Goal: Task Accomplishment & Management: Manage account settings

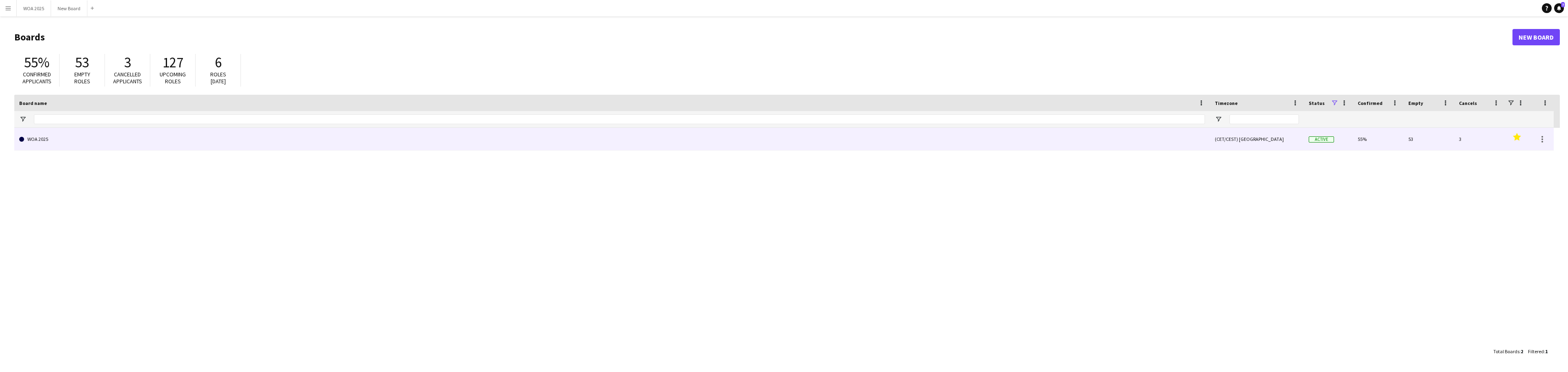
click at [69, 141] on link "WOA 2025" at bounding box center [612, 139] width 1186 height 23
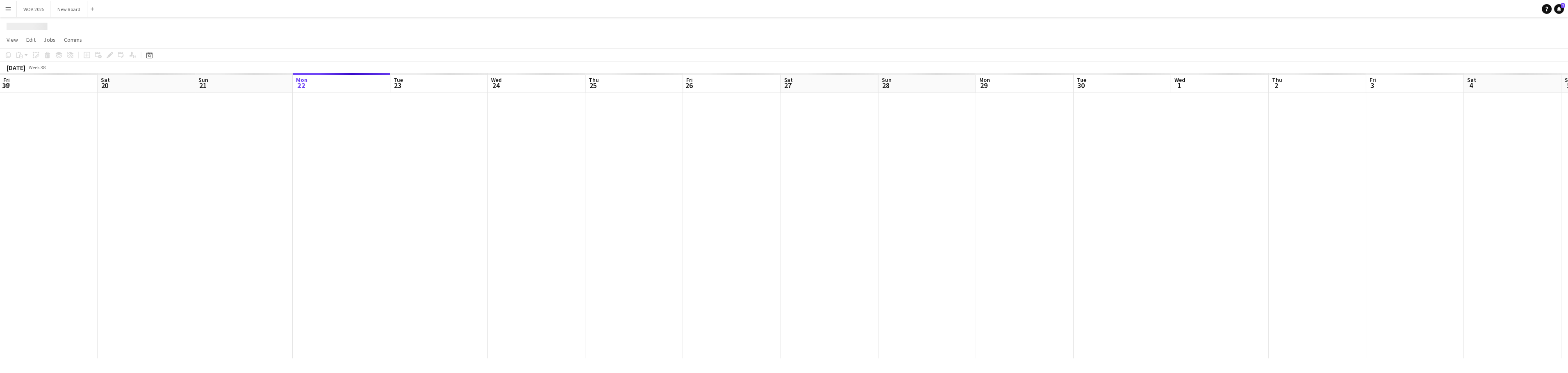
scroll to position [0, 196]
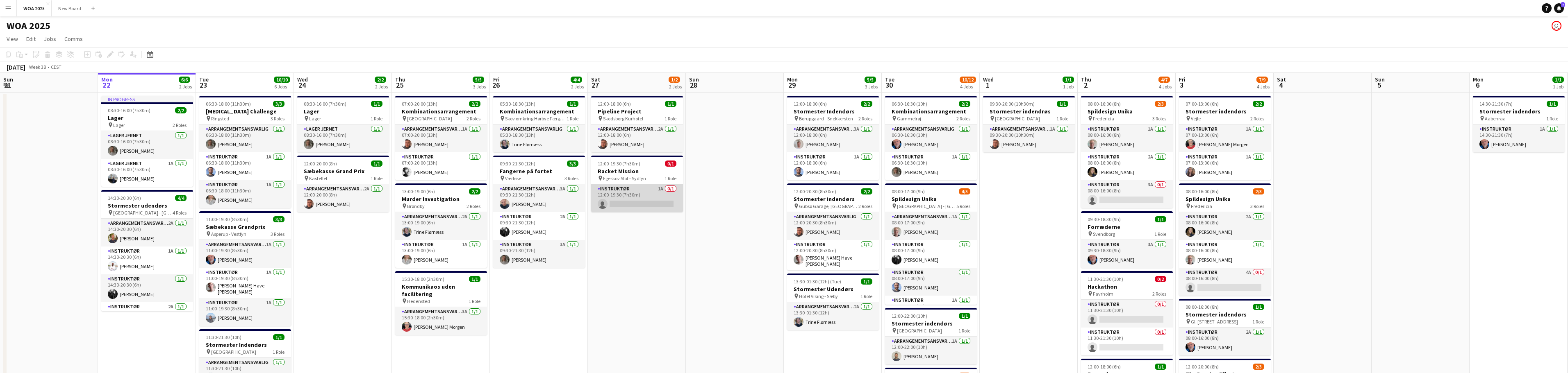
click at [645, 190] on app-card-role "Instruktør 1A 0/1 12:00-19:30 (7h30m) single-neutral-actions" at bounding box center [637, 198] width 92 height 28
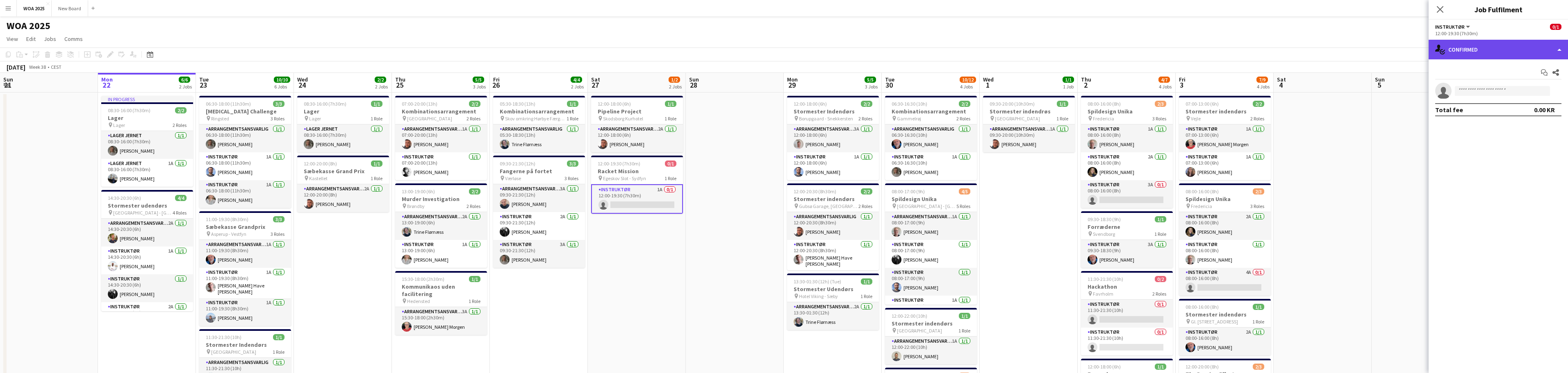
click at [1506, 55] on div "single-neutral-actions-check-2 Confirmed" at bounding box center [1498, 49] width 139 height 20
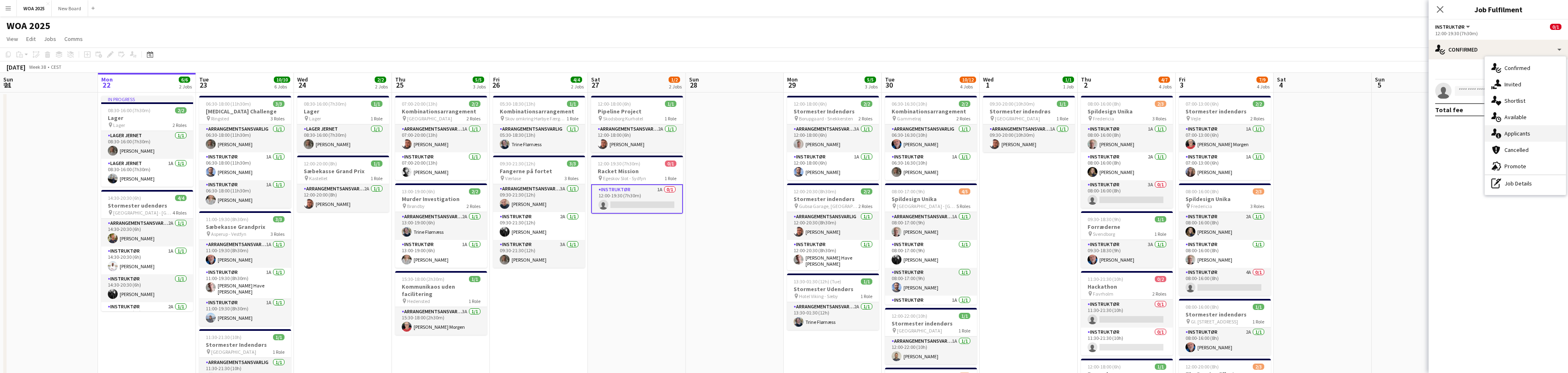
click at [1545, 134] on div "single-neutral-actions-information Applicants" at bounding box center [1525, 133] width 81 height 16
click at [646, 292] on app-date-cell "12:00-18:00 (6h) 1/1 Pipeline Project pin Skodsborg Kurhotel 1 Role Arrangement…" at bounding box center [637, 341] width 98 height 498
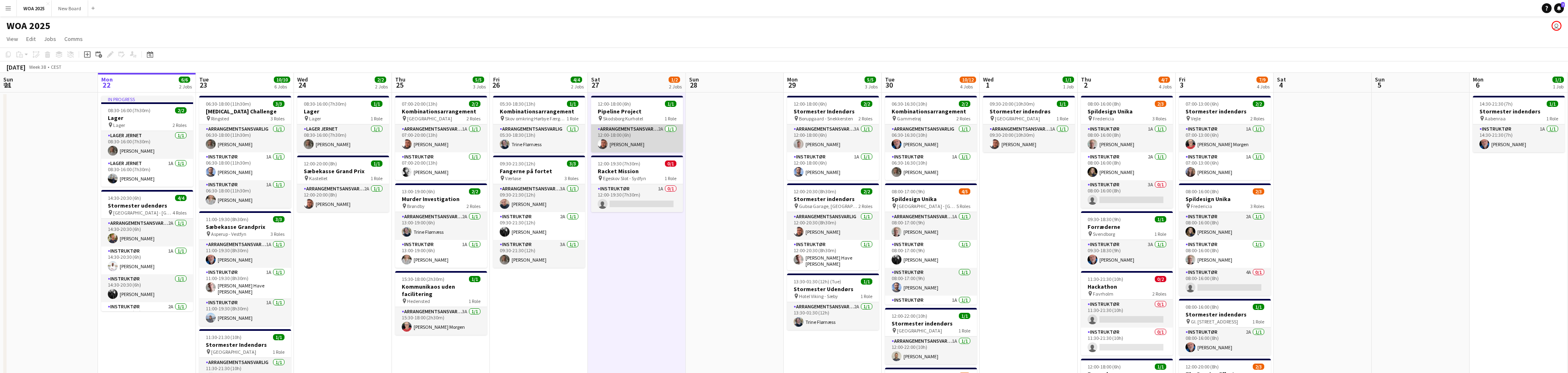
click at [643, 140] on app-card-role "Arrangementsansvarlig 2A [DATE] 12:00-18:00 (6h) [PERSON_NAME]" at bounding box center [637, 139] width 92 height 28
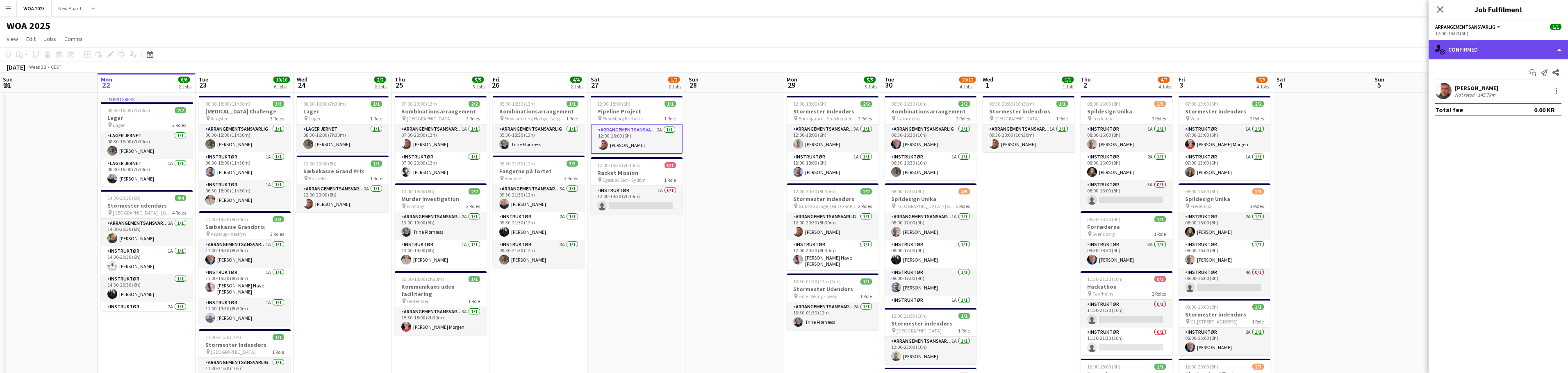
click at [1540, 51] on div "single-neutral-actions-check-2 Confirmed" at bounding box center [1498, 49] width 139 height 20
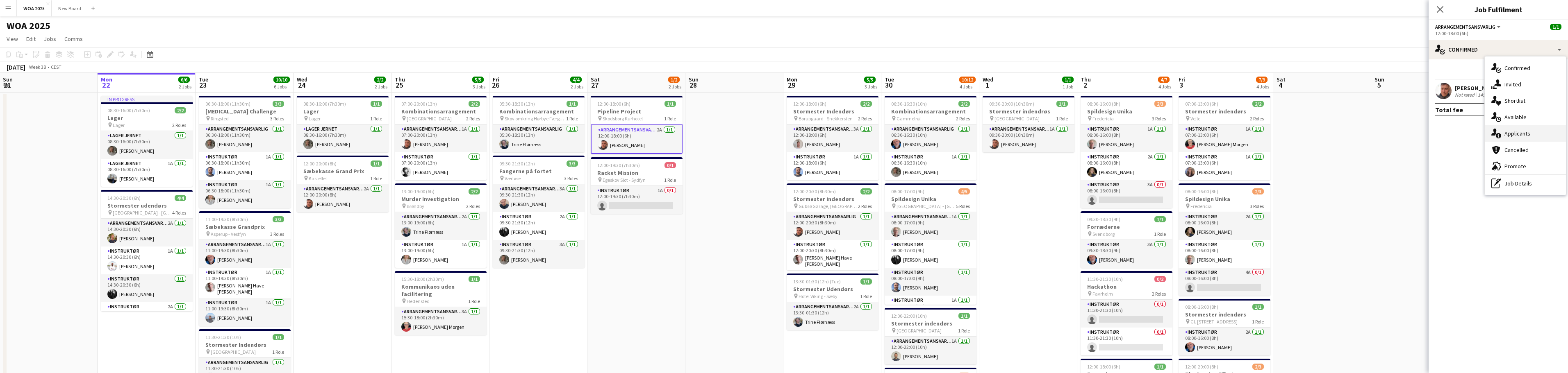
click at [1543, 134] on div "single-neutral-actions-information Applicants" at bounding box center [1525, 133] width 81 height 16
click at [1441, 9] on icon at bounding box center [1440, 9] width 8 height 8
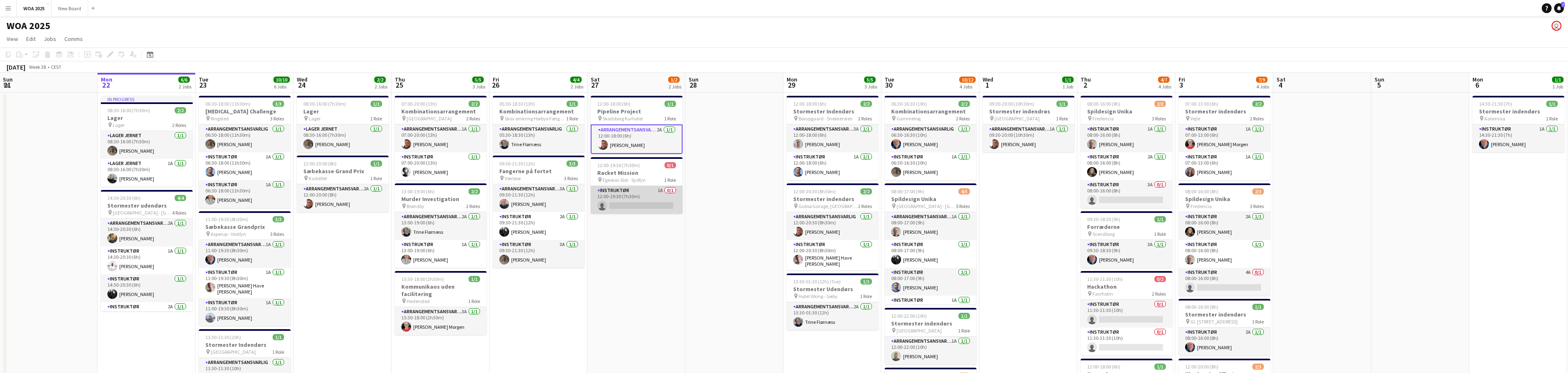
click at [651, 196] on app-card-role "Instruktør 1A 0/1 12:00-19:30 (7h30m) single-neutral-actions" at bounding box center [637, 200] width 92 height 28
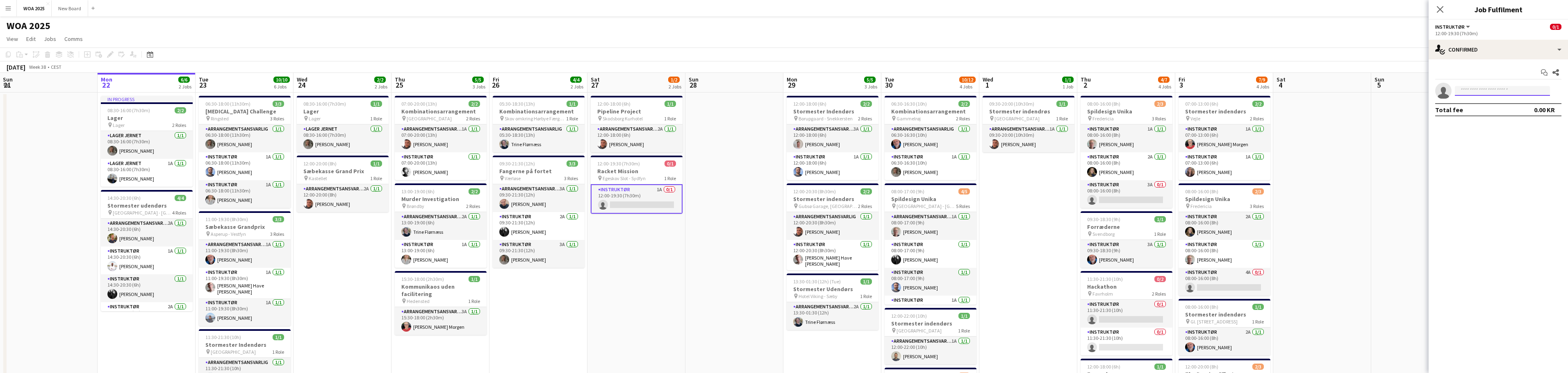
click at [1484, 93] on input at bounding box center [1503, 91] width 95 height 10
type input "*"
type input "****"
click at [1486, 106] on span "[EMAIL_ADDRESS][DOMAIN_NAME]" at bounding box center [1503, 109] width 82 height 7
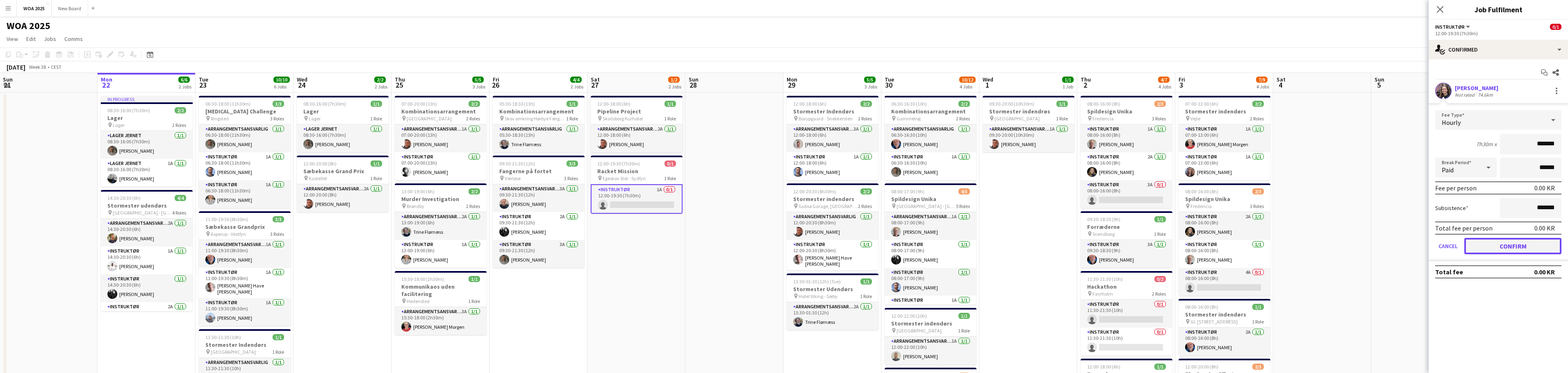
click at [1488, 243] on button "Confirm" at bounding box center [1512, 246] width 97 height 16
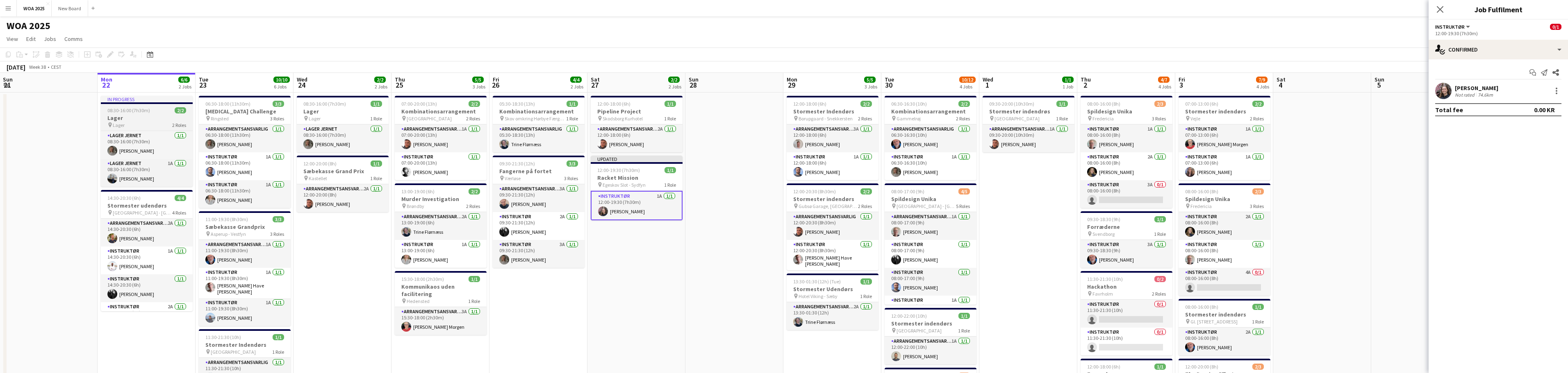
click at [135, 112] on span "08:30-16:00 (7h30m)" at bounding box center [129, 110] width 43 height 6
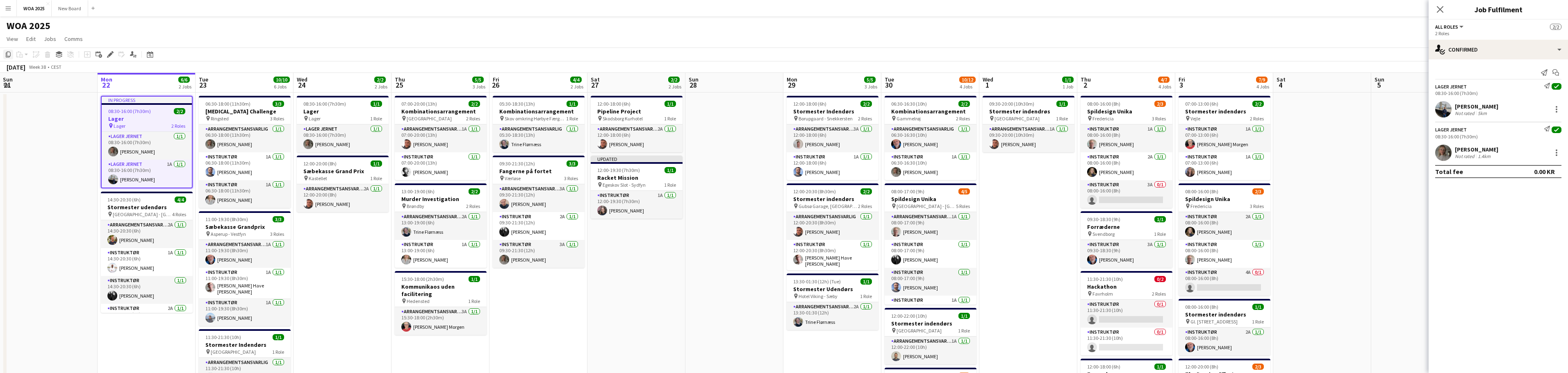
click at [6, 55] on icon at bounding box center [8, 54] width 5 height 5
click at [829, 336] on app-date-cell "12:00-18:00 (6h) 2/2 Stormester Indendørs pin Borupgaard - Snekkersten 2 Roles …" at bounding box center [832, 341] width 98 height 498
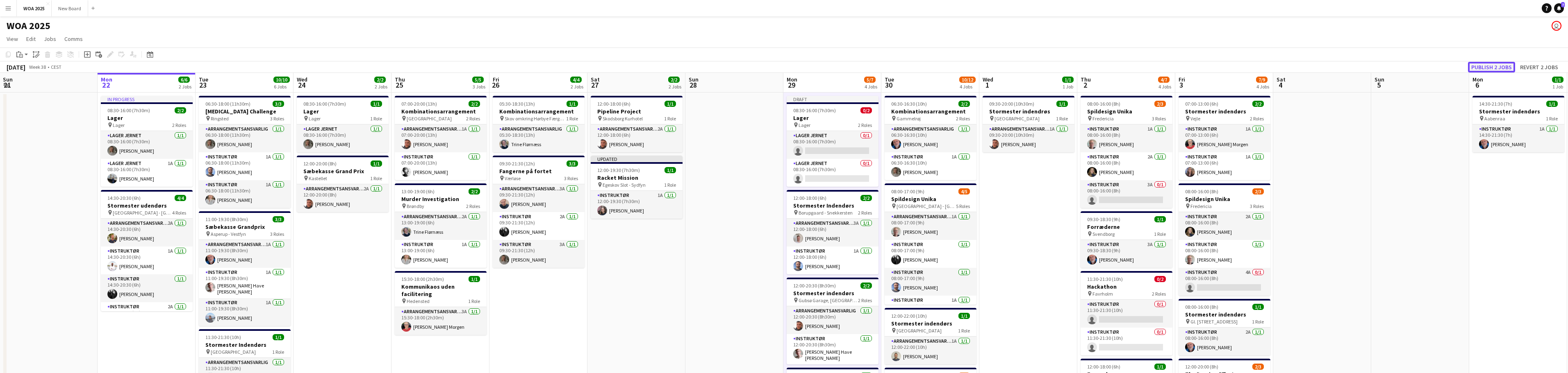
click at [1491, 69] on button "Publish 2 jobs" at bounding box center [1491, 67] width 47 height 10
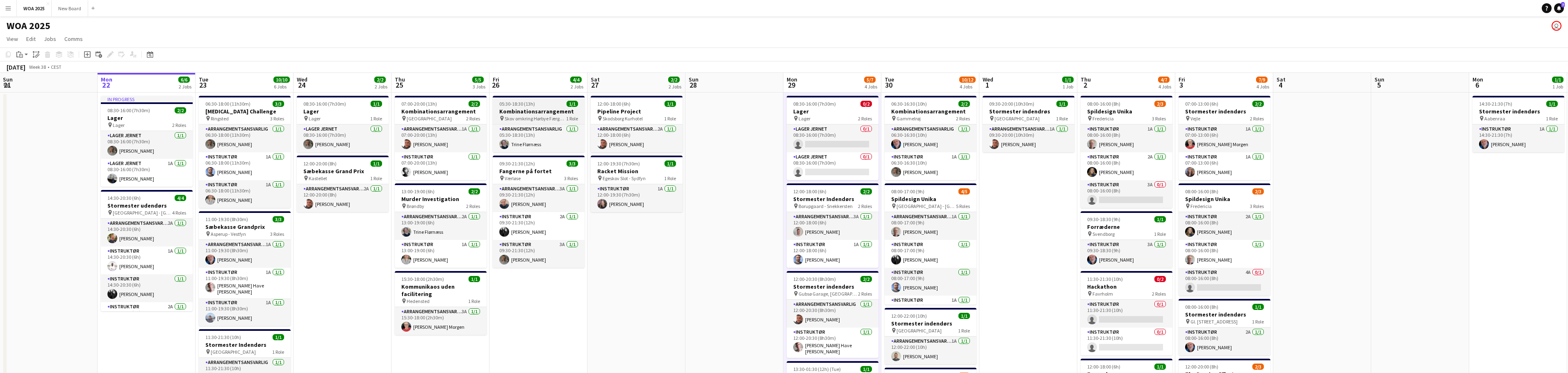
click at [536, 109] on h3 "Kombinationsarrangement" at bounding box center [538, 111] width 92 height 7
click at [543, 291] on app-date-cell "05:30-18:30 (13h) 1/1 Kombinationsarrangement pin Skov omkring [PERSON_NAME] 1 …" at bounding box center [538, 341] width 98 height 498
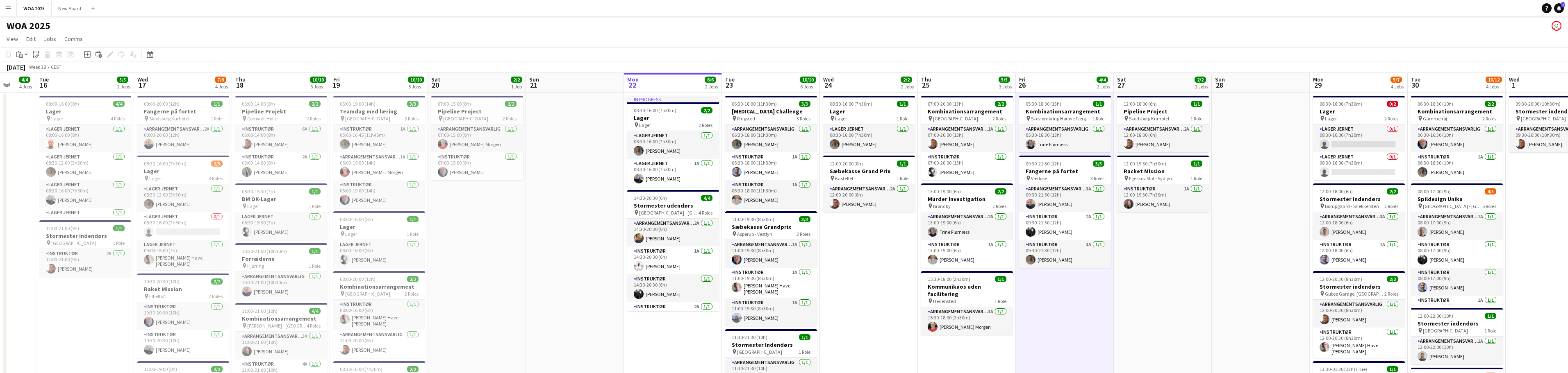
scroll to position [0, 184]
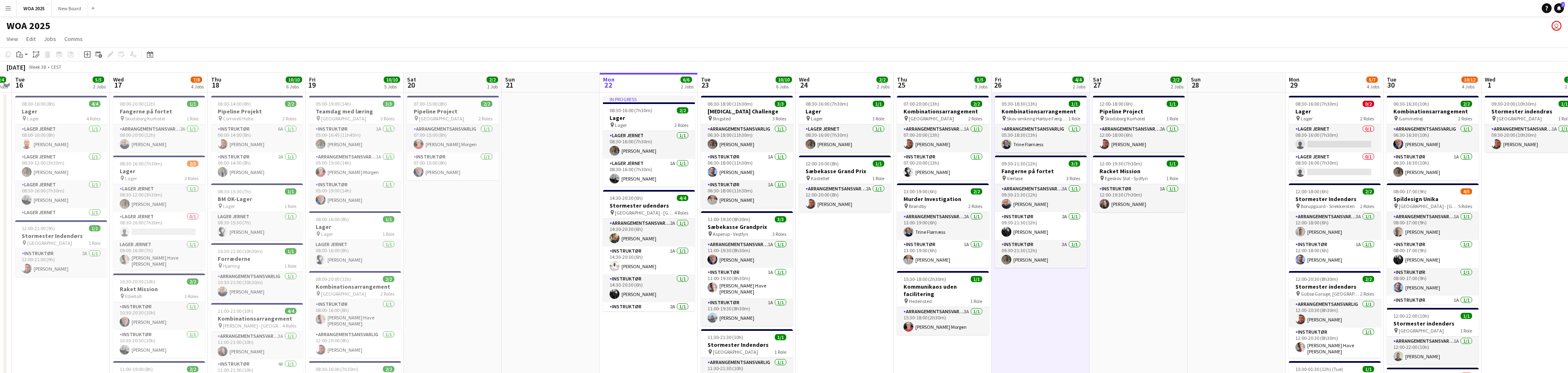
drag, startPoint x: 351, startPoint y: 275, endPoint x: 854, endPoint y: 289, distance: 503.2
click at [854, 289] on app-calendar-viewport "Sun 14 Mon 15 4/4 4 Jobs Tue 16 5/5 2 Jobs Wed 17 7/8 4 Jobs Thu 18 10/10 6 Job…" at bounding box center [784, 331] width 1568 height 517
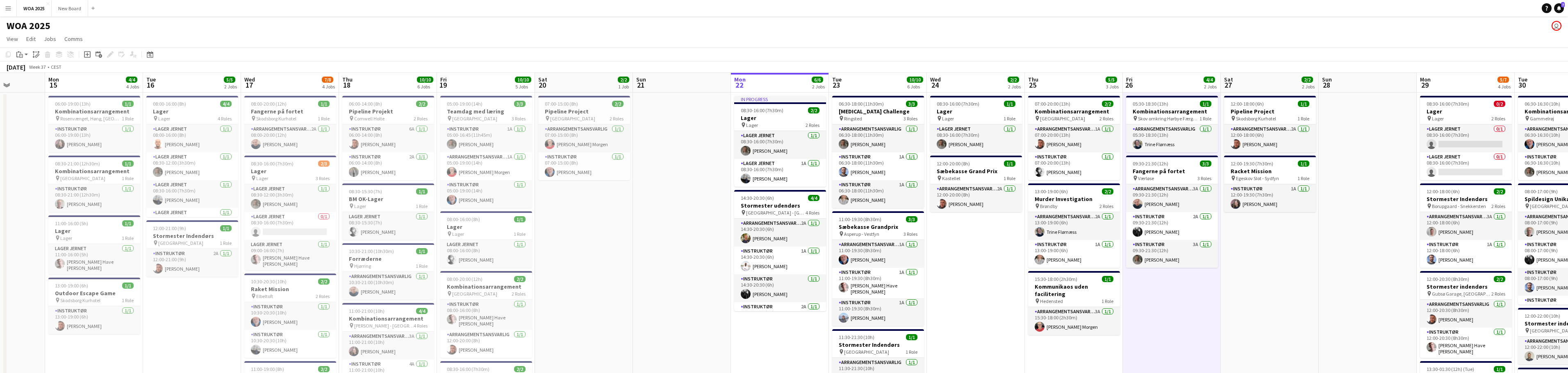
scroll to position [0, 251]
drag, startPoint x: 479, startPoint y: 232, endPoint x: 609, endPoint y: 231, distance: 130.0
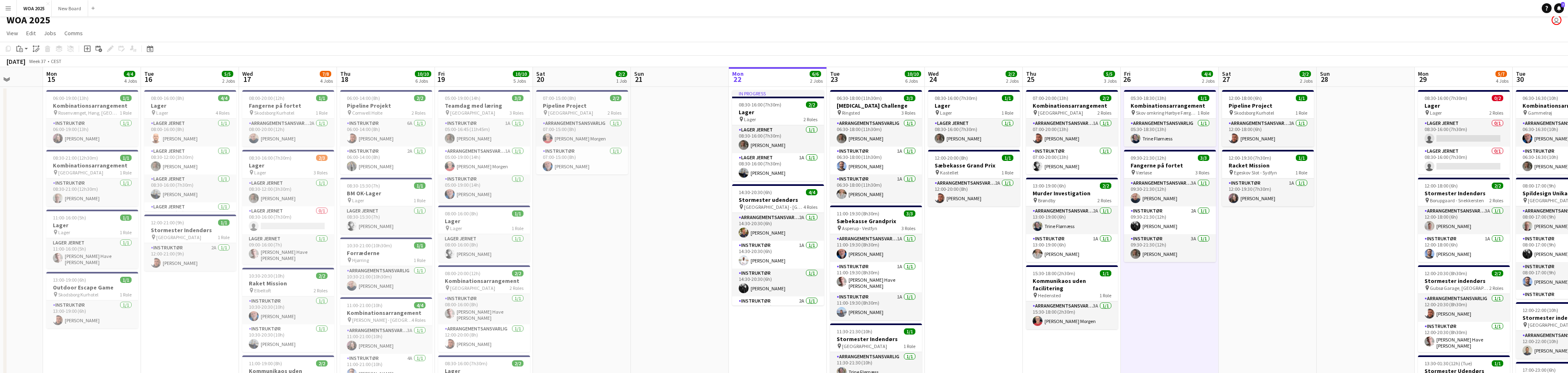
scroll to position [0, 0]
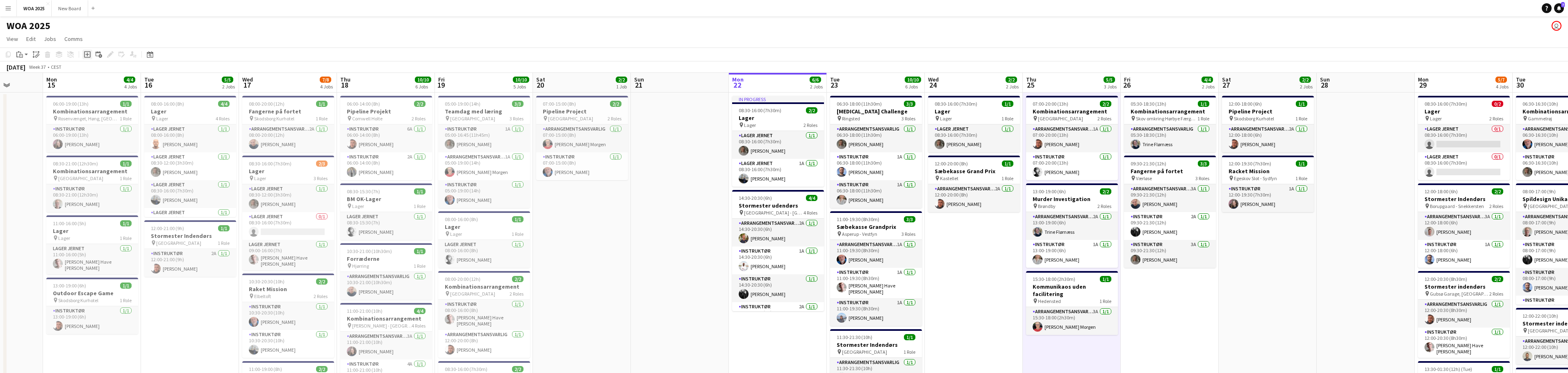
click at [87, 54] on icon at bounding box center [87, 55] width 4 height 4
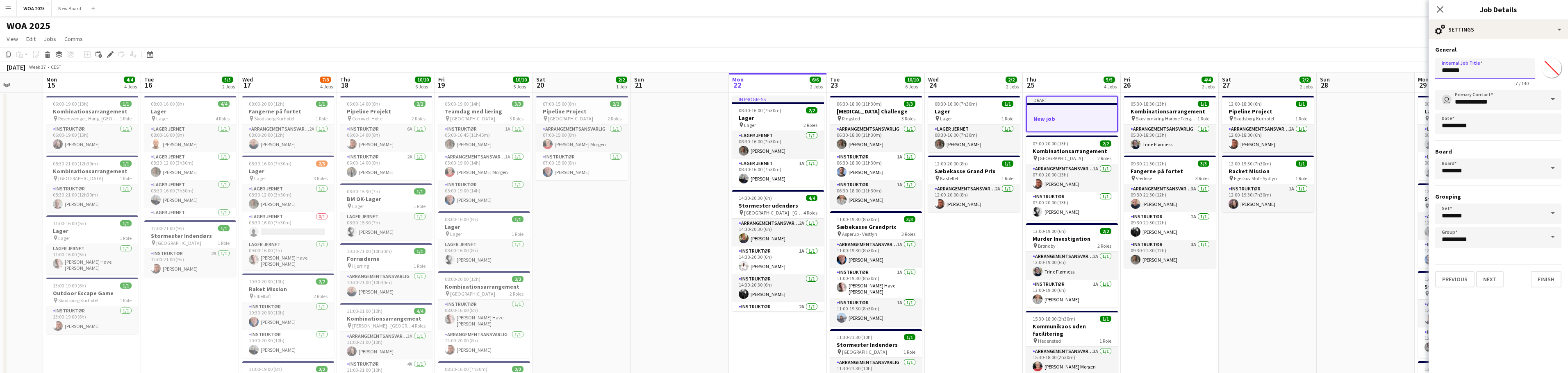
drag, startPoint x: 1462, startPoint y: 72, endPoint x: 1419, endPoint y: 68, distance: 43.2
type input "**********"
click at [1493, 275] on button "Next" at bounding box center [1490, 279] width 27 height 16
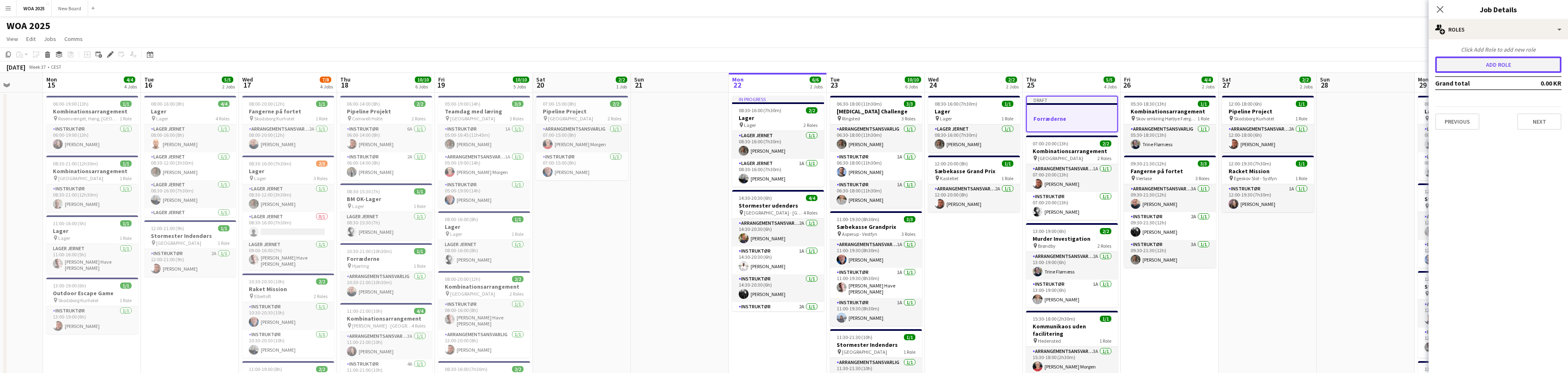
click at [1495, 67] on button "Add role" at bounding box center [1498, 65] width 126 height 16
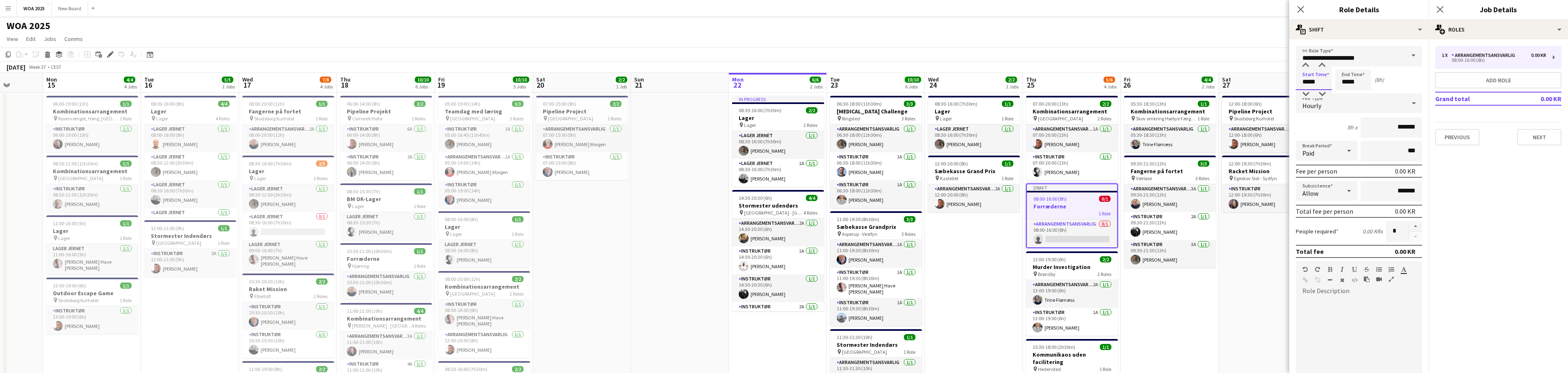
click at [1321, 82] on input "*****" at bounding box center [1314, 80] width 36 height 21
click at [1307, 68] on div at bounding box center [1305, 65] width 16 height 8
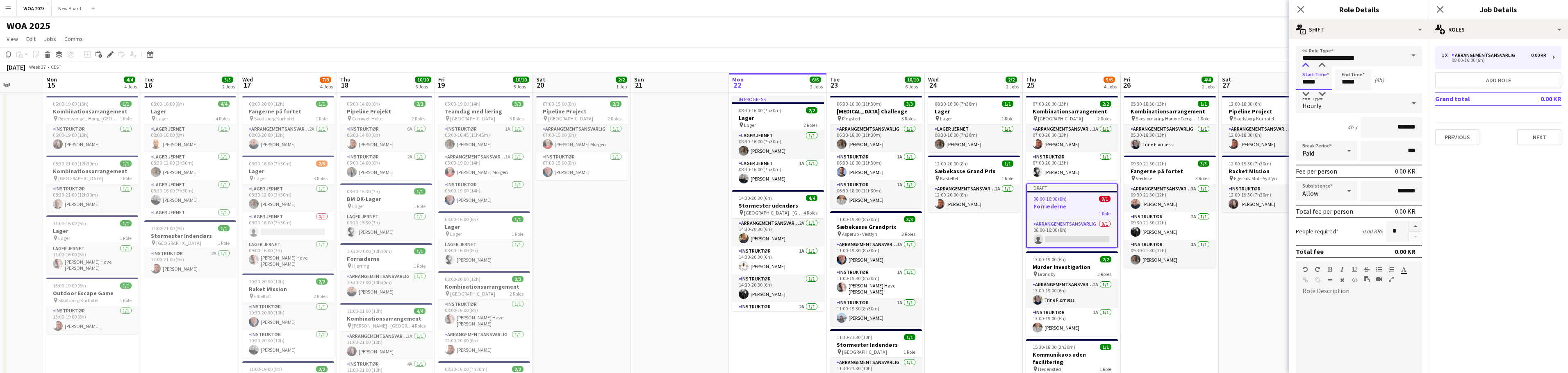
type input "*****"
click at [1307, 68] on div at bounding box center [1305, 65] width 16 height 8
click at [1359, 79] on input "*****" at bounding box center [1353, 80] width 36 height 21
click at [1346, 67] on div at bounding box center [1345, 65] width 16 height 8
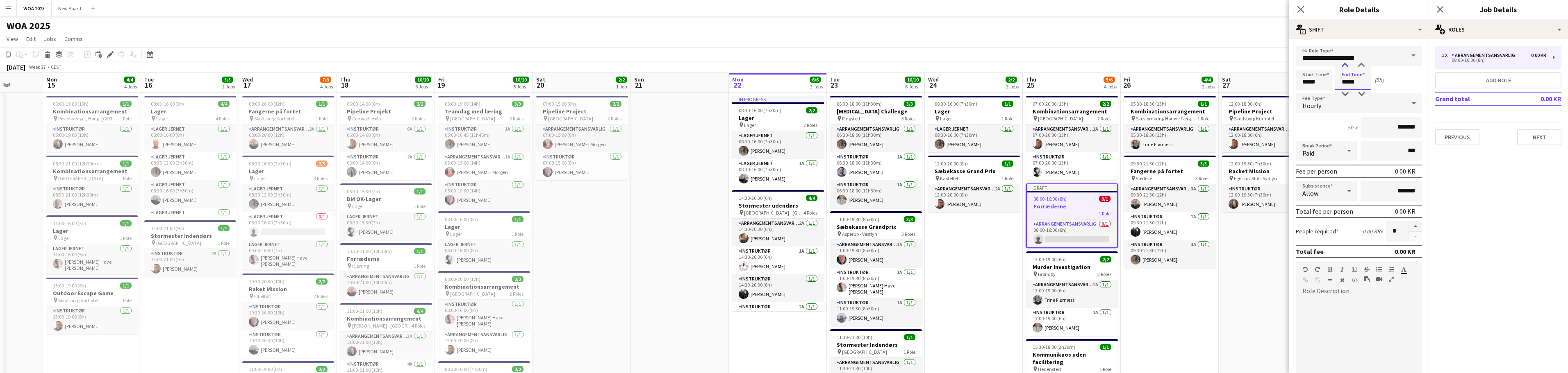
click at [1346, 67] on div at bounding box center [1345, 65] width 16 height 8
type input "*****"
click at [1346, 67] on div at bounding box center [1345, 65] width 16 height 8
click at [1541, 140] on button "Next" at bounding box center [1539, 137] width 44 height 16
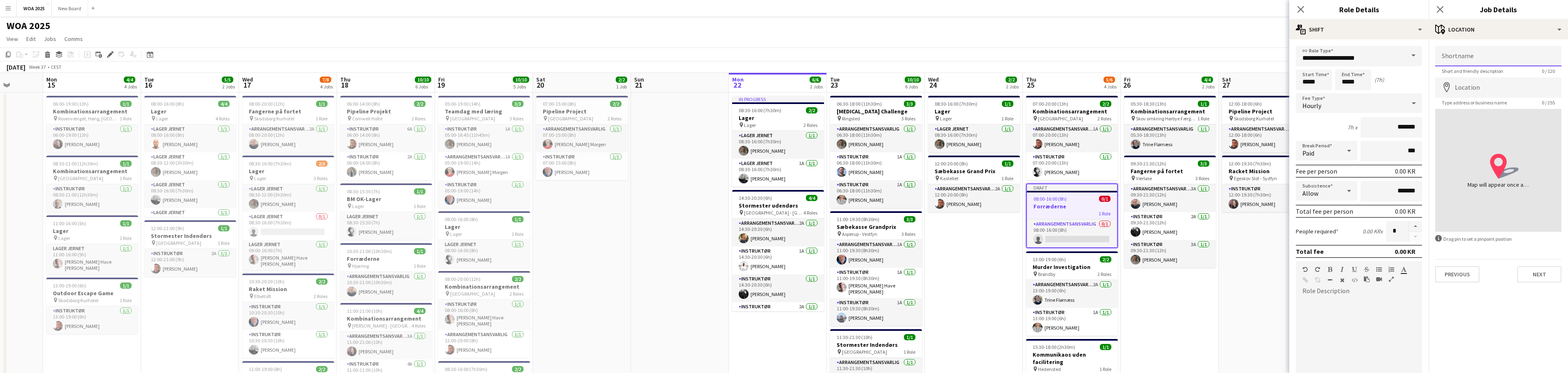
click at [1475, 57] on input "Shortname" at bounding box center [1498, 56] width 126 height 21
type input "*"
click at [1461, 59] on input "*" at bounding box center [1498, 56] width 126 height 21
type input "******"
type input "**********"
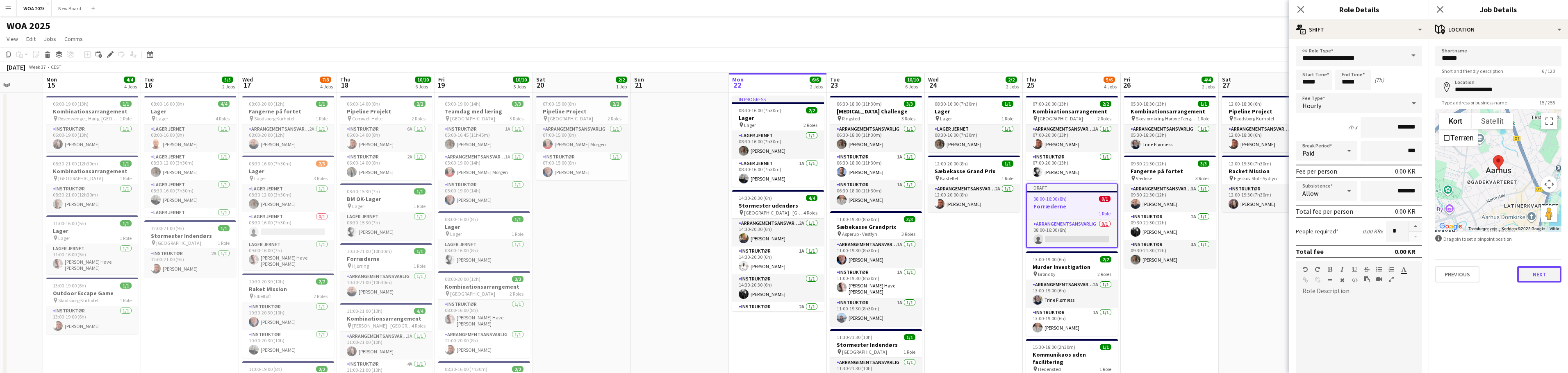
click at [1545, 275] on button "Next" at bounding box center [1539, 274] width 44 height 16
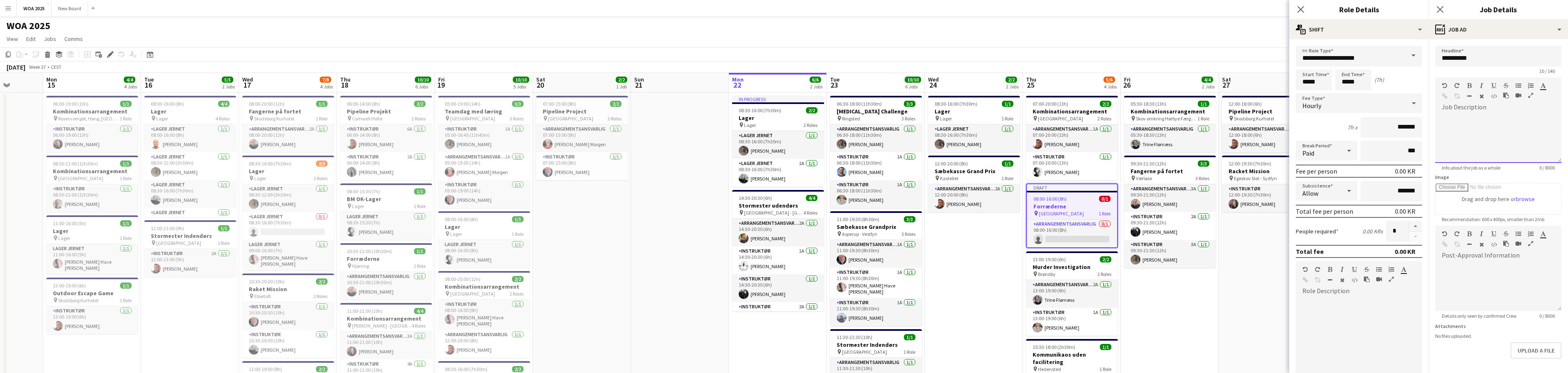
click at [1492, 117] on div at bounding box center [1498, 138] width 126 height 49
drag, startPoint x: 1453, startPoint y: 135, endPoint x: 1440, endPoint y: 135, distance: 13.0
click at [1440, 135] on div "**********" at bounding box center [1495, 138] width 120 height 49
click at [1516, 116] on div "**********" at bounding box center [1495, 138] width 120 height 49
click at [1489, 120] on div "**********" at bounding box center [1495, 138] width 120 height 49
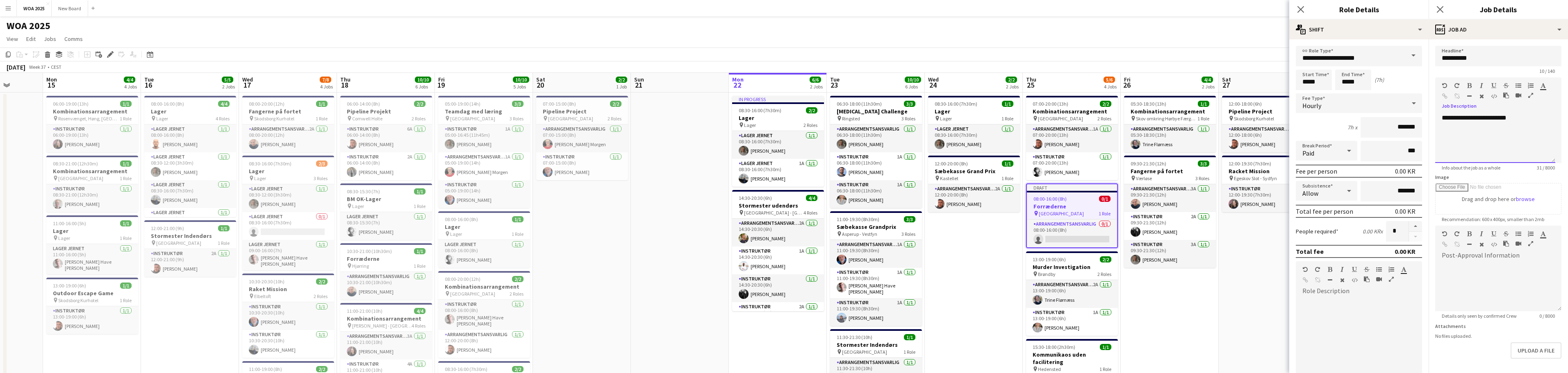
drag, startPoint x: 1440, startPoint y: 140, endPoint x: 1452, endPoint y: 137, distance: 12.4
click at [1451, 137] on div "**********" at bounding box center [1495, 138] width 120 height 49
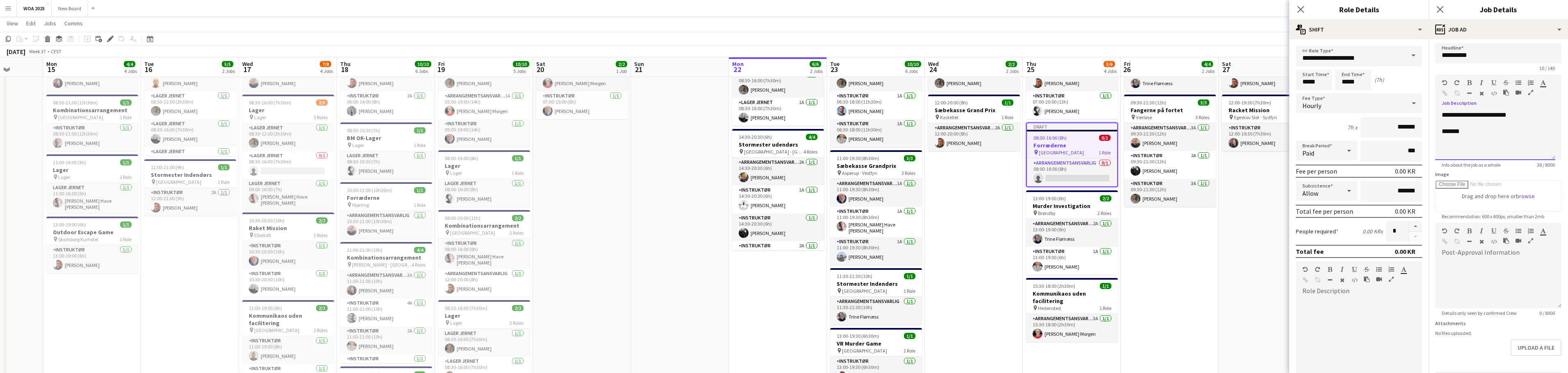
scroll to position [32, 0]
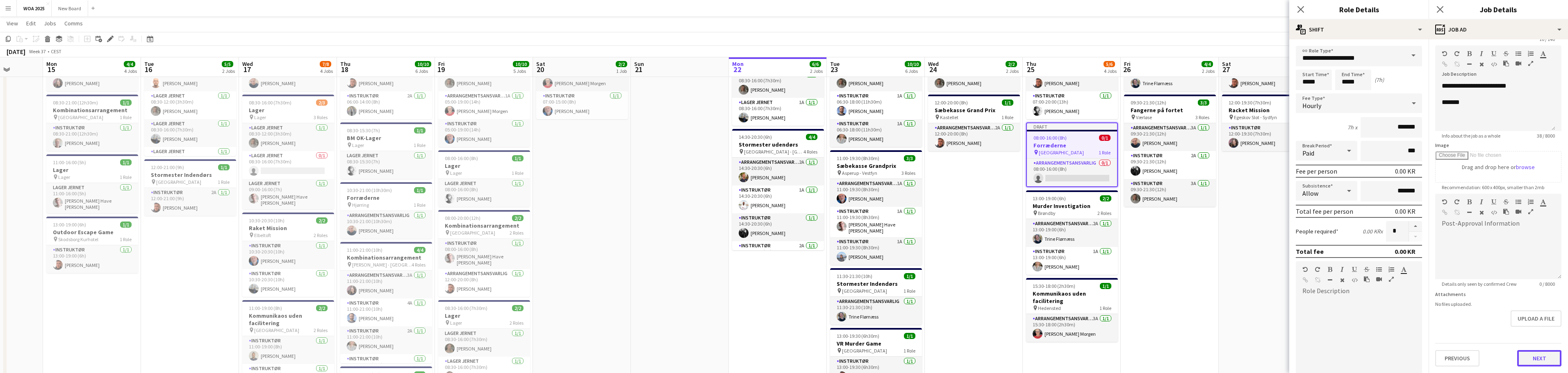
click at [1526, 355] on button "Next" at bounding box center [1539, 358] width 44 height 16
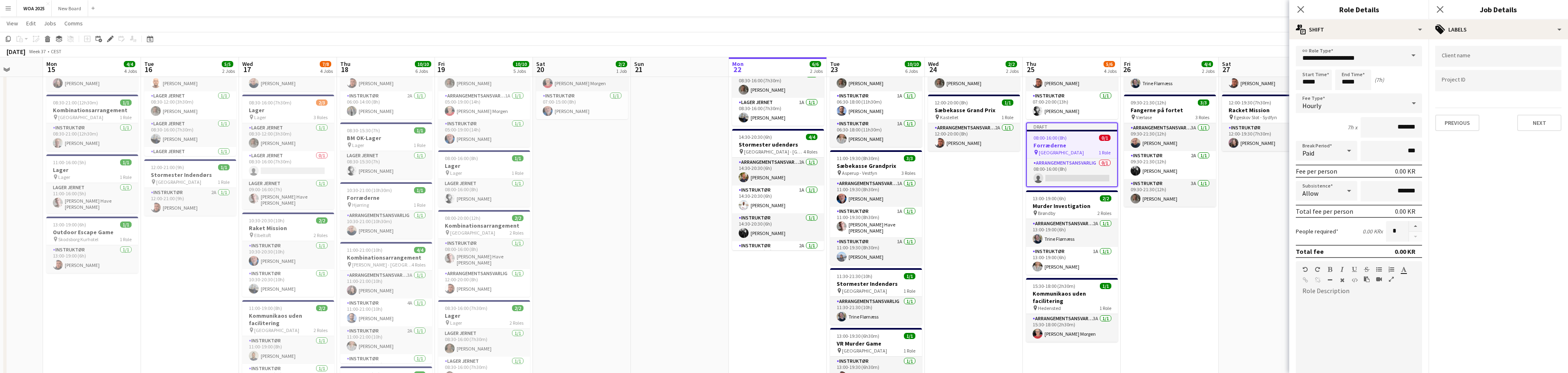
scroll to position [0, 0]
click at [1456, 81] on input "Type to search project ID labels..." at bounding box center [1498, 81] width 113 height 7
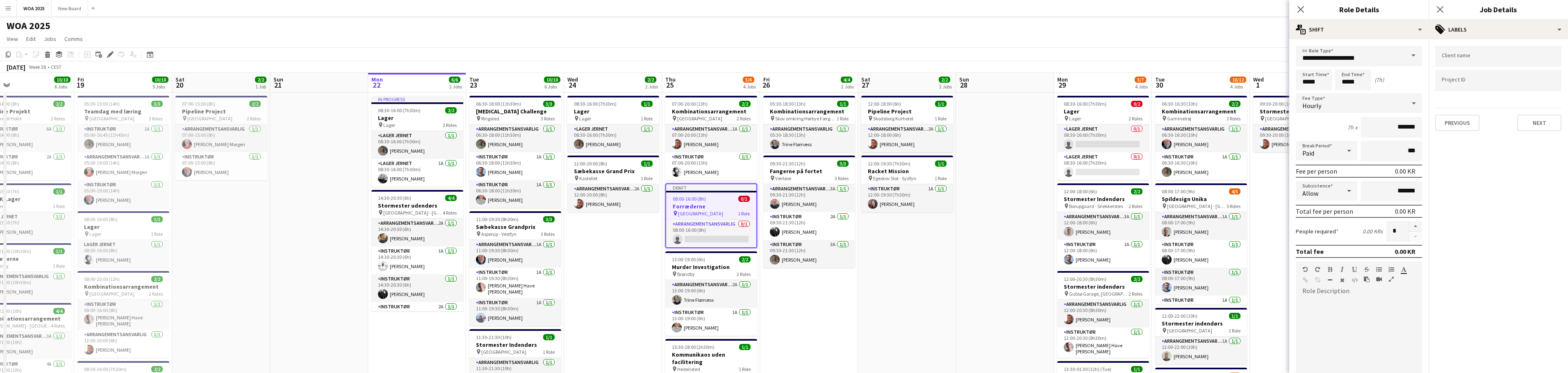
drag, startPoint x: 1007, startPoint y: 277, endPoint x: 616, endPoint y: 264, distance: 391.2
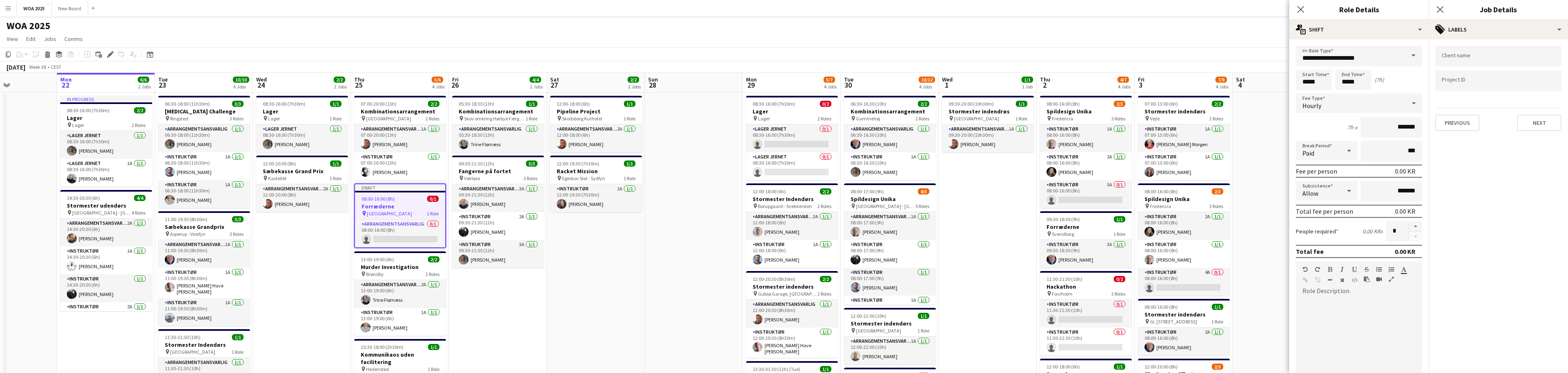
scroll to position [0, 335]
drag, startPoint x: 795, startPoint y: 248, endPoint x: 661, endPoint y: 236, distance: 134.5
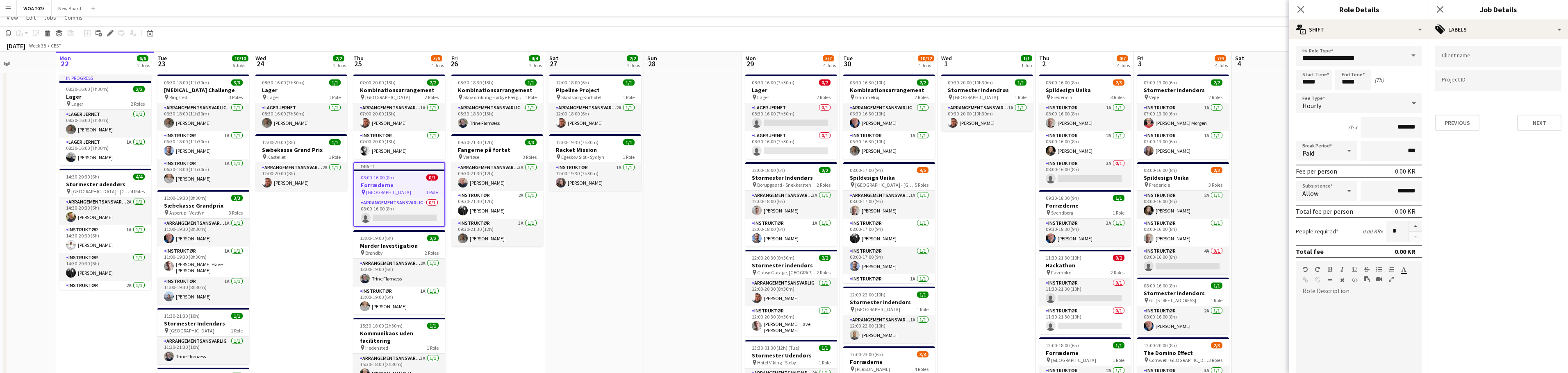
scroll to position [0, 0]
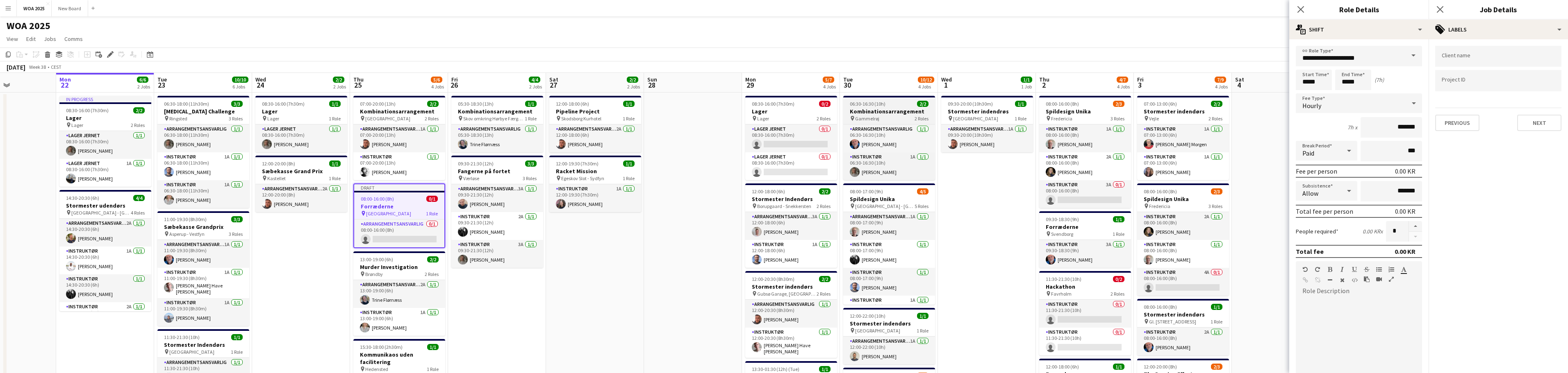
click at [888, 117] on div "pin Gammelrøj 2 Roles" at bounding box center [889, 118] width 92 height 7
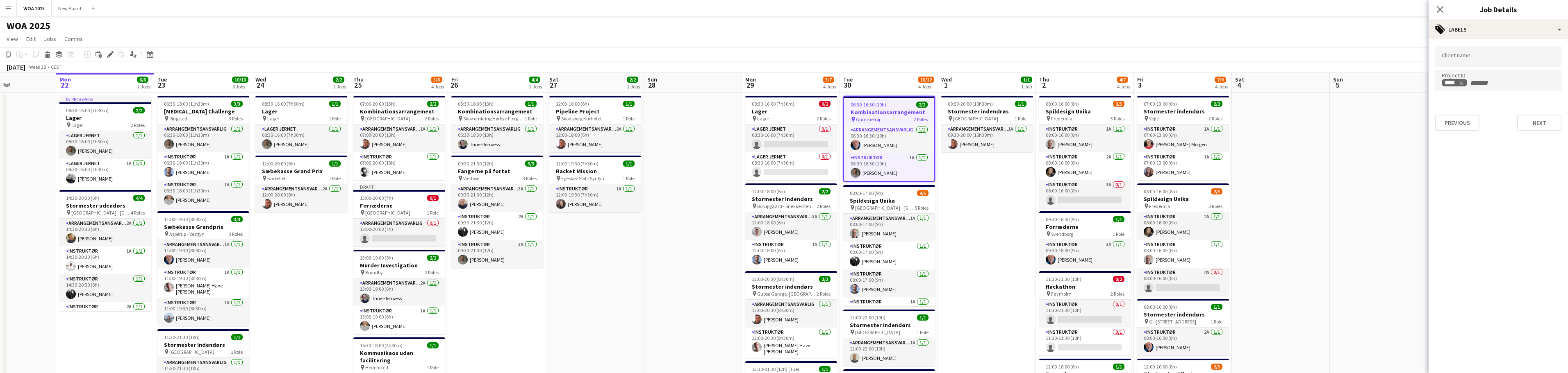
click at [888, 117] on div "pin Gammelrøj 2 Roles" at bounding box center [889, 119] width 90 height 7
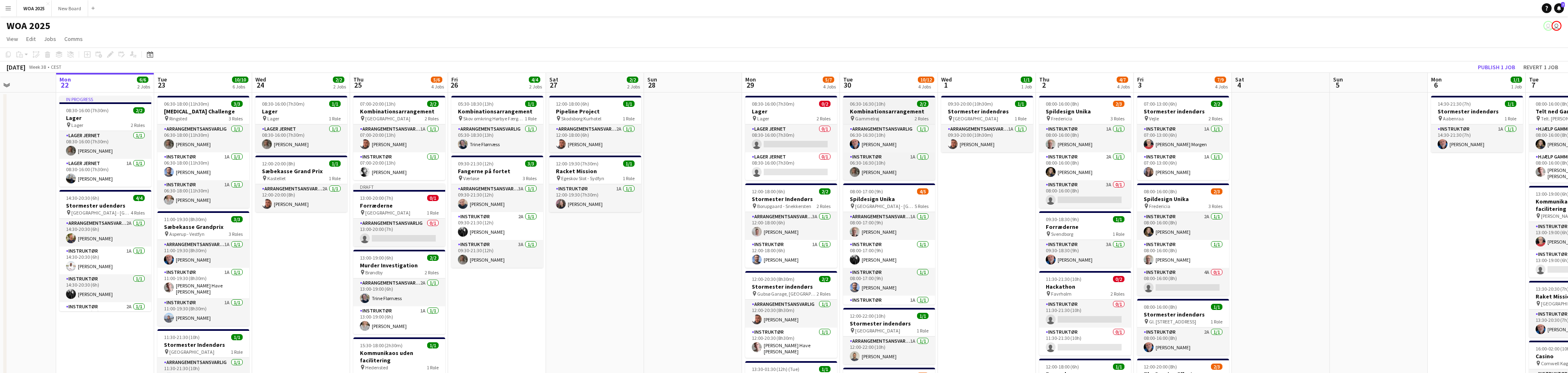
click at [888, 117] on div "pin Gammelrøj 2 Roles" at bounding box center [889, 118] width 92 height 7
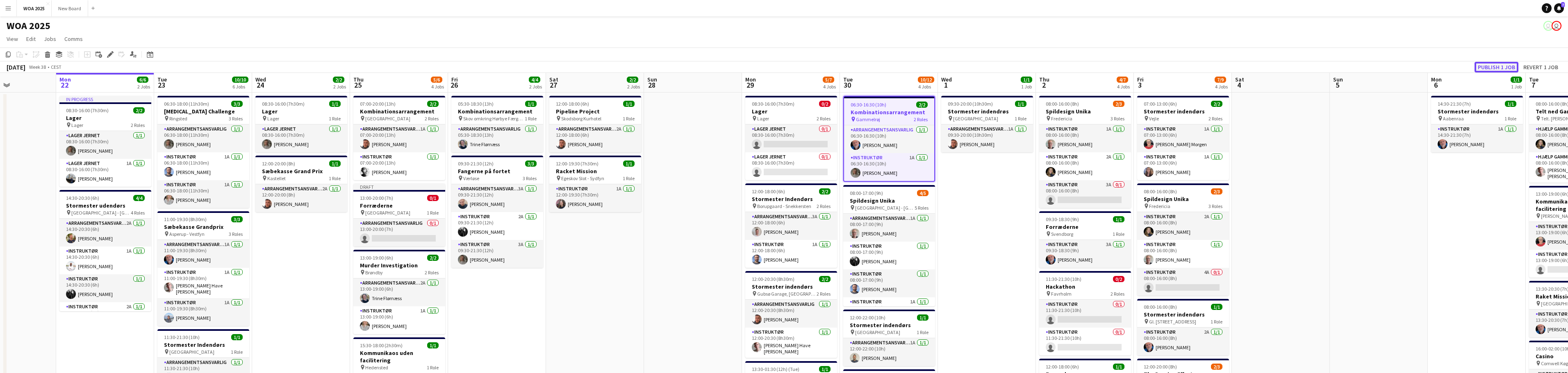
click at [1503, 67] on button "Publish 1 job" at bounding box center [1497, 67] width 44 height 10
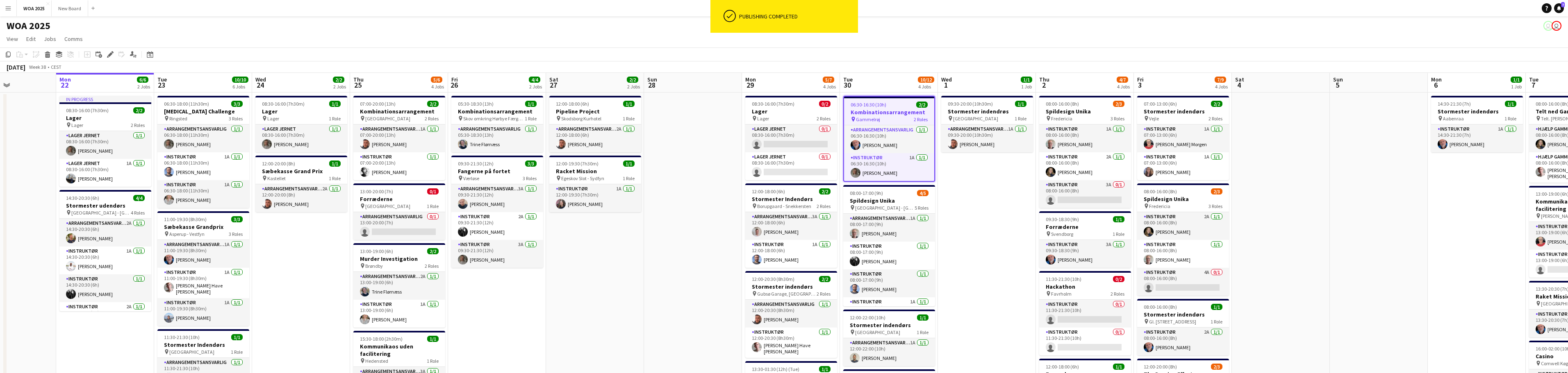
click at [903, 117] on div "pin Gammelrøj 2 Roles" at bounding box center [889, 119] width 90 height 7
click at [903, 117] on div "pin Gammelrøj 2 Roles" at bounding box center [889, 118] width 92 height 7
click at [112, 53] on icon at bounding box center [112, 52] width 2 height 2
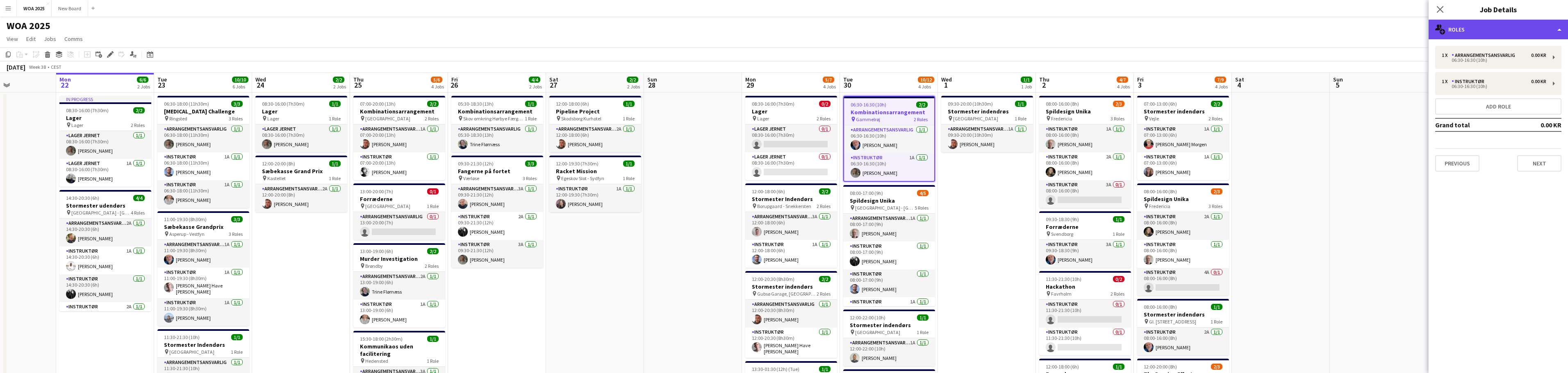
click at [1551, 28] on div "multiple-users-add Roles" at bounding box center [1498, 29] width 139 height 20
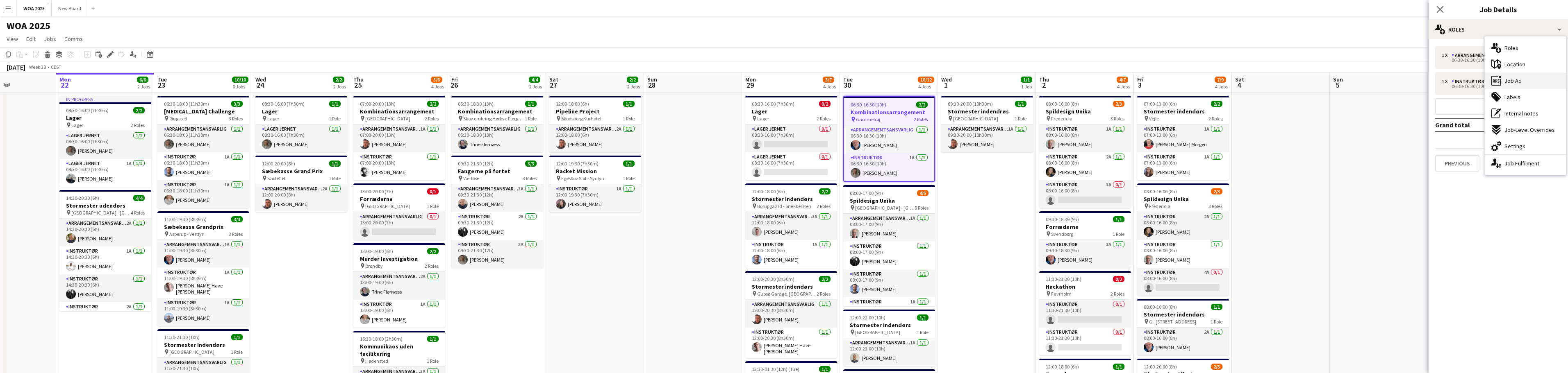
click at [1541, 81] on div "ads-window Job Ad" at bounding box center [1525, 81] width 81 height 16
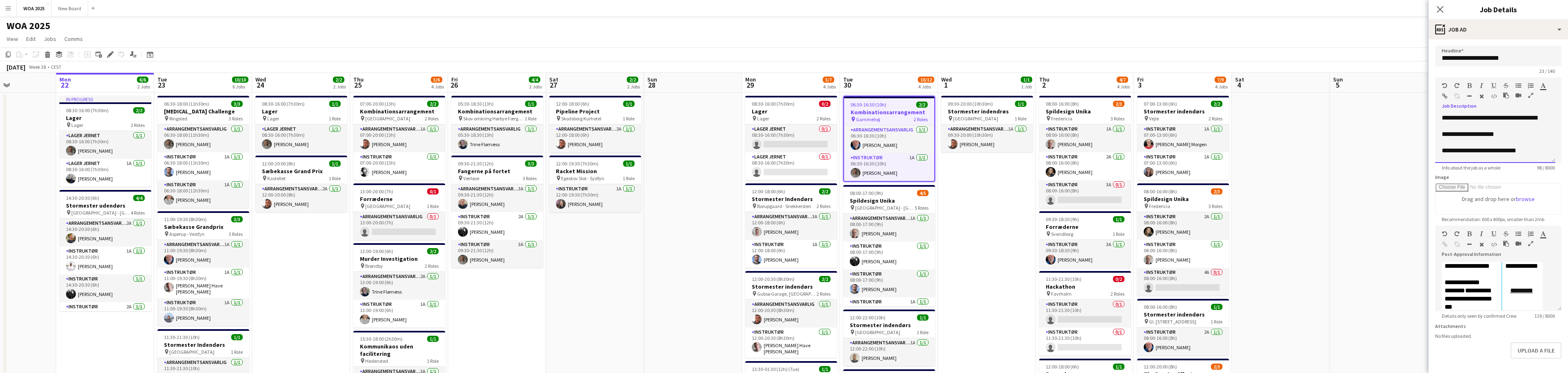
drag, startPoint x: 1457, startPoint y: 134, endPoint x: 1434, endPoint y: 137, distance: 23.2
click at [1434, 137] on form "**********" at bounding box center [1498, 222] width 139 height 353
click at [1509, 132] on p "**********" at bounding box center [1495, 134] width 107 height 8
click at [1528, 131] on p "**********" at bounding box center [1495, 134] width 107 height 8
drag, startPoint x: 1486, startPoint y: 136, endPoint x: 1522, endPoint y: 136, distance: 36.0
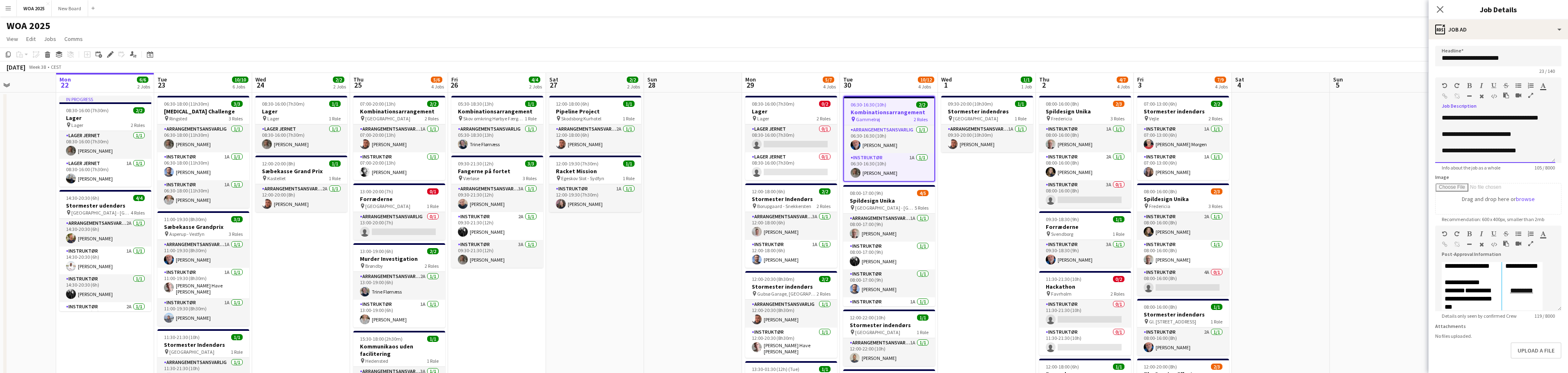
click at [1522, 136] on p "**********" at bounding box center [1495, 134] width 107 height 8
drag, startPoint x: 1448, startPoint y: 134, endPoint x: 1440, endPoint y: 135, distance: 8.1
click at [1440, 135] on div "**********" at bounding box center [1495, 138] width 120 height 49
click at [1531, 139] on p at bounding box center [1495, 142] width 107 height 8
click at [1479, 136] on p "**********" at bounding box center [1495, 134] width 107 height 8
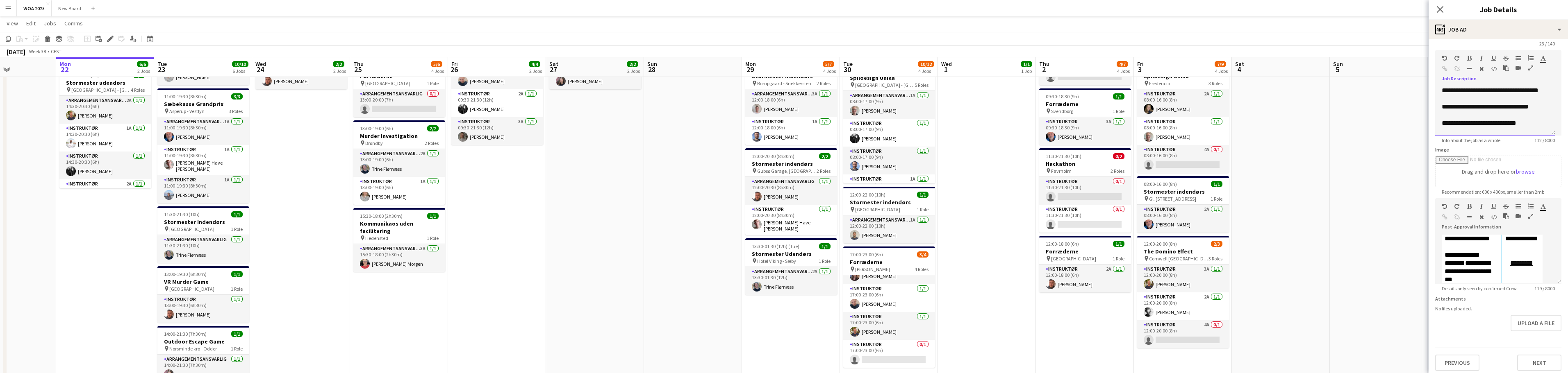
scroll to position [38, 0]
click at [1534, 360] on button "Next" at bounding box center [1539, 358] width 44 height 16
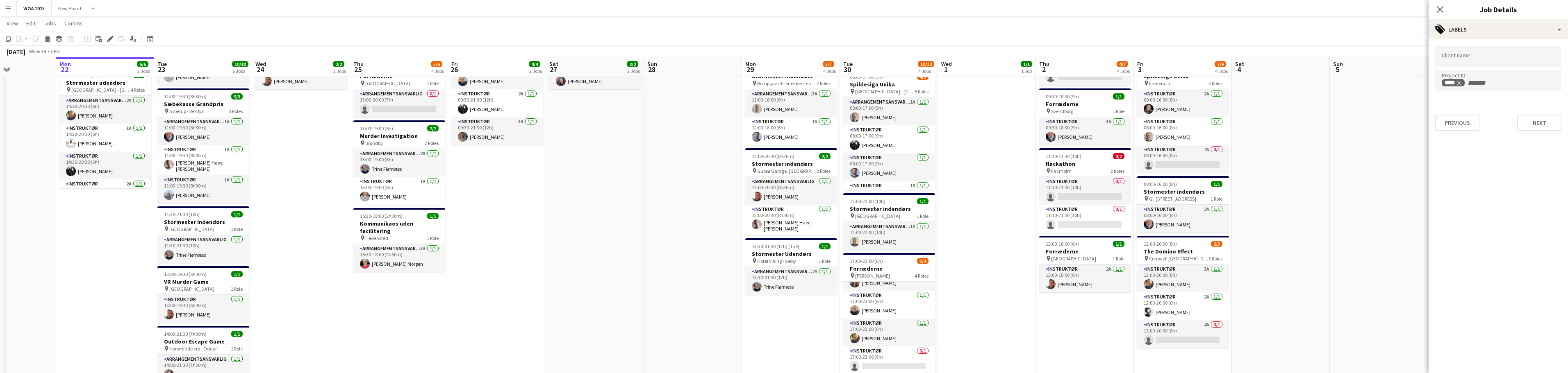
scroll to position [0, 0]
click at [1545, 119] on button "Next" at bounding box center [1539, 123] width 44 height 16
click at [1440, 9] on icon at bounding box center [1440, 9] width 8 height 8
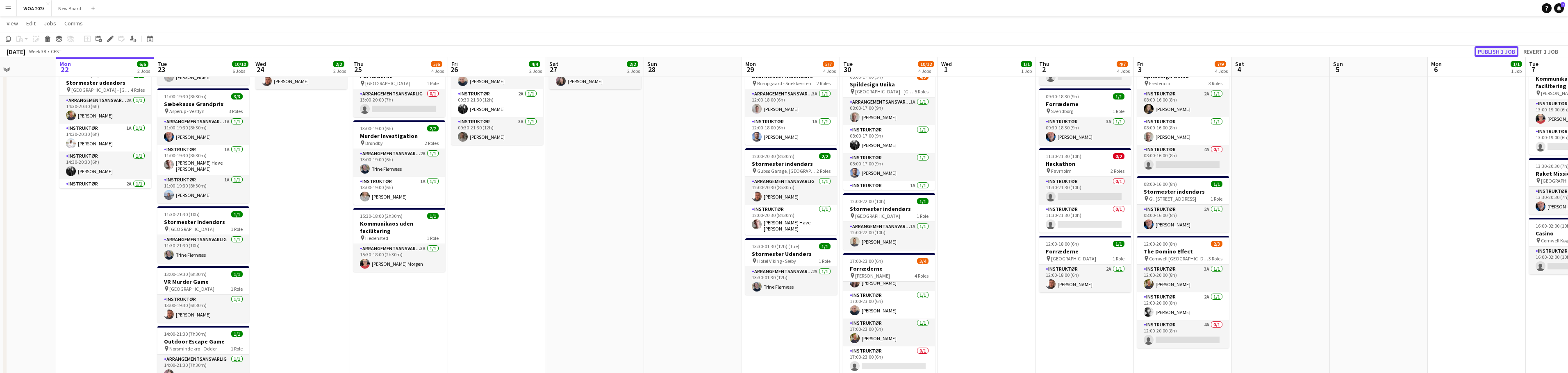
click at [1492, 52] on button "Publish 1 job" at bounding box center [1497, 51] width 44 height 10
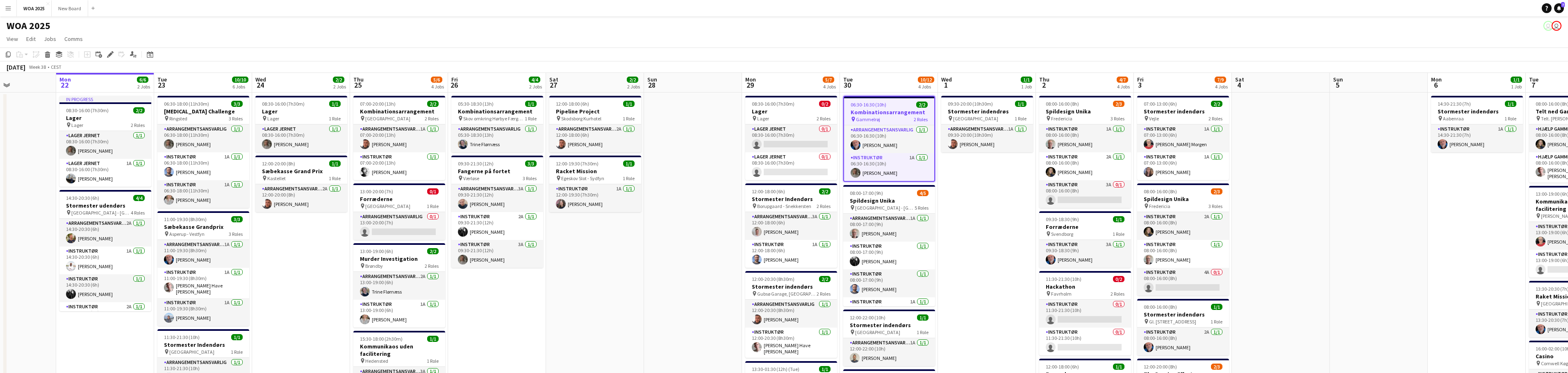
click at [882, 117] on div "pin Gammelrøj 2 Roles" at bounding box center [889, 119] width 90 height 7
click at [852, 105] on span "06:30-16:30 (10h)" at bounding box center [868, 104] width 35 height 6
click at [110, 56] on icon at bounding box center [109, 54] width 4 height 4
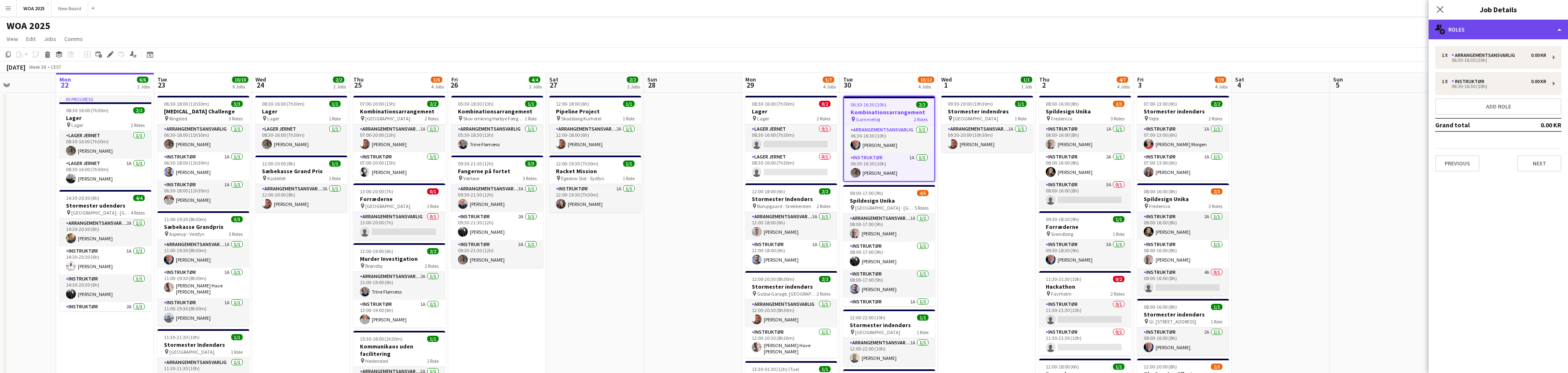
click at [1541, 37] on div "multiple-users-add Roles" at bounding box center [1498, 29] width 139 height 20
click at [1463, 29] on div "multiple-users-add Roles" at bounding box center [1498, 29] width 139 height 20
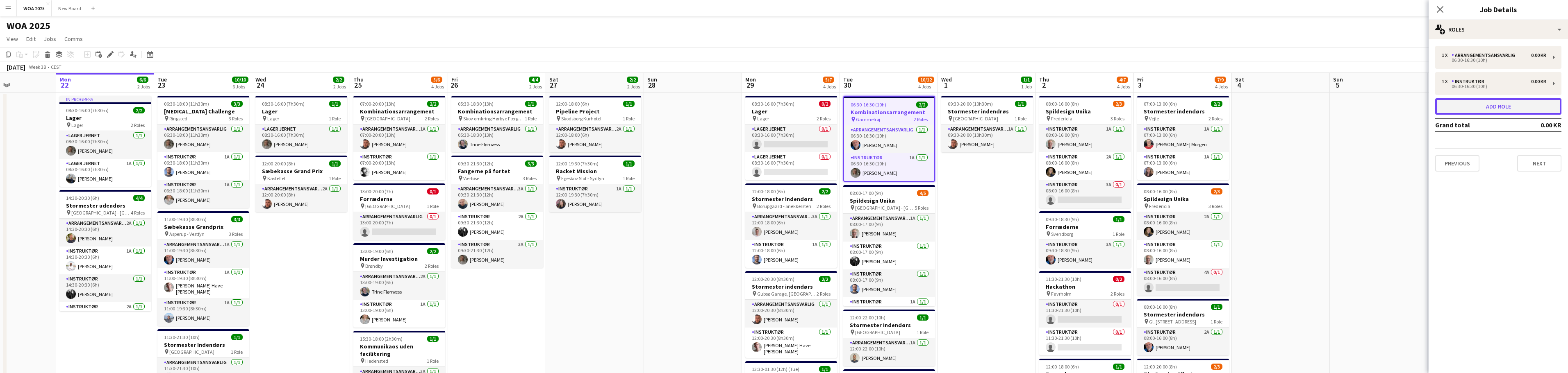
click at [1494, 107] on button "Add role" at bounding box center [1498, 106] width 126 height 16
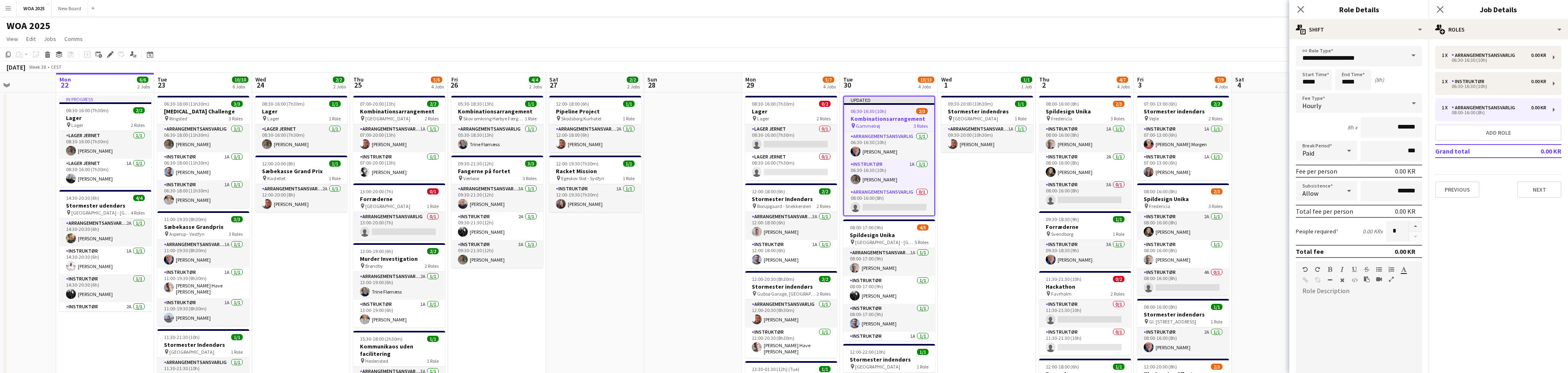
click at [1405, 56] on span at bounding box center [1413, 56] width 17 height 20
click at [1369, 165] on mat-option "Instruktør" at bounding box center [1356, 158] width 120 height 20
type input "**********"
click at [1524, 113] on div "08:00-16:00 (8h)" at bounding box center [1493, 112] width 104 height 4
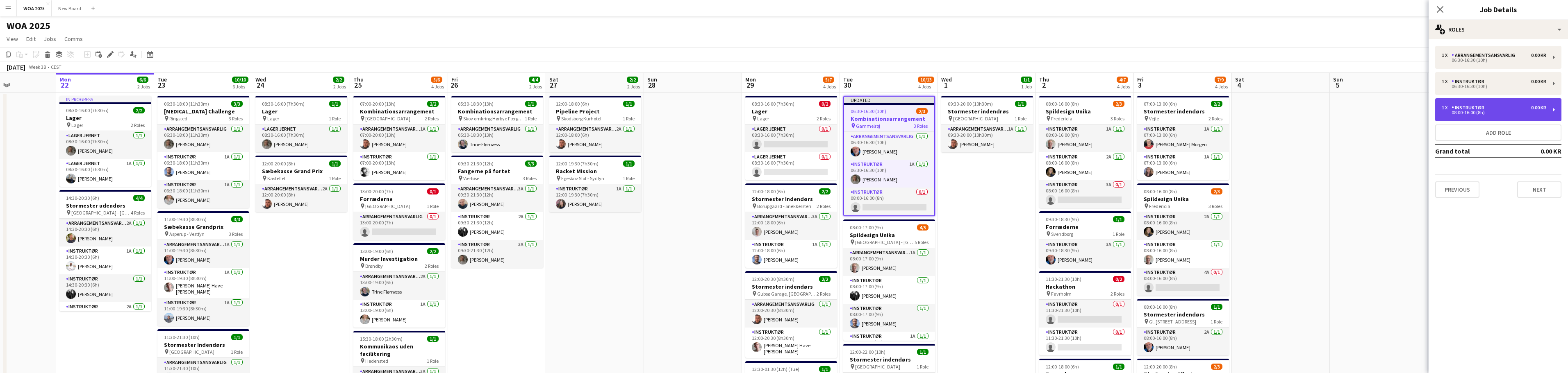
click at [1500, 109] on div "1 x Instruktør 0.00 KR" at bounding box center [1493, 107] width 104 height 5
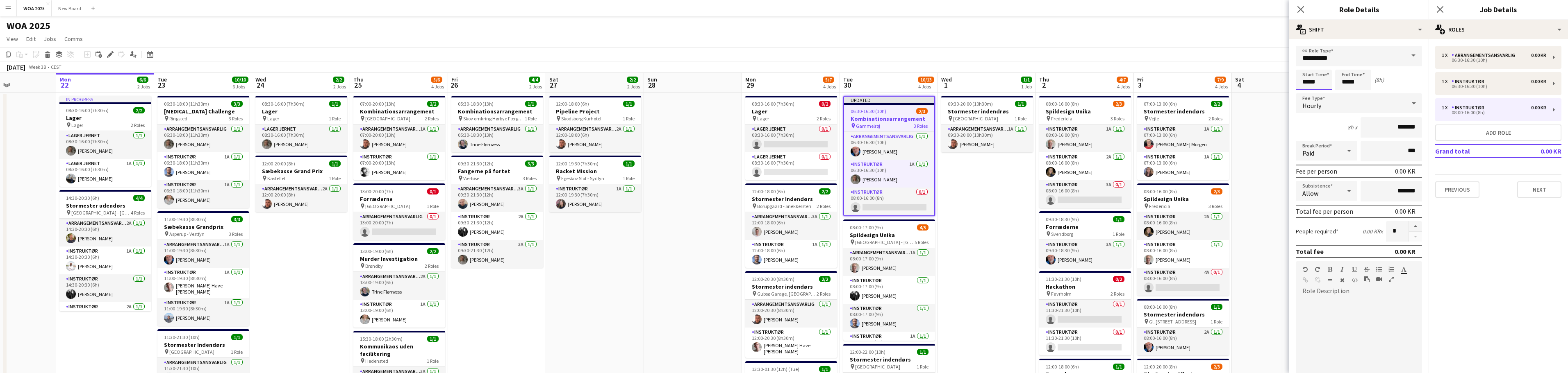
click at [1322, 78] on input "*****" at bounding box center [1314, 80] width 36 height 21
click at [1324, 63] on div at bounding box center [1322, 65] width 16 height 8
type input "*****"
click at [1324, 63] on div at bounding box center [1322, 65] width 16 height 8
click at [1362, 82] on input "*****" at bounding box center [1353, 80] width 36 height 21
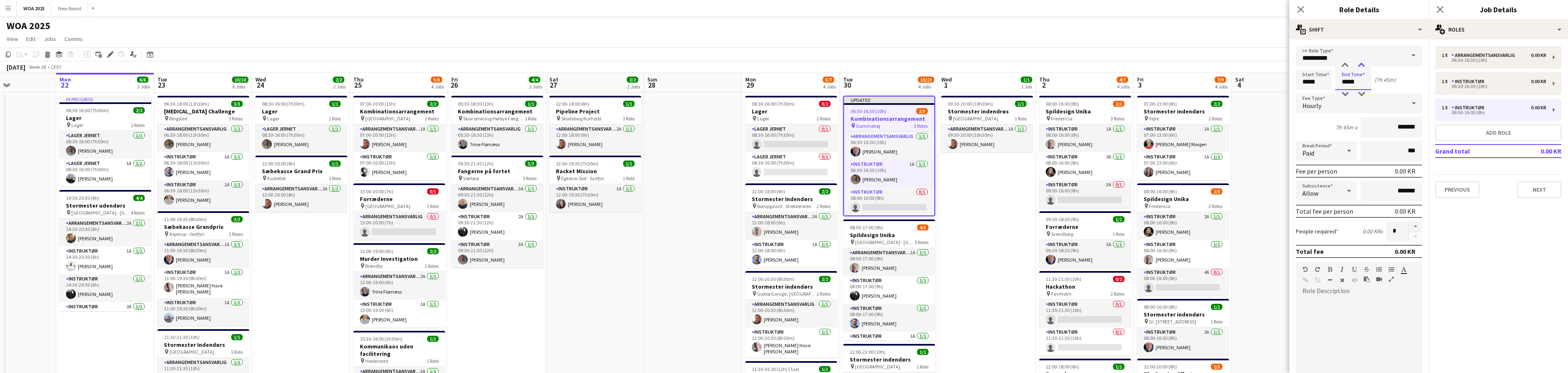
click at [1363, 65] on div at bounding box center [1361, 65] width 16 height 8
type input "*****"
click at [1363, 65] on div at bounding box center [1361, 65] width 16 height 8
click at [1442, 9] on icon "Close pop-in" at bounding box center [1440, 9] width 8 height 8
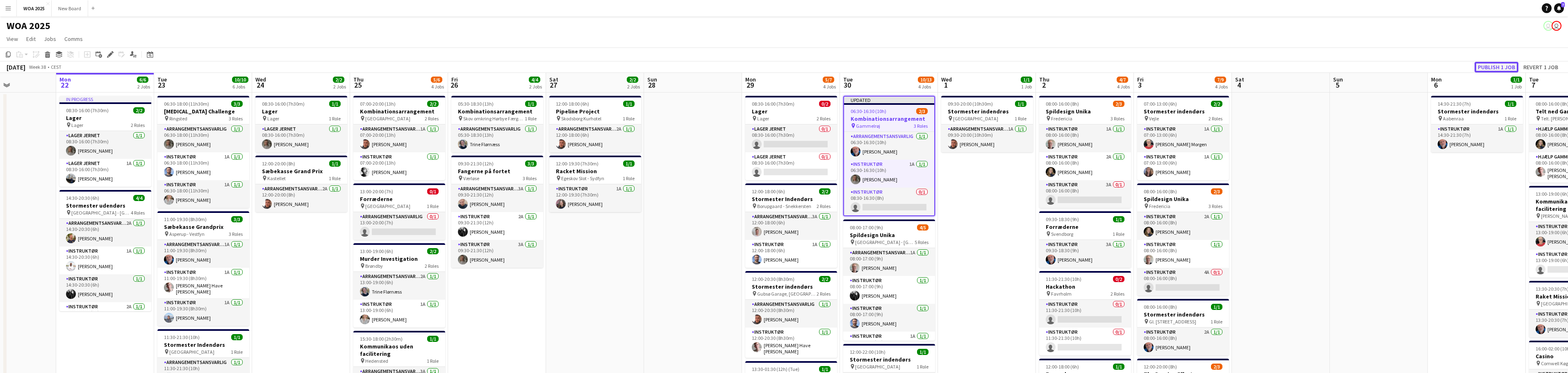
click at [1492, 67] on button "Publish 1 job" at bounding box center [1497, 67] width 44 height 10
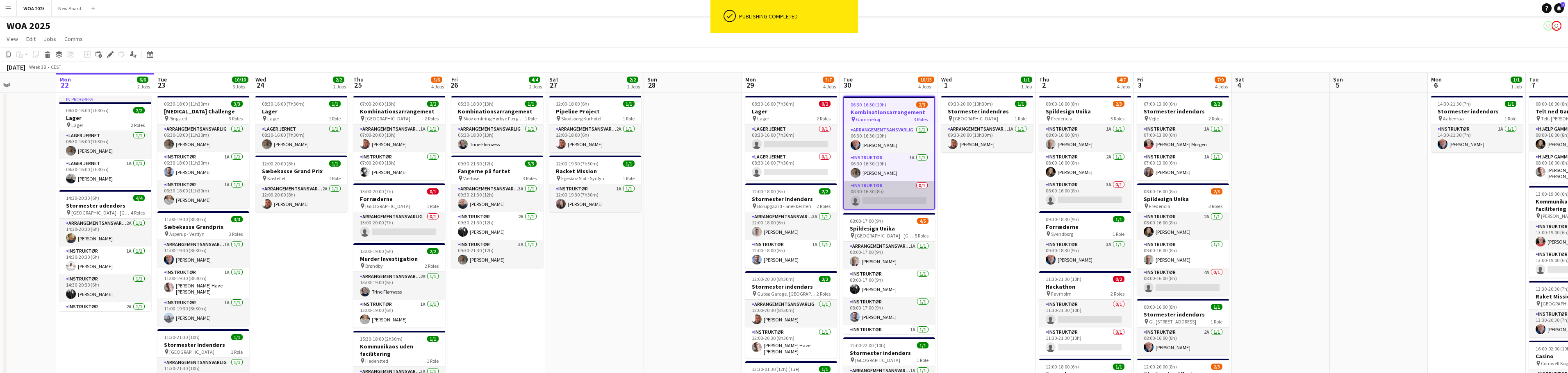
click at [892, 187] on app-card-role "Instruktør 0/1 08:30-16:30 (8h) single-neutral-actions" at bounding box center [889, 195] width 90 height 28
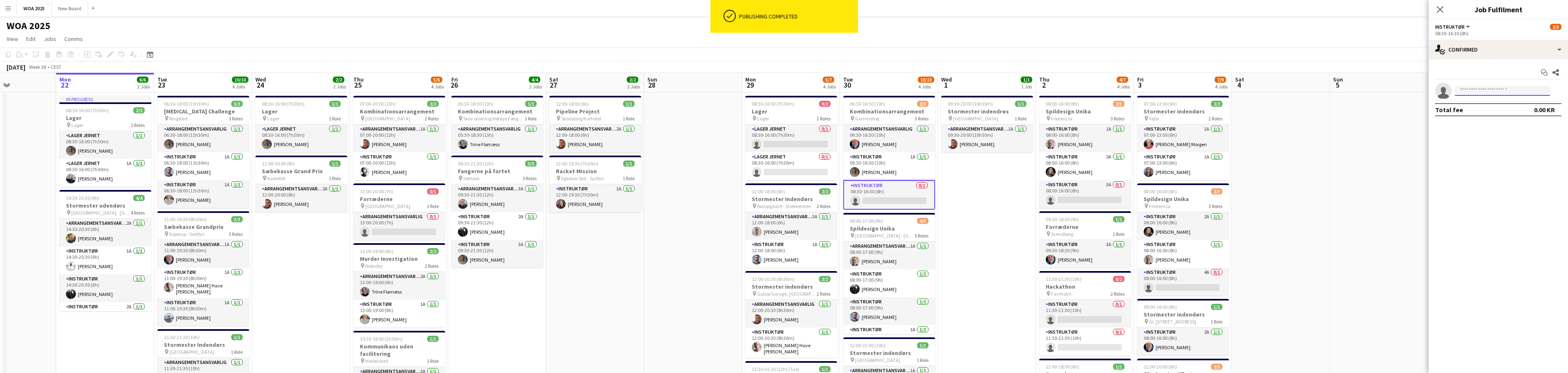
click at [1498, 88] on input at bounding box center [1503, 91] width 95 height 10
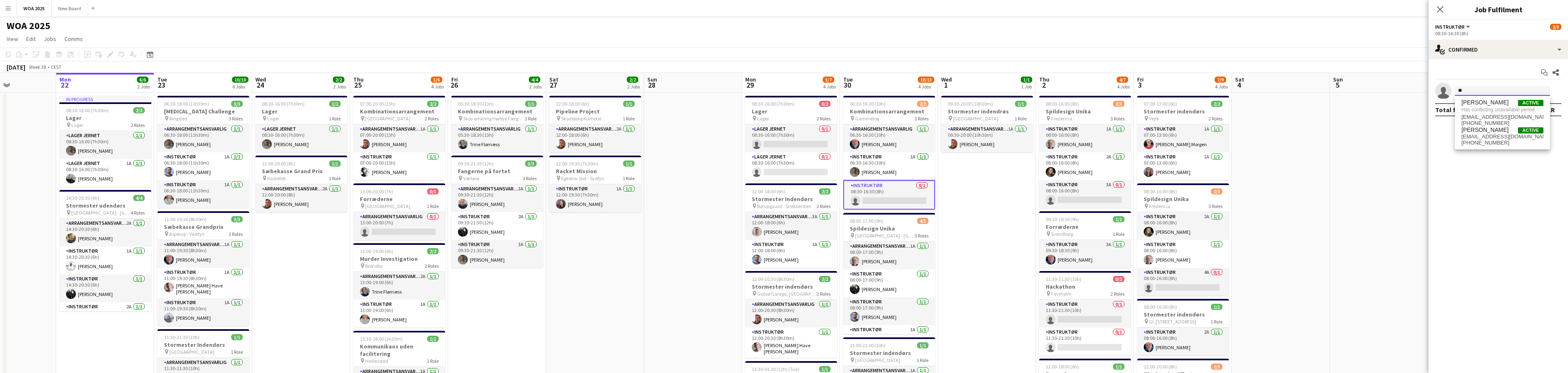
type input "*"
click at [1468, 63] on div "Start chat Share single-neutral-actions Total fee 0.00 KR" at bounding box center [1498, 91] width 139 height 63
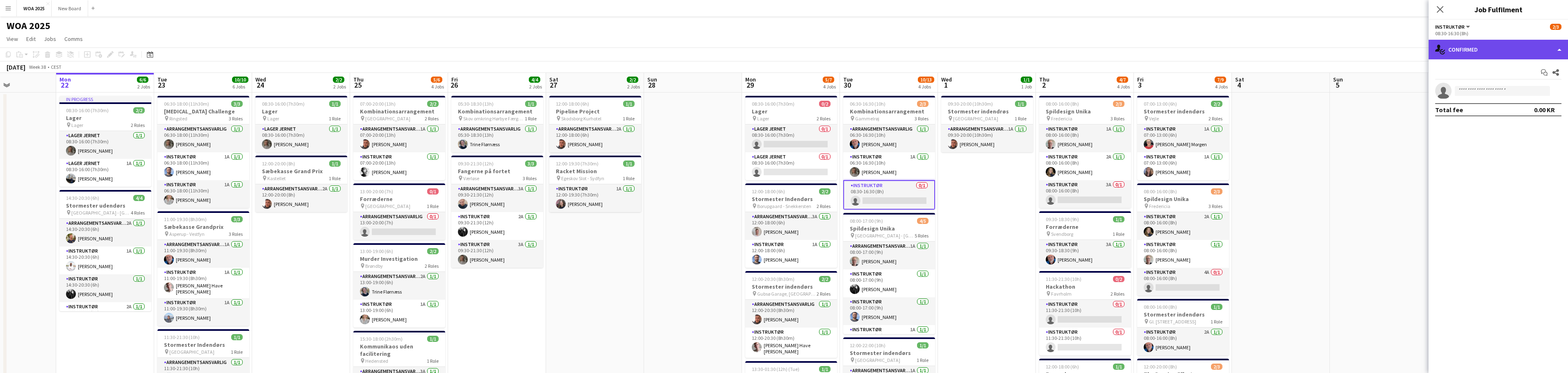
click at [1506, 48] on div "single-neutral-actions-check-2 Confirmed" at bounding box center [1498, 49] width 139 height 20
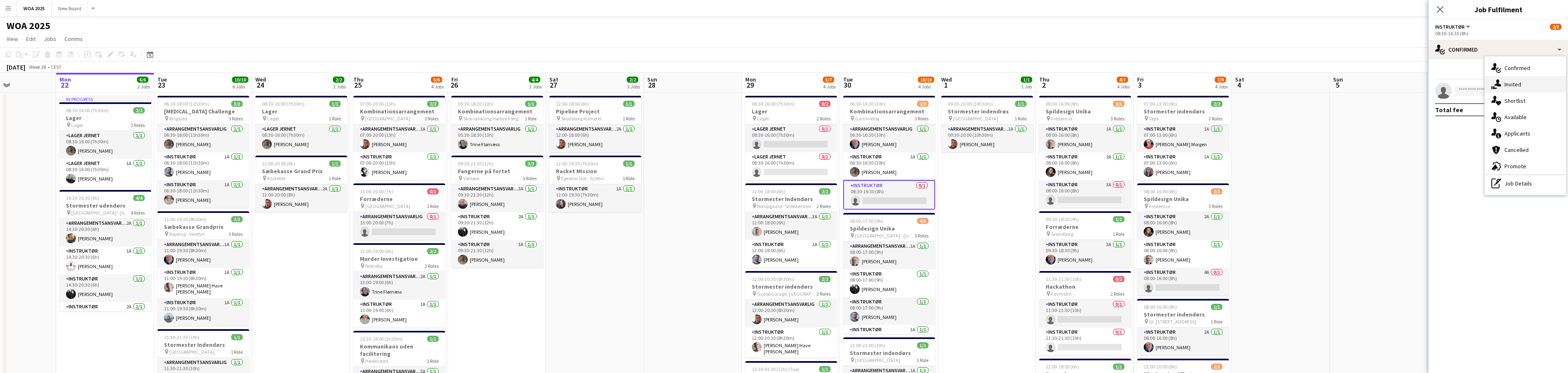
click at [1514, 81] on span "Invited" at bounding box center [1513, 84] width 17 height 7
click at [1502, 96] on input "text" at bounding box center [1498, 92] width 126 height 21
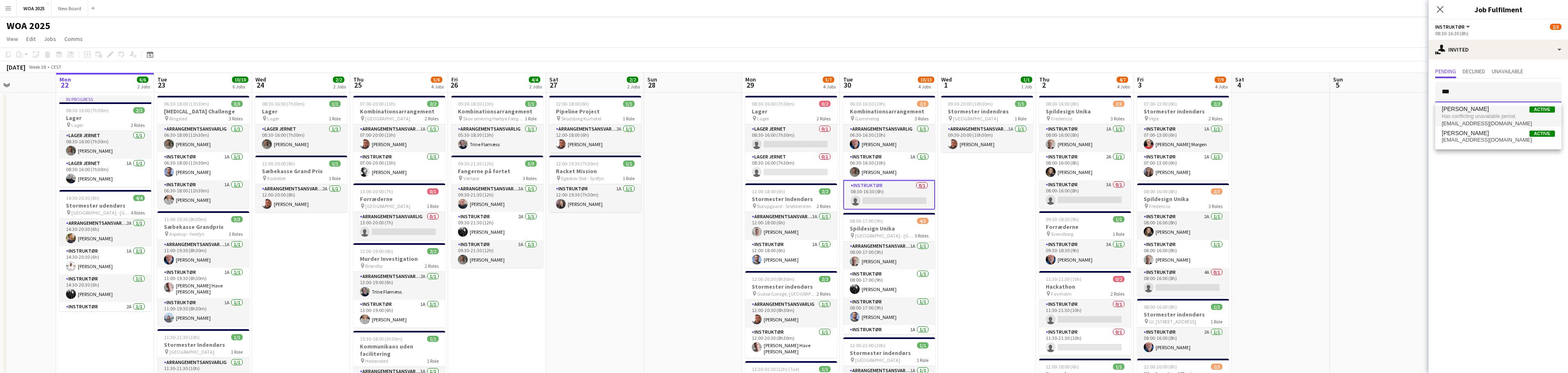
type input "***"
click at [1462, 114] on span "Has conflicting unavailable period." at bounding box center [1498, 116] width 113 height 7
click at [1474, 90] on input "text" at bounding box center [1498, 92] width 126 height 21
type input "****"
click at [1471, 112] on span "[PERSON_NAME] Morgen" at bounding box center [1476, 112] width 68 height 7
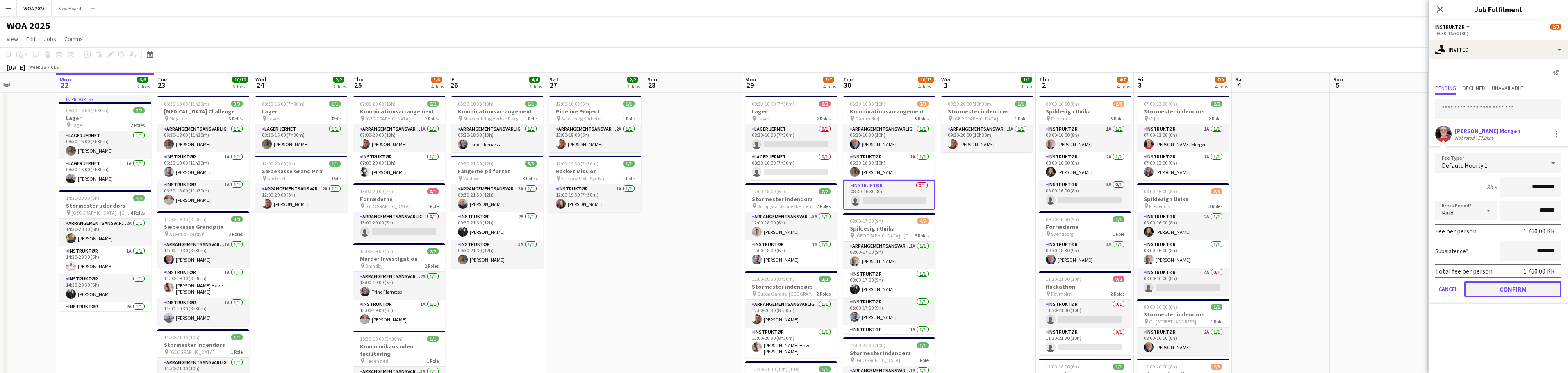
click at [1515, 288] on button "Confirm" at bounding box center [1512, 289] width 97 height 16
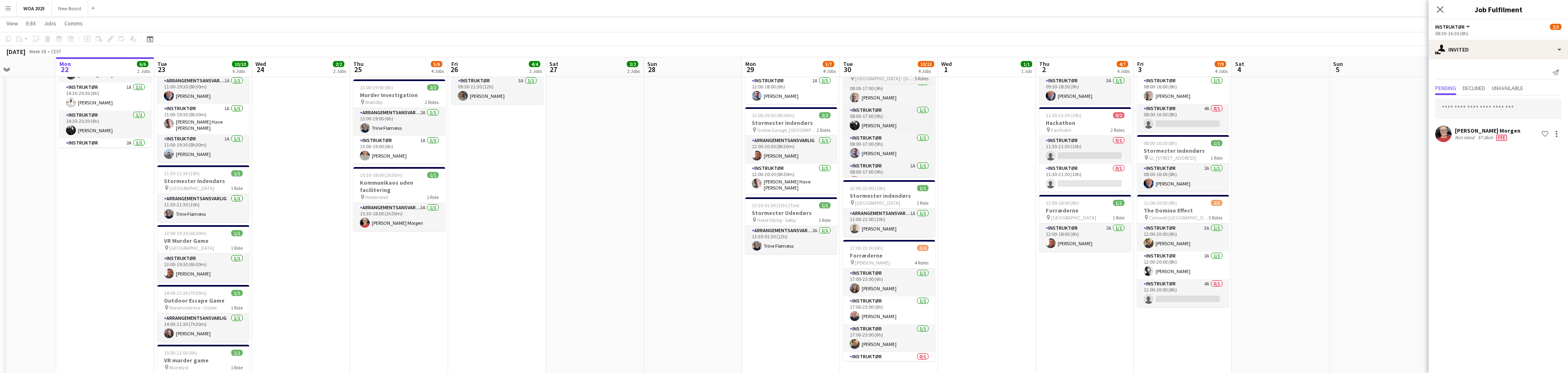
scroll to position [7, 0]
click at [928, 180] on div at bounding box center [889, 181] width 92 height 2
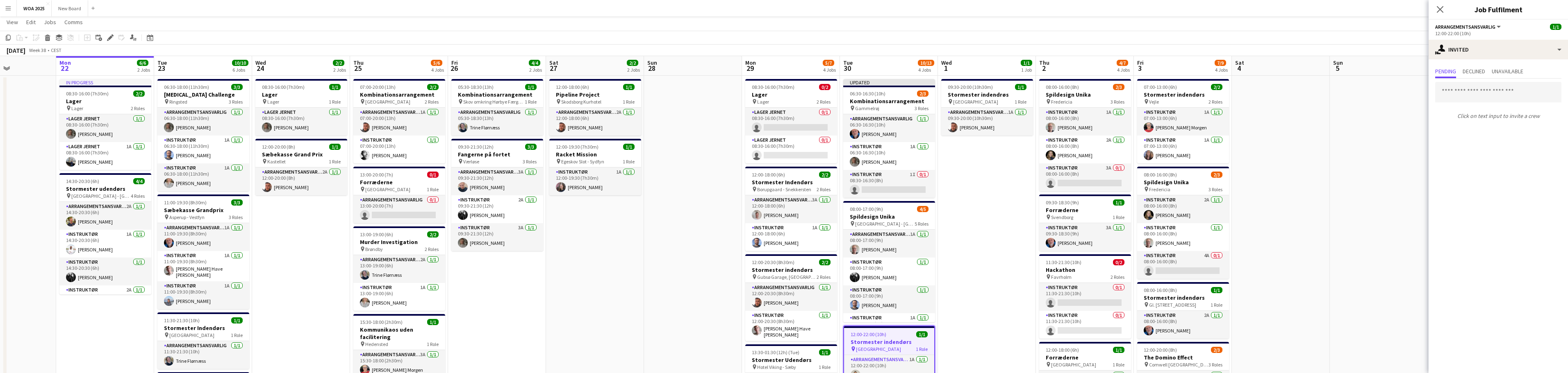
scroll to position [0, 0]
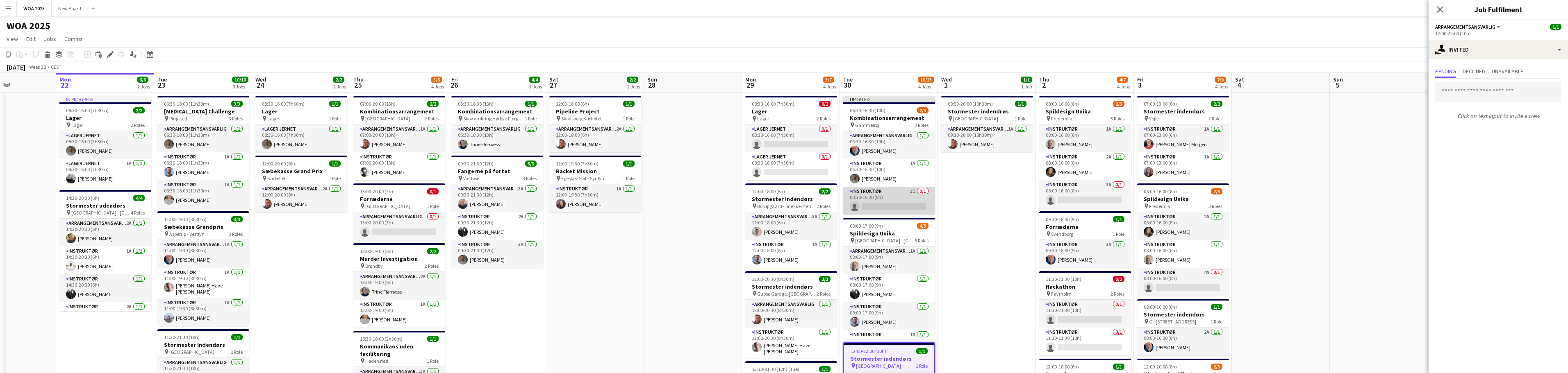
click at [890, 205] on app-card-role "Instruktør 1I 0/1 08:30-16:30 (8h) single-neutral-actions" at bounding box center [889, 201] width 92 height 28
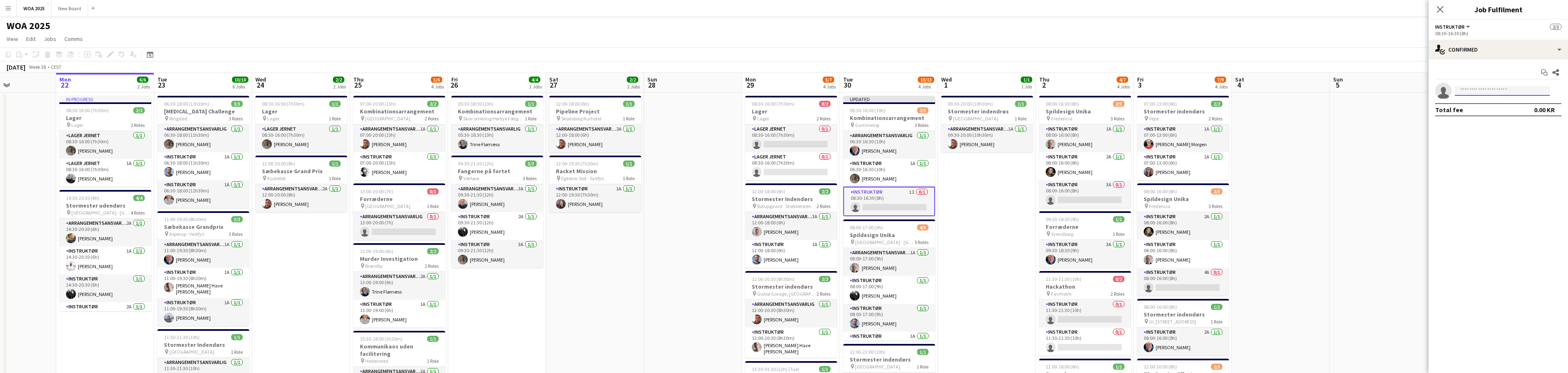
click at [1520, 89] on input at bounding box center [1503, 91] width 95 height 10
type input "*****"
click at [1500, 154] on mat-expansion-panel "check Confirmed Start chat Share single-neutral-actions ***** Total fee 0.00 KR" at bounding box center [1498, 216] width 139 height 314
drag, startPoint x: 1476, startPoint y: 89, endPoint x: 1441, endPoint y: 90, distance: 35.0
click at [1441, 90] on app-invite-slot "single-neutral-actions *****" at bounding box center [1498, 91] width 139 height 16
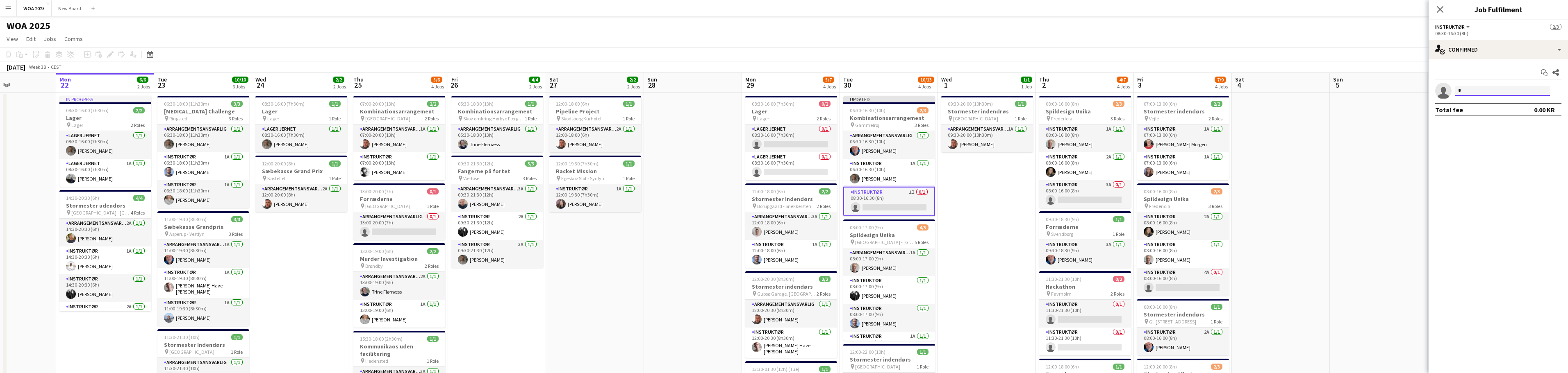
click at [1514, 87] on input at bounding box center [1503, 91] width 95 height 10
type input "***"
click at [1531, 54] on div "single-neutral-actions-check-2 Confirmed" at bounding box center [1498, 49] width 139 height 20
click at [1525, 84] on div "single-neutral-actions-share-1 Invited" at bounding box center [1525, 84] width 81 height 16
click at [1491, 111] on input "text" at bounding box center [1498, 109] width 126 height 21
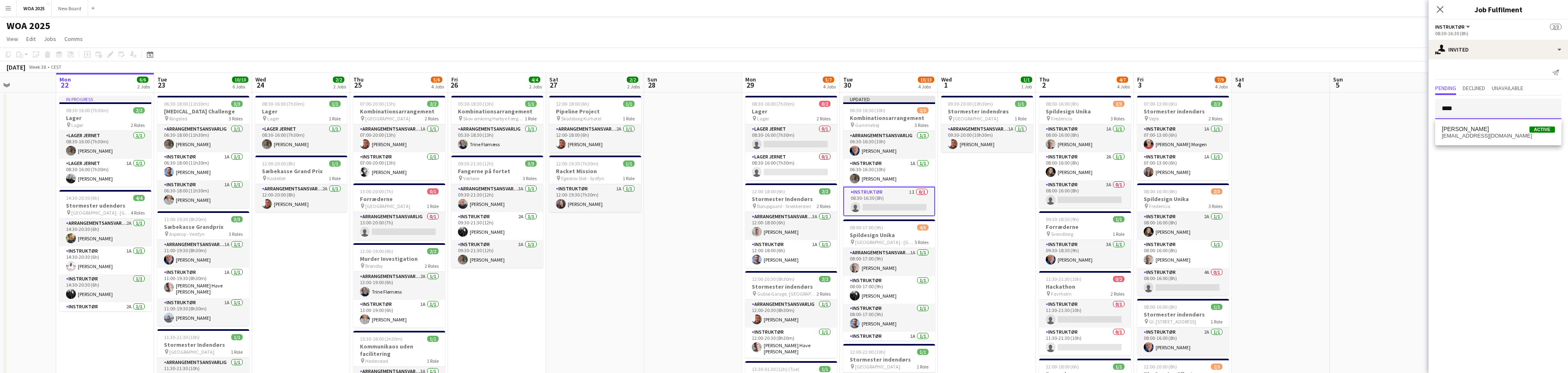
type input "****"
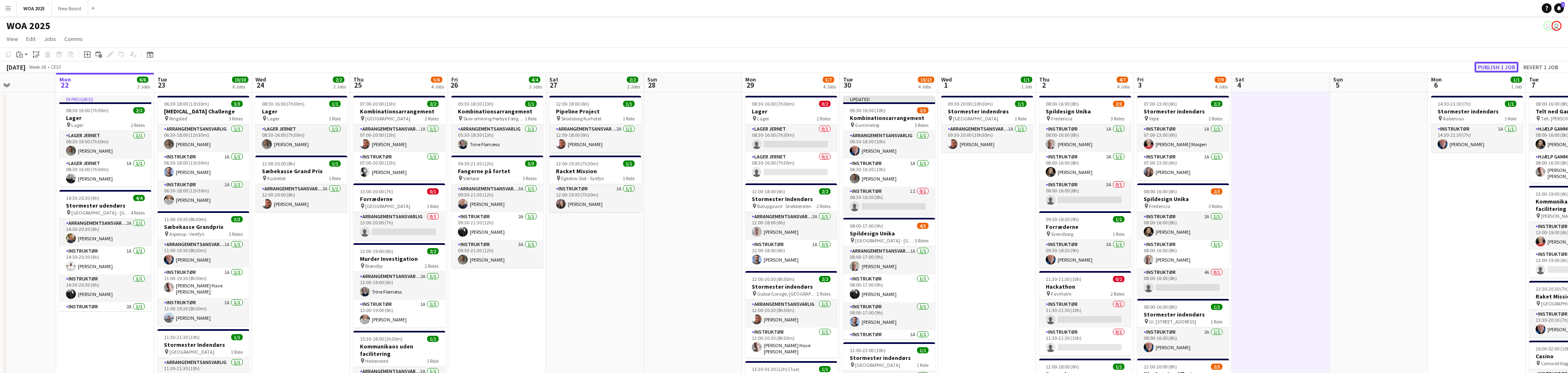
click at [1491, 67] on button "Publish 1 job" at bounding box center [1497, 67] width 44 height 10
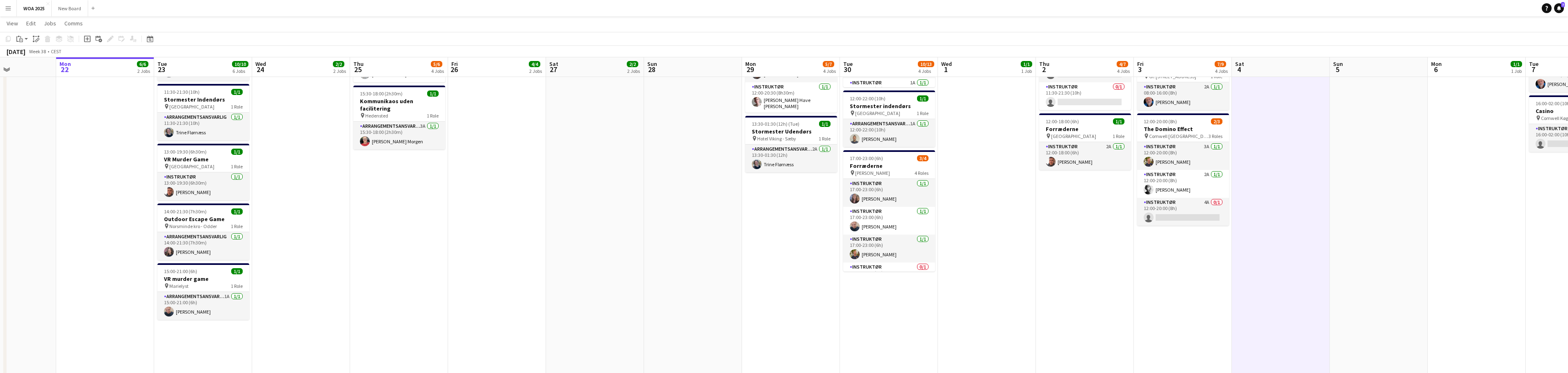
scroll to position [245, 0]
click at [899, 125] on app-card-role "Arrangementsansvarlig 1A [DATE] 12:00-22:00 (10h) [PERSON_NAME]" at bounding box center [889, 133] width 92 height 28
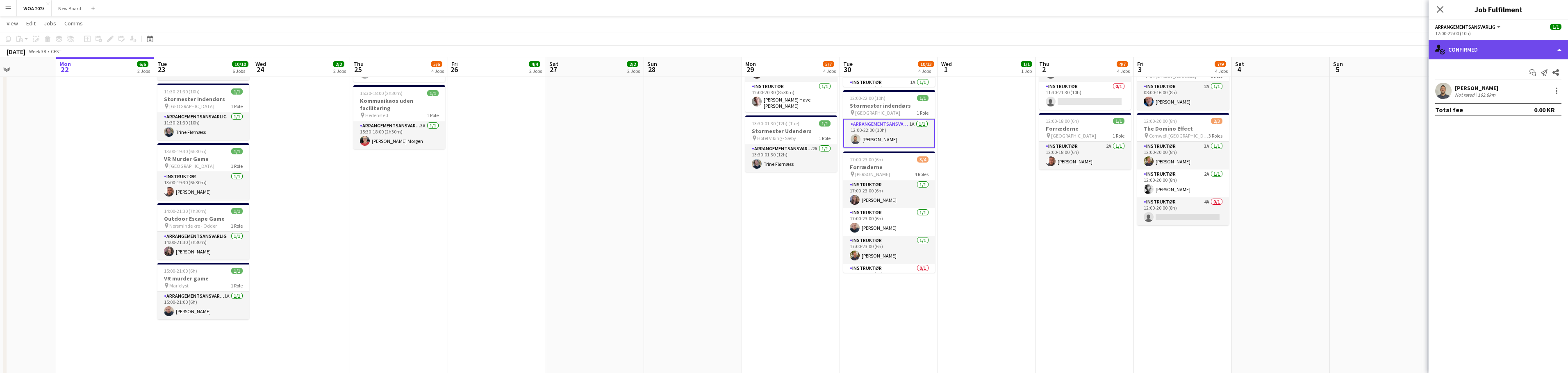
click at [1511, 49] on div "single-neutral-actions-check-2 Confirmed" at bounding box center [1498, 49] width 139 height 20
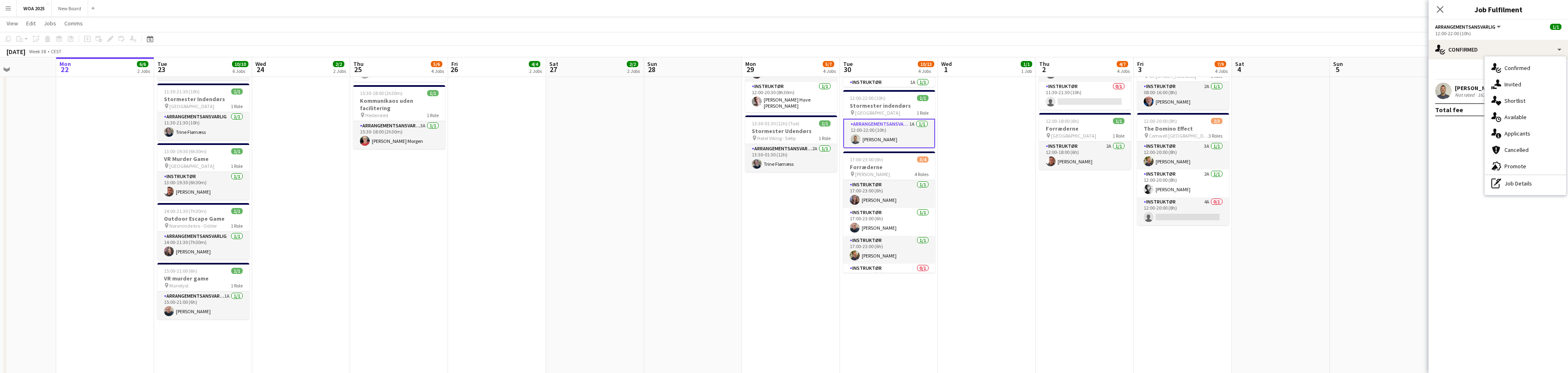
click at [1014, 211] on app-date-cell "09:30-20:00 (10h30m) 1/1 Stormester indendrøs pin Aalborg 1 Role Arrangementsan…" at bounding box center [987, 194] width 98 height 695
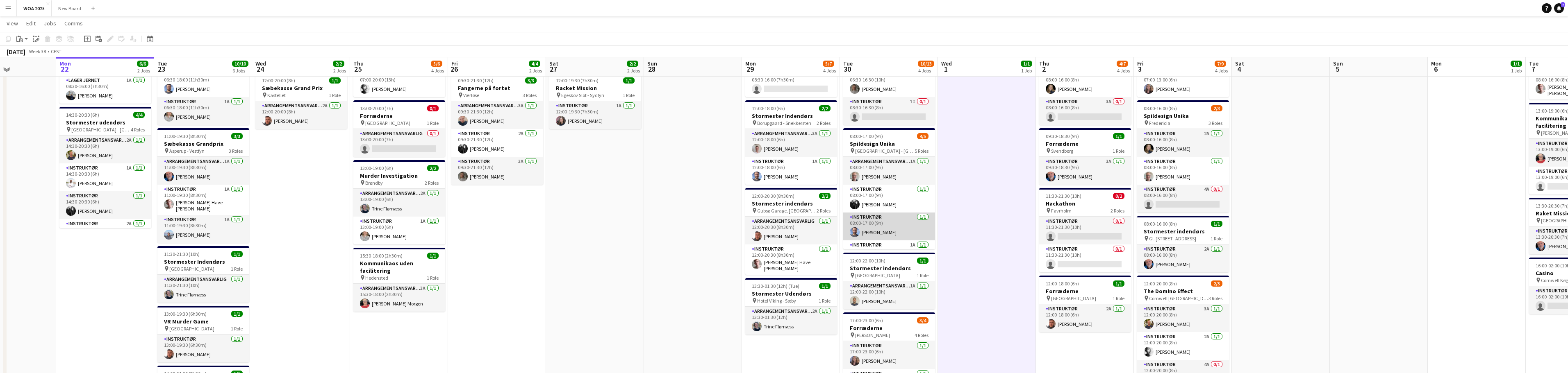
scroll to position [82, 0]
click at [891, 118] on app-card-role "Instruktør 1I 0/1 08:30-16:30 (8h) single-neutral-actions" at bounding box center [889, 112] width 92 height 28
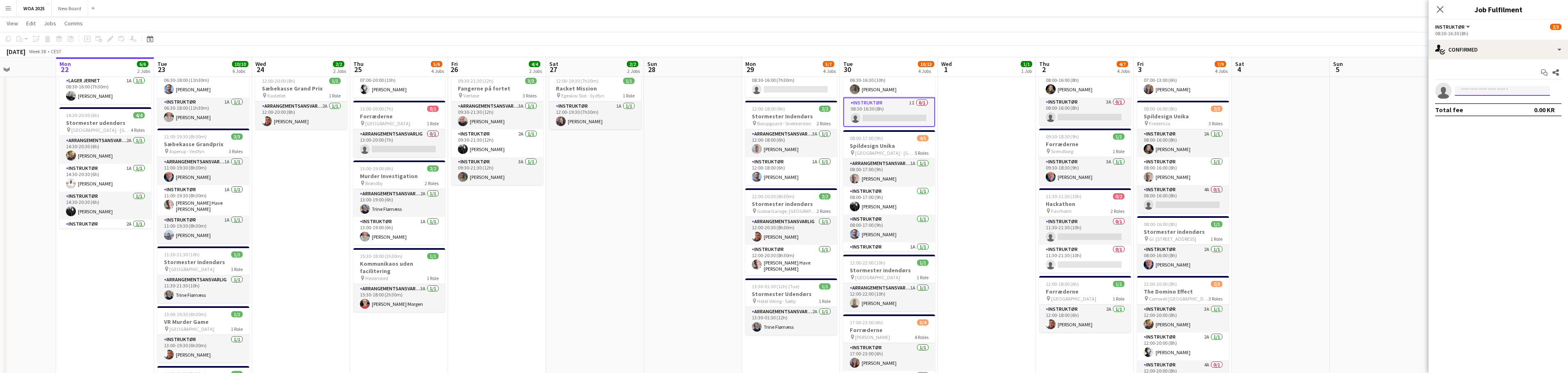
click at [1501, 90] on input at bounding box center [1503, 91] width 95 height 10
type input "***"
click at [1442, 8] on icon at bounding box center [1440, 9] width 8 height 8
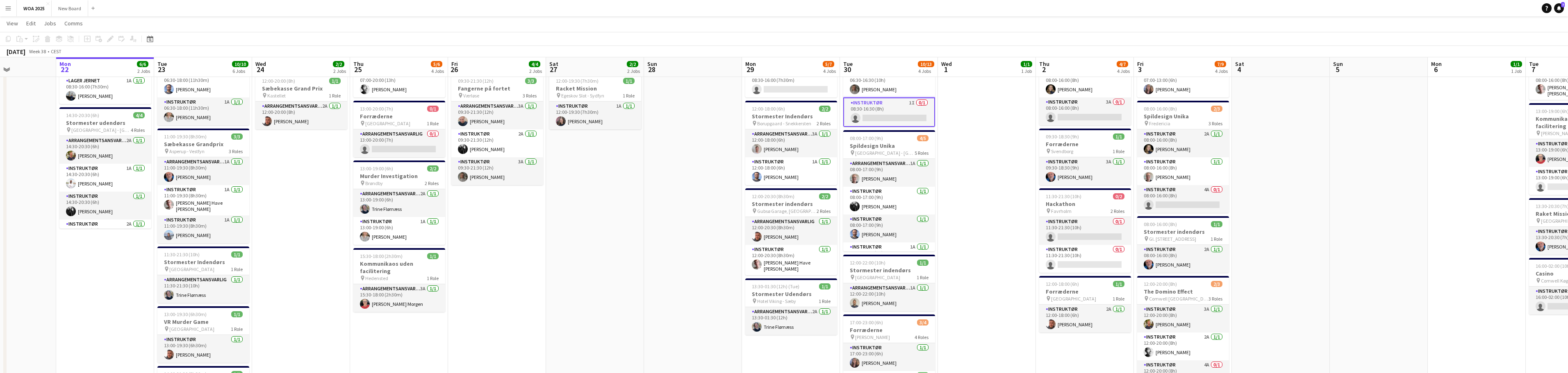
click at [1351, 192] on app-date-cell at bounding box center [1379, 357] width 98 height 695
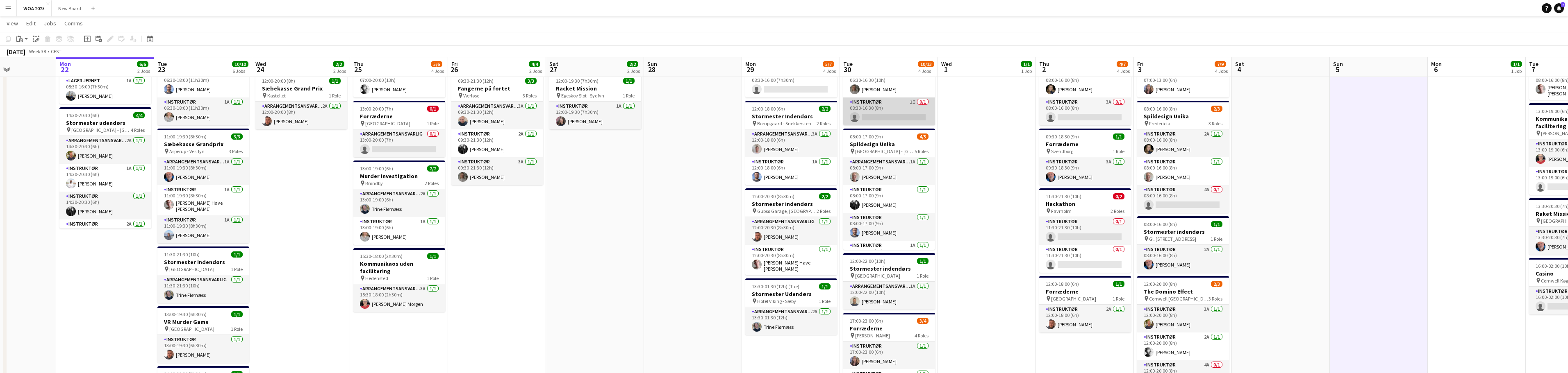
click at [892, 114] on app-card-role "Instruktør 1I 0/1 08:30-16:30 (8h) single-neutral-actions" at bounding box center [889, 112] width 92 height 28
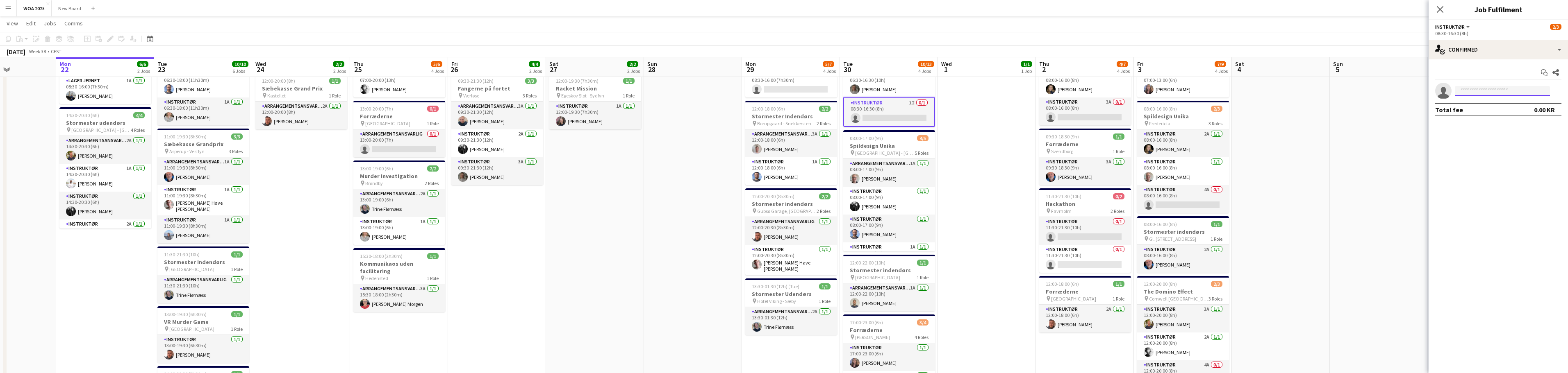
click at [1482, 88] on input at bounding box center [1503, 91] width 95 height 10
click at [1498, 56] on div "single-neutral-actions-check-2 Confirmed" at bounding box center [1498, 49] width 139 height 20
click at [1524, 83] on div "single-neutral-actions-share-1 Invited" at bounding box center [1525, 84] width 81 height 16
click at [1501, 109] on input "text" at bounding box center [1498, 109] width 126 height 21
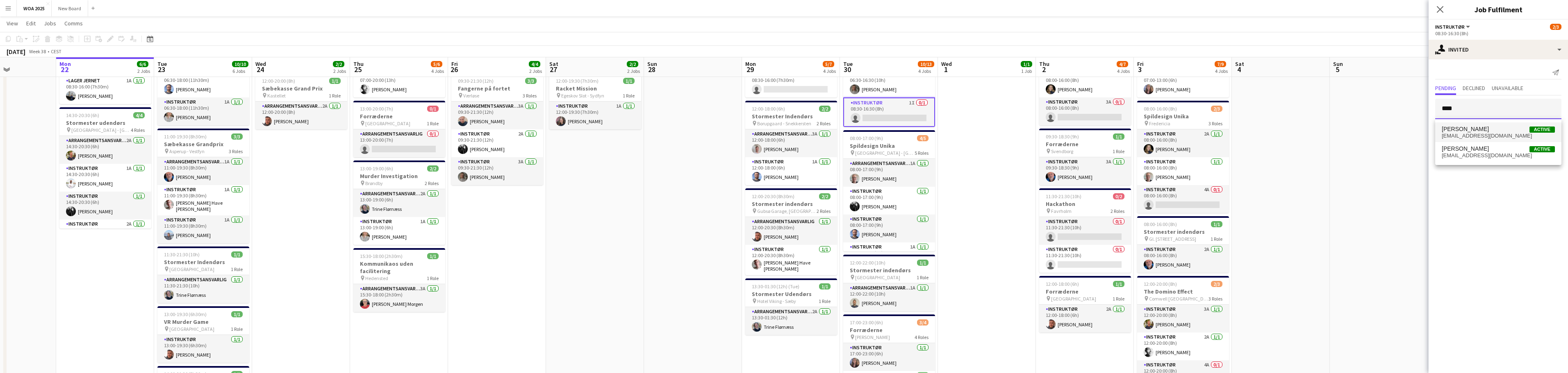
type input "****"
click at [1501, 133] on span "[EMAIL_ADDRESS][DOMAIN_NAME]" at bounding box center [1498, 136] width 113 height 7
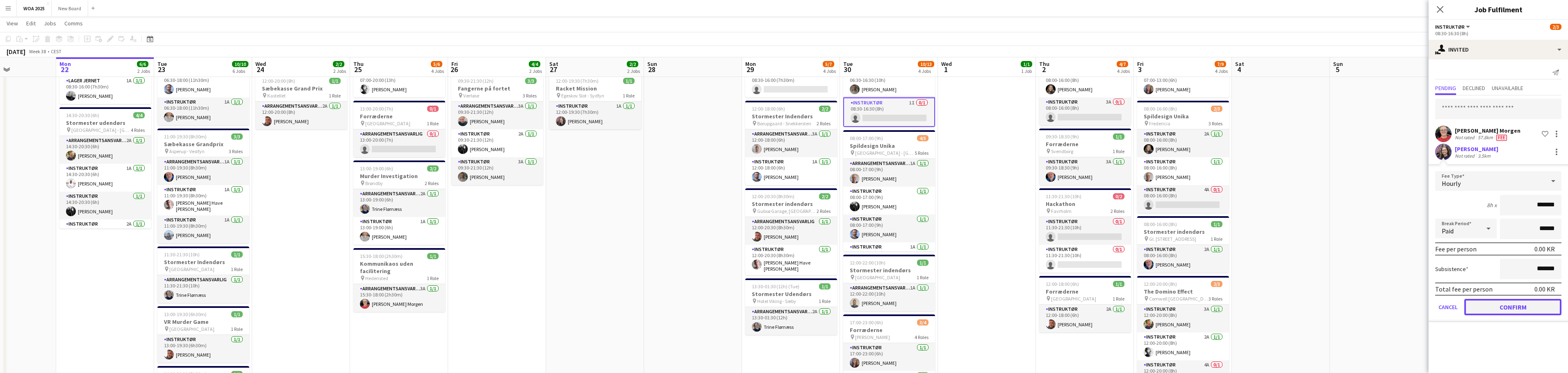
click at [1510, 310] on button "Confirm" at bounding box center [1512, 307] width 97 height 16
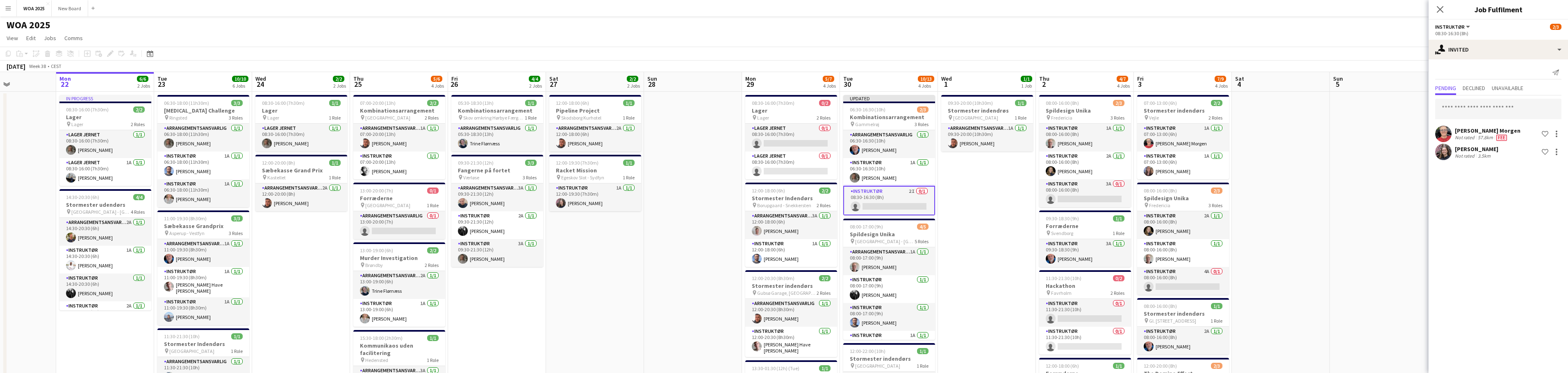
scroll to position [0, 0]
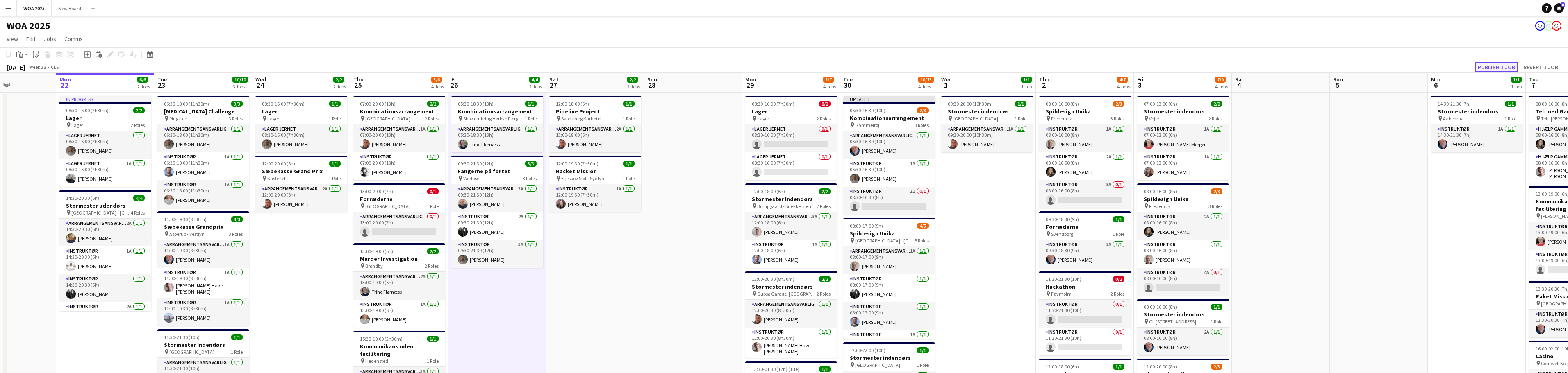
click at [1493, 67] on button "Publish 1 job" at bounding box center [1497, 67] width 44 height 10
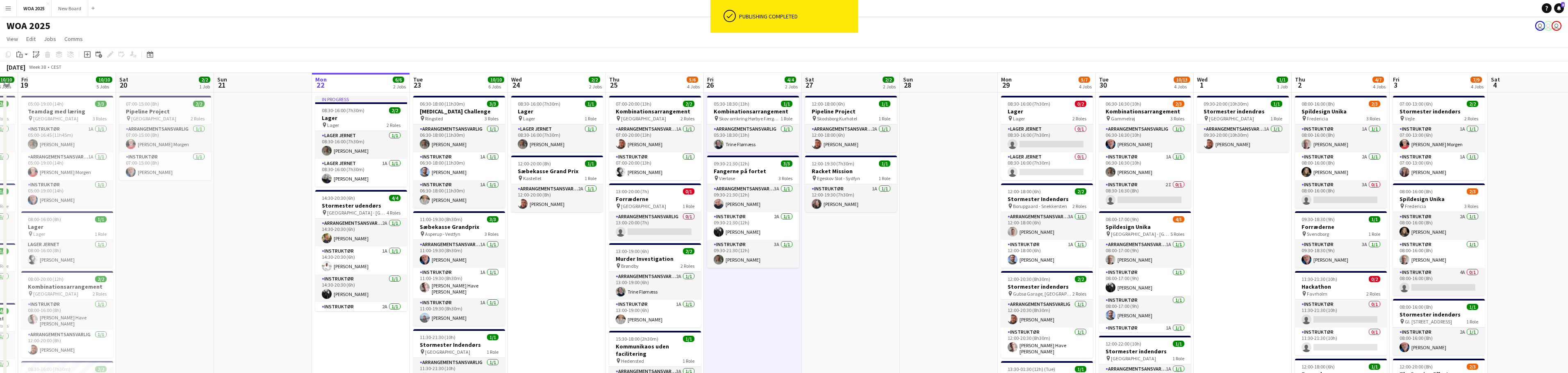
drag, startPoint x: 607, startPoint y: 319, endPoint x: 779, endPoint y: 291, distance: 174.3
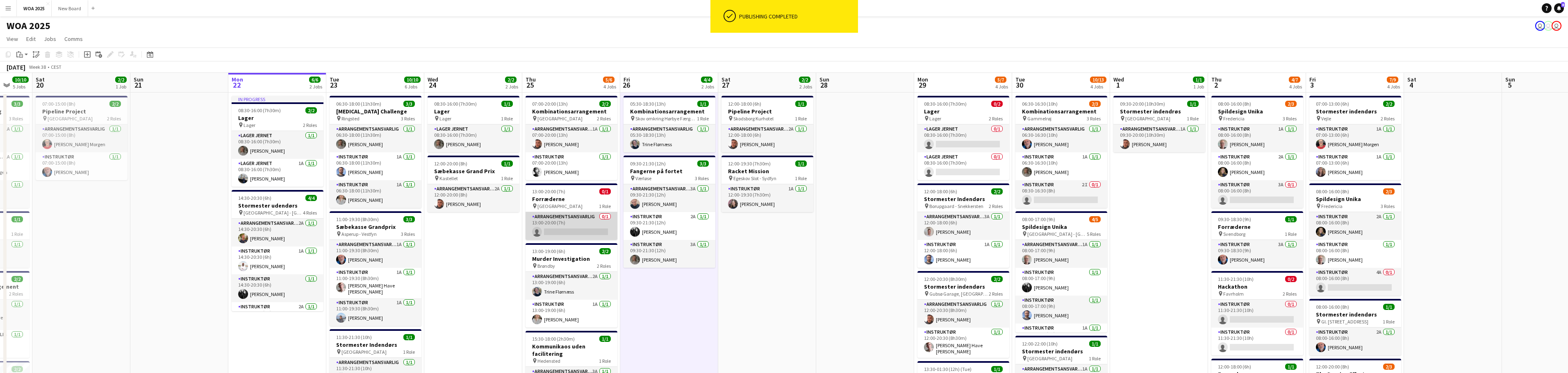
click at [573, 225] on app-card-role "Arrangementsansvarlig 0/1 13:00-20:00 (7h) single-neutral-actions" at bounding box center [571, 226] width 92 height 28
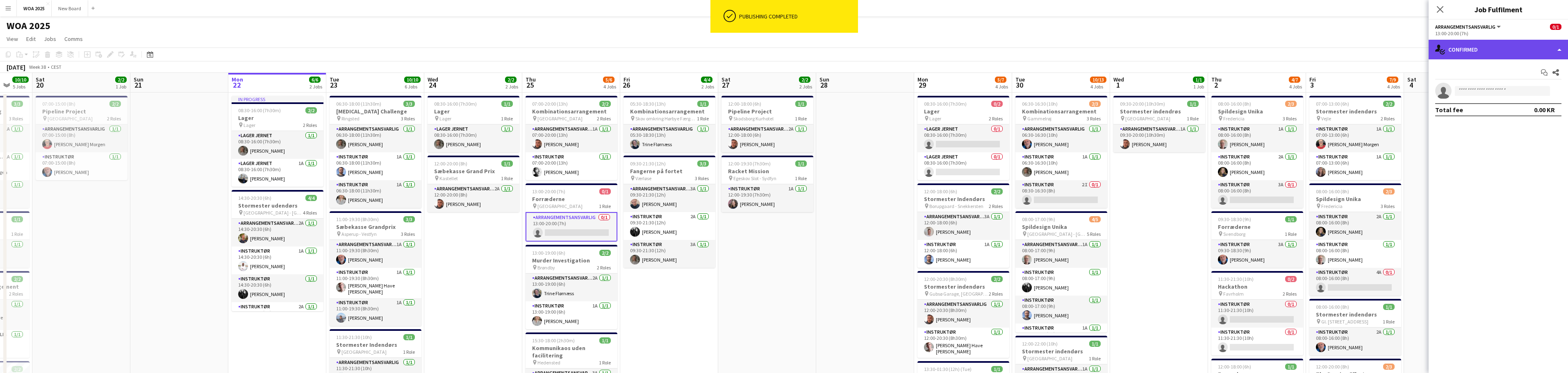
click at [1500, 53] on div "single-neutral-actions-check-2 Confirmed" at bounding box center [1498, 49] width 139 height 20
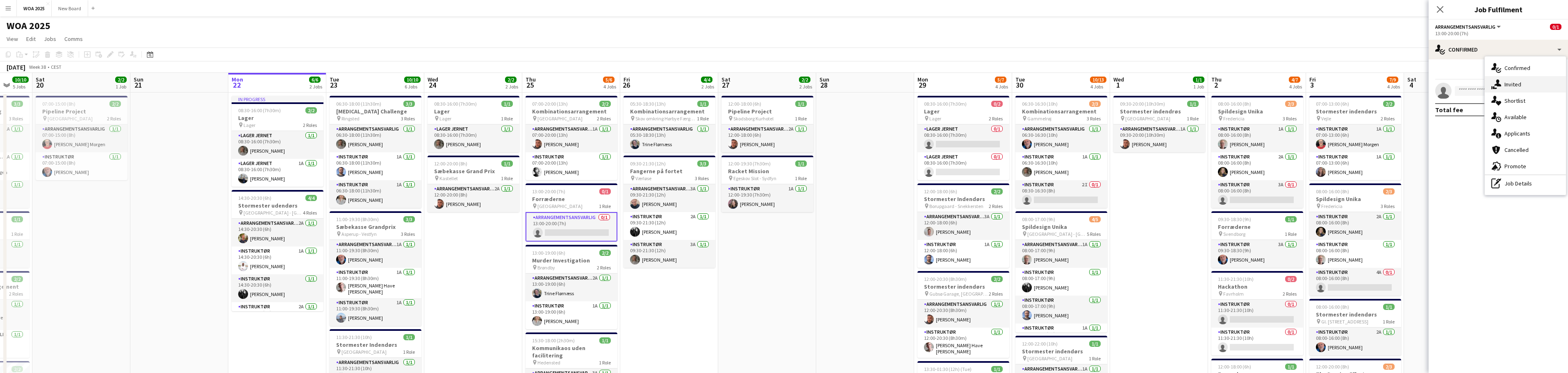
click at [1520, 86] on span "Invited" at bounding box center [1513, 84] width 17 height 7
click at [1515, 92] on input "text" at bounding box center [1498, 92] width 126 height 21
type input "****"
click at [1504, 117] on span "[EMAIL_ADDRESS][DOMAIN_NAME]" at bounding box center [1498, 119] width 113 height 7
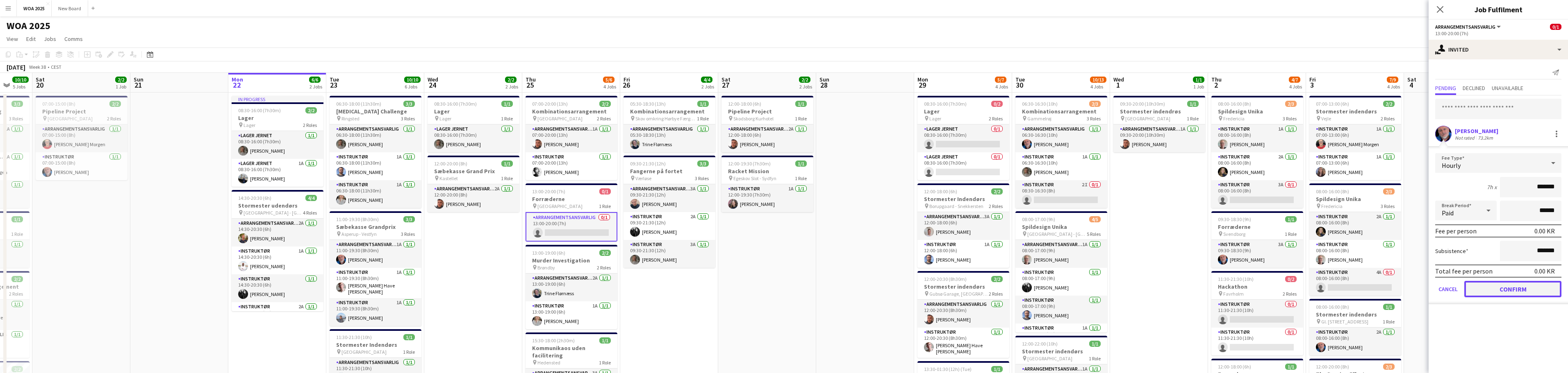
click at [1503, 292] on button "Confirm" at bounding box center [1512, 289] width 97 height 16
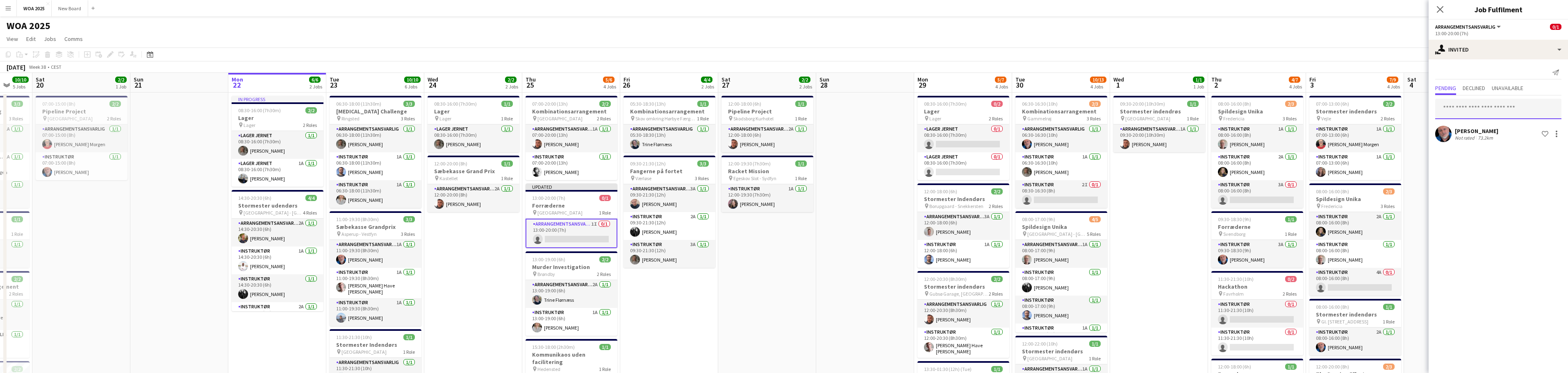
click at [1508, 110] on input "text" at bounding box center [1498, 109] width 126 height 21
type input "***"
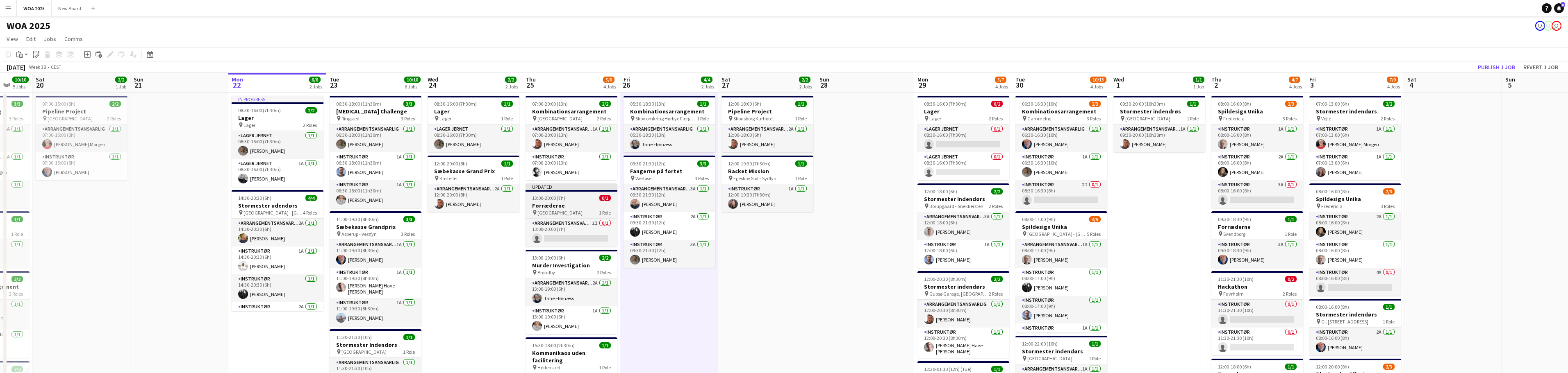
click at [574, 202] on h3 "Forræderne" at bounding box center [571, 206] width 92 height 7
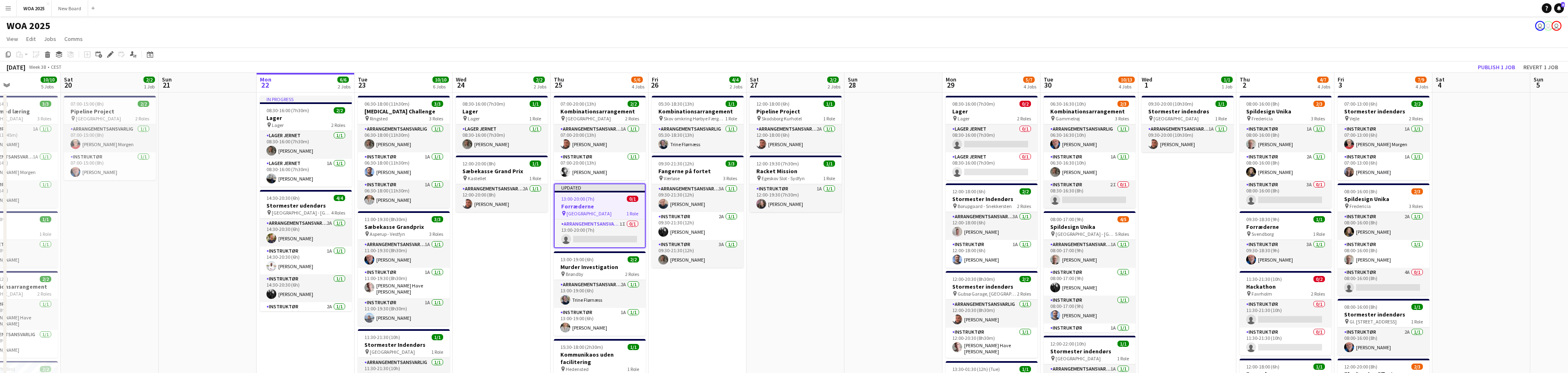
scroll to position [0, 212]
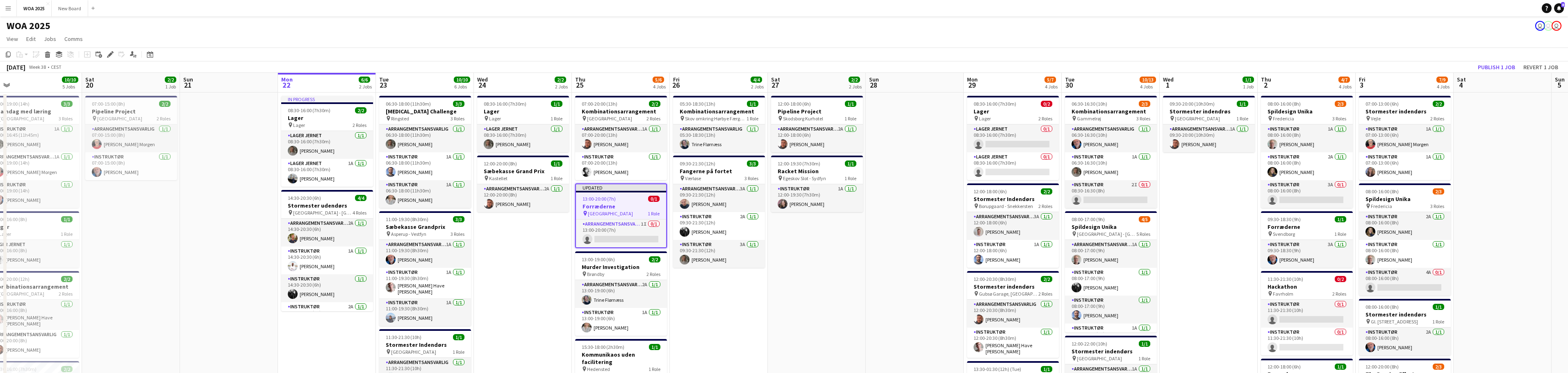
drag, startPoint x: 575, startPoint y: 201, endPoint x: 625, endPoint y: 217, distance: 52.5
click at [7, 56] on icon at bounding box center [8, 54] width 5 height 5
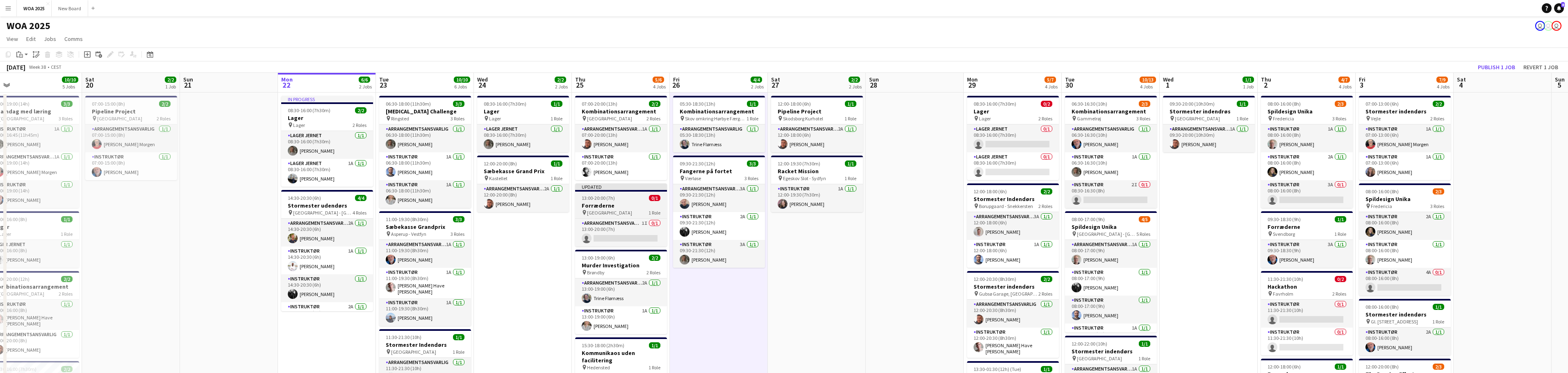
click at [616, 211] on div "pin Aarhus 1 Role" at bounding box center [621, 212] width 92 height 7
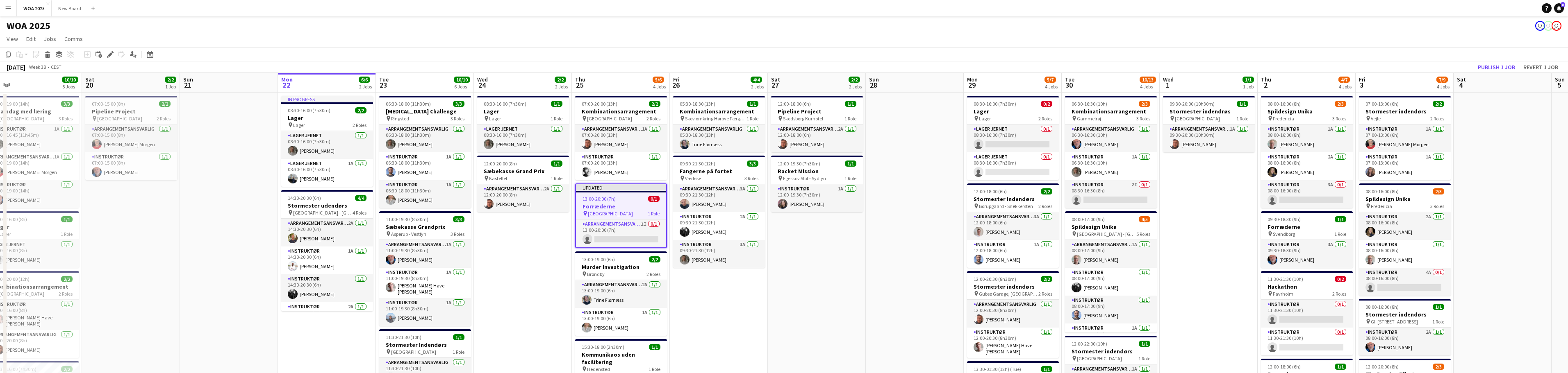
scroll to position [0, 211]
click at [110, 54] on icon at bounding box center [109, 54] width 4 height 4
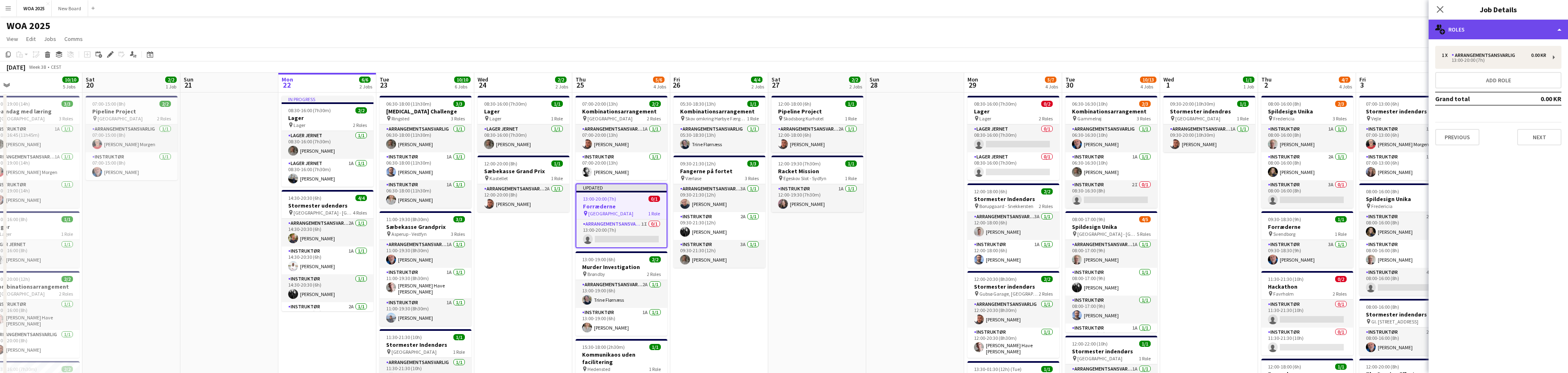
click at [1525, 31] on div "multiple-users-add Roles" at bounding box center [1498, 29] width 139 height 20
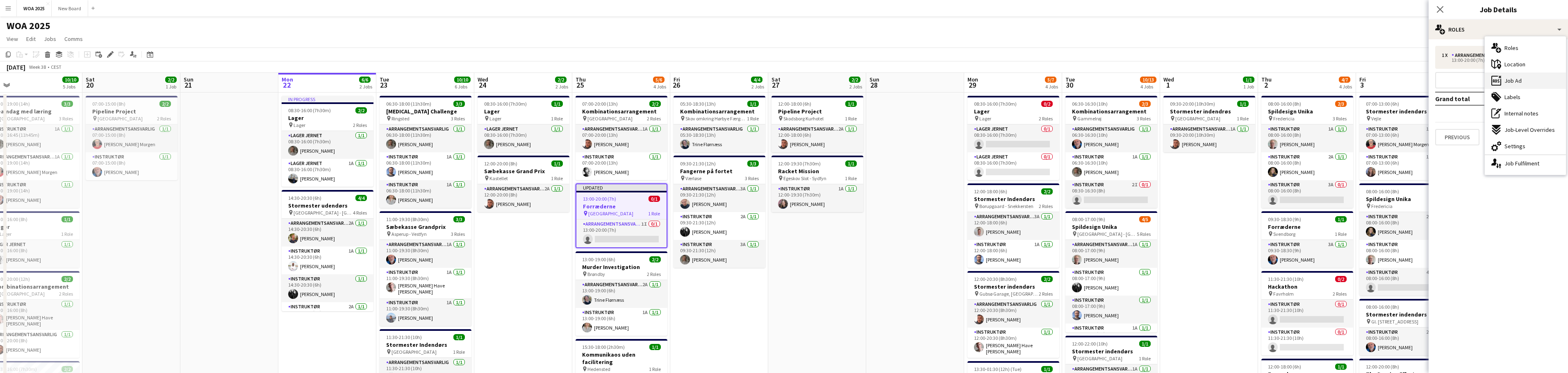
click at [1527, 84] on div "ads-window Job Ad" at bounding box center [1525, 81] width 81 height 16
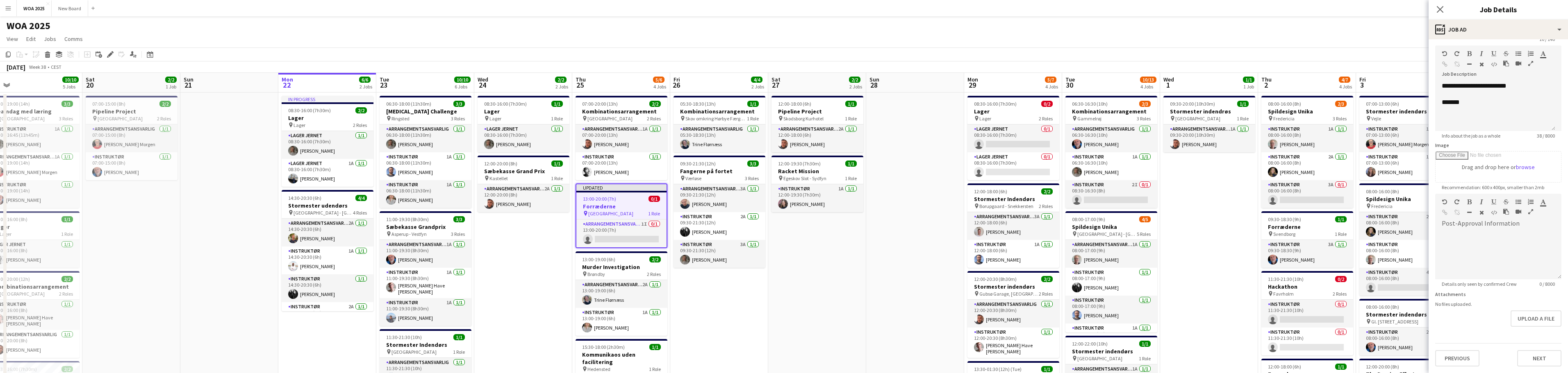
scroll to position [0, 0]
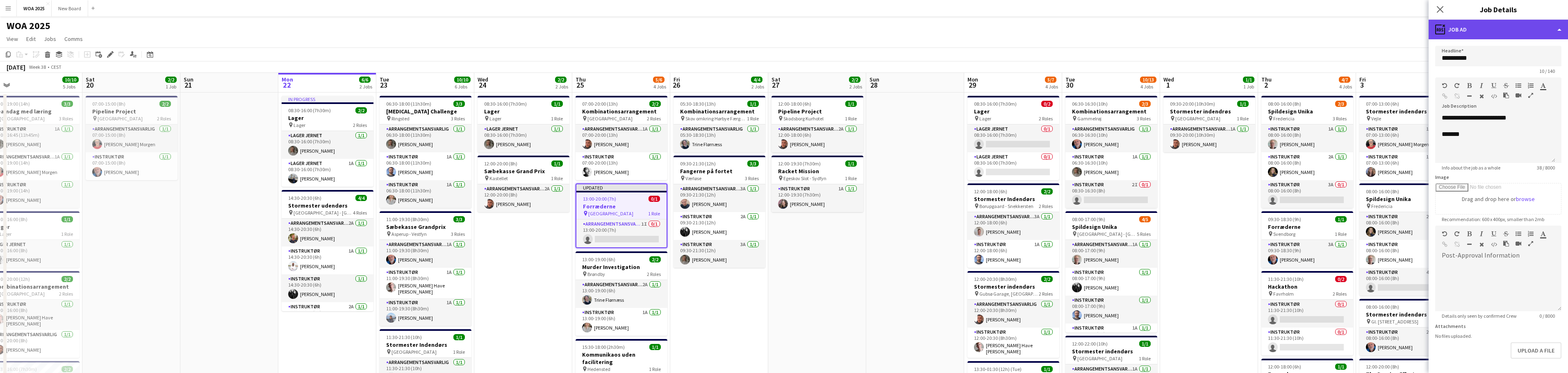
click at [1551, 34] on div "ads-window Job Ad" at bounding box center [1498, 29] width 139 height 20
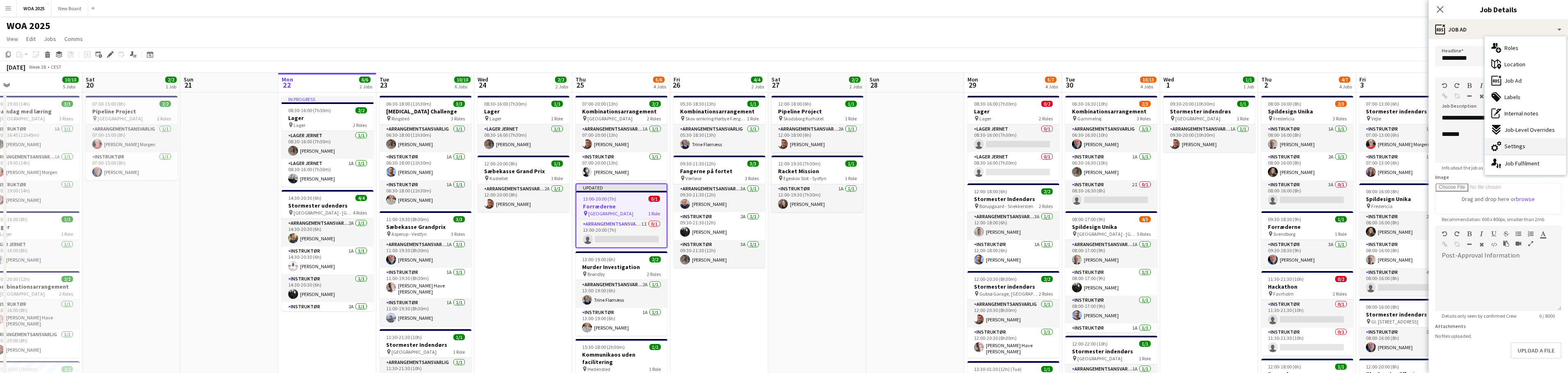
click at [1524, 145] on div "cog-double-3 Settings" at bounding box center [1525, 146] width 81 height 16
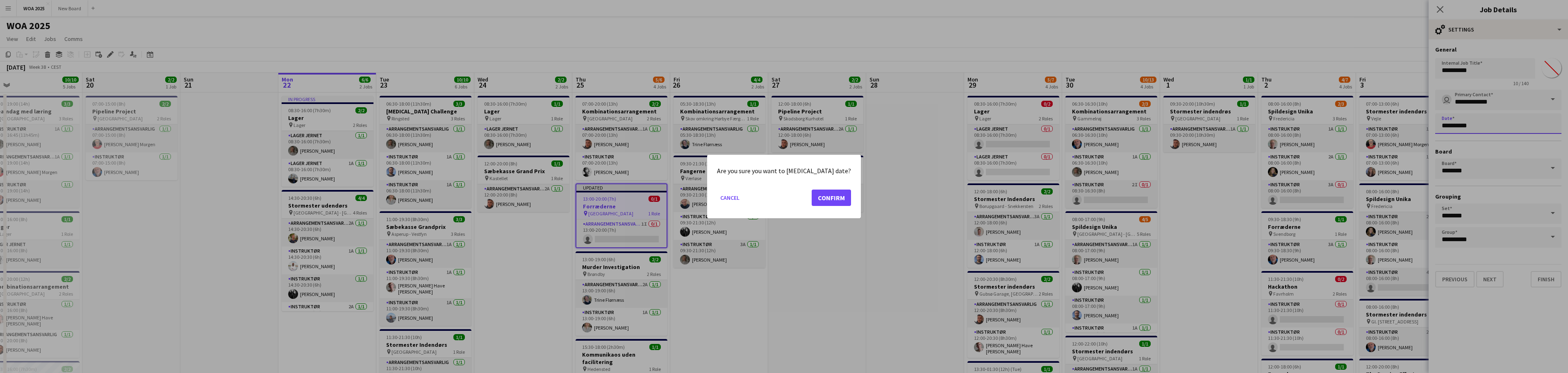
click at [815, 194] on button "Confirm" at bounding box center [831, 198] width 39 height 16
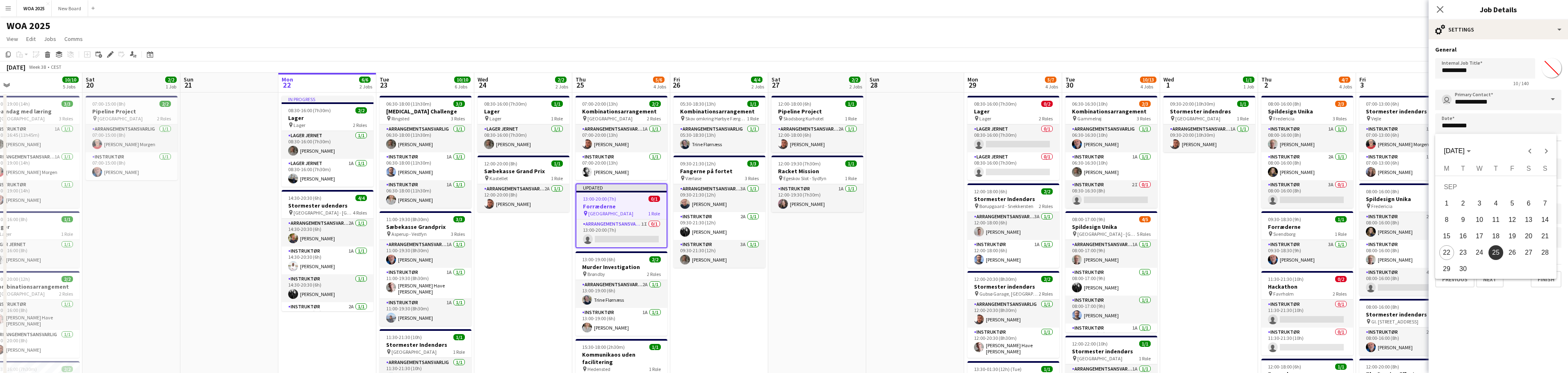
click at [1510, 253] on span "26" at bounding box center [1512, 253] width 15 height 15
type input "**********"
click at [1488, 279] on button "Next" at bounding box center [1490, 279] width 27 height 16
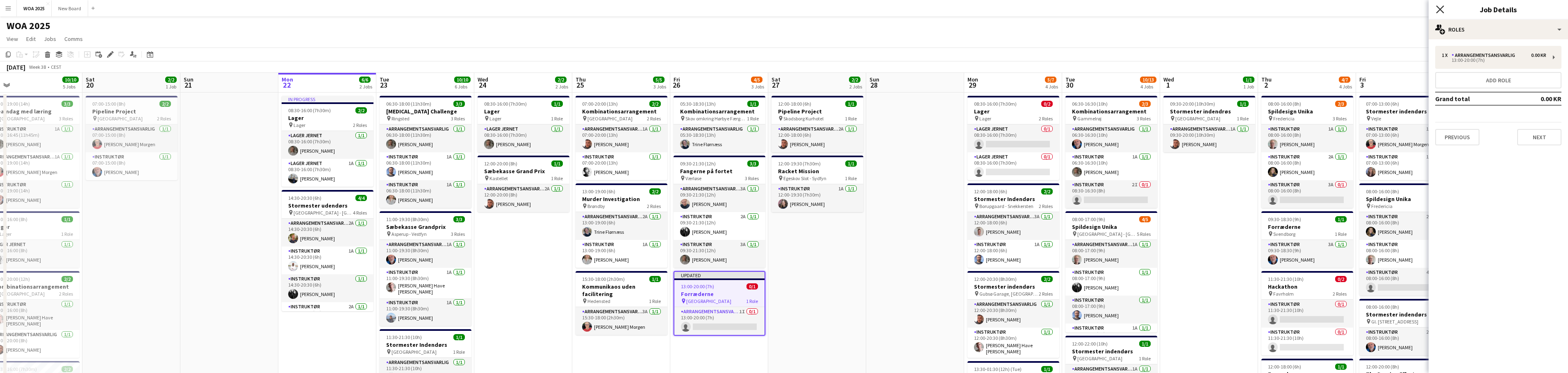
click at [1440, 10] on icon at bounding box center [1440, 9] width 8 height 8
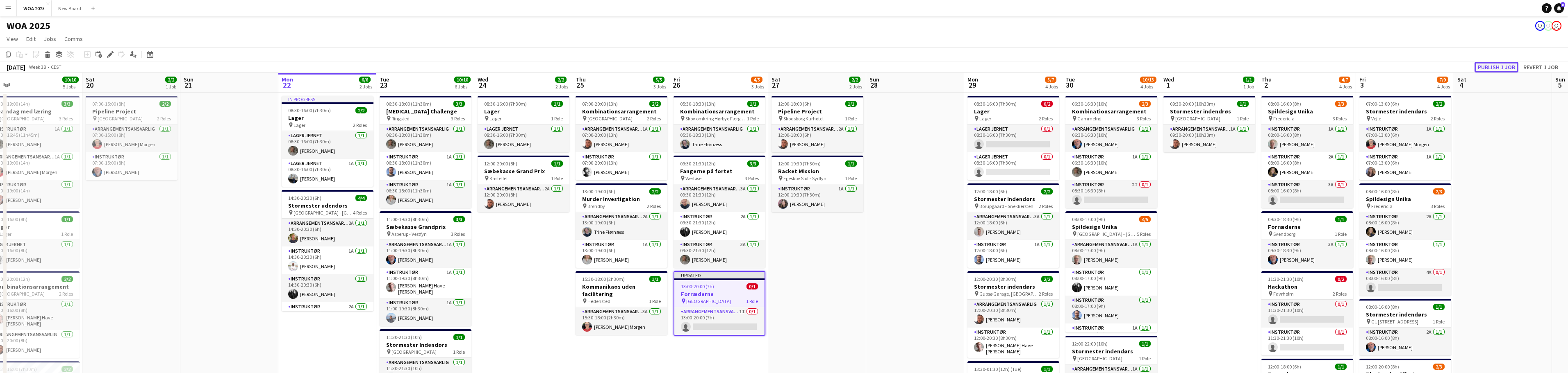
click at [1496, 68] on button "Publish 1 job" at bounding box center [1497, 67] width 44 height 10
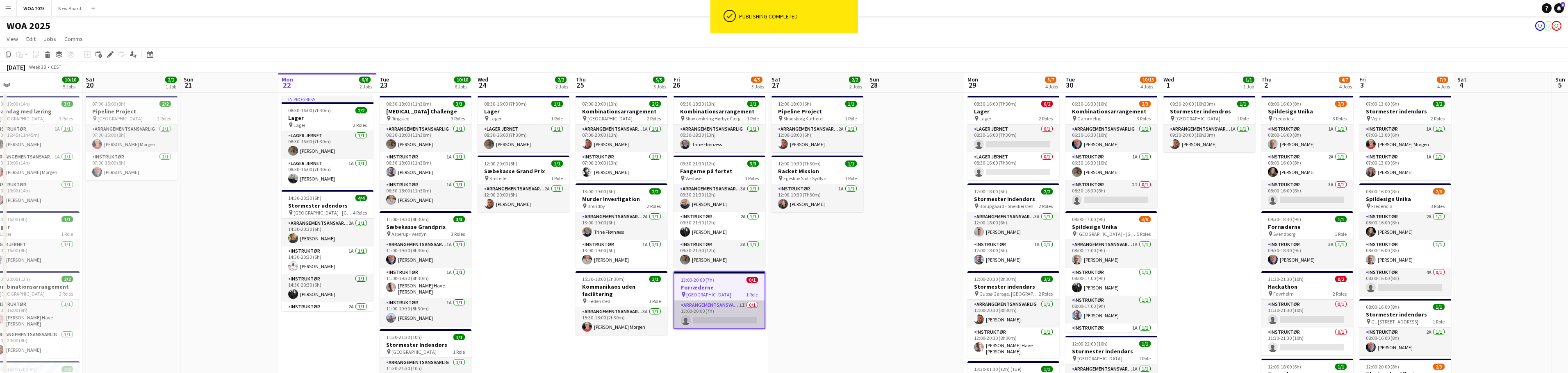
click at [718, 307] on app-card-role "Arrangementsansvarlig 1I 0/1 13:00-20:00 (7h) single-neutral-actions" at bounding box center [720, 314] width 90 height 28
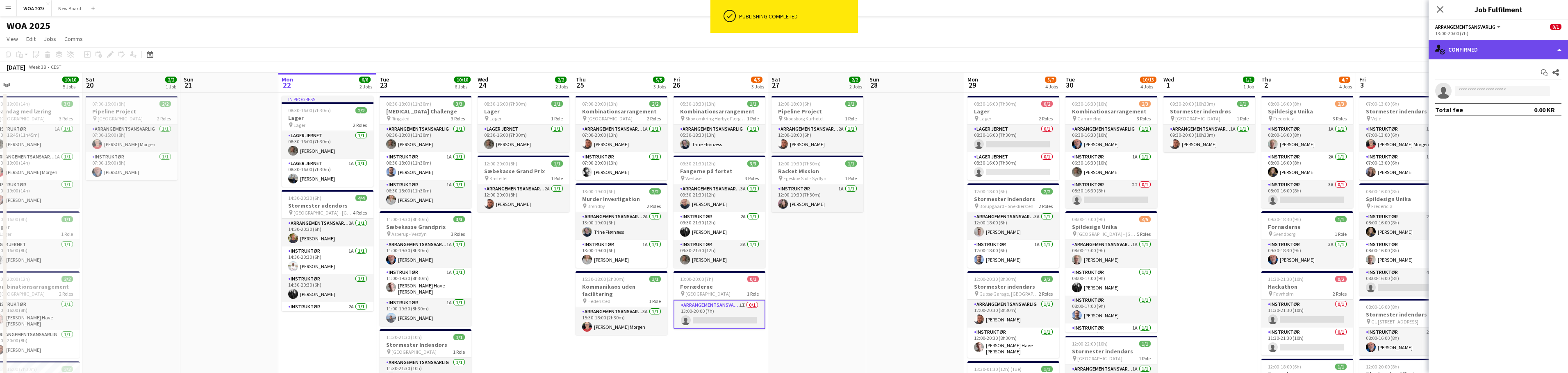
click at [1511, 49] on div "single-neutral-actions-check-2 Confirmed" at bounding box center [1498, 49] width 139 height 20
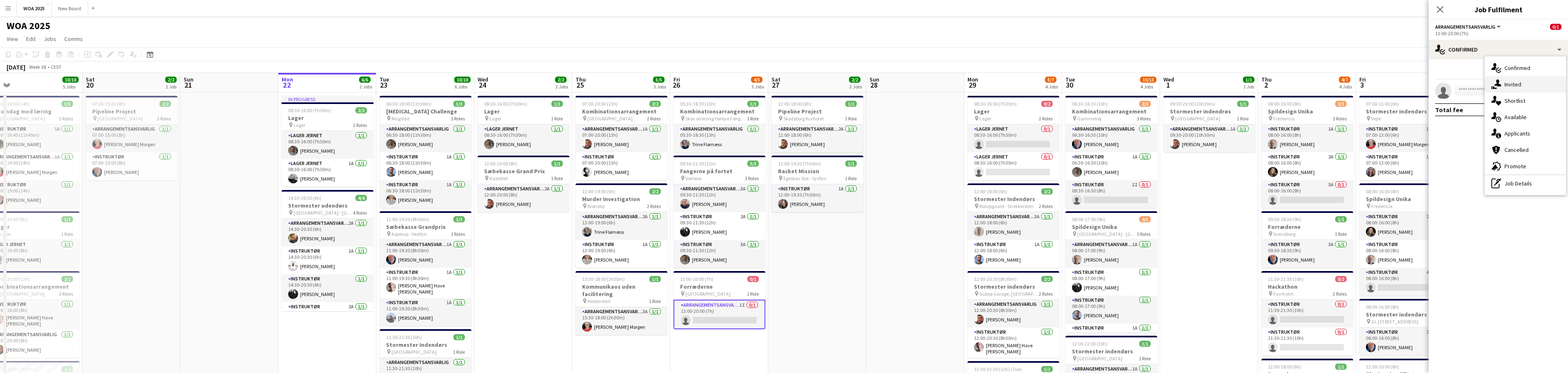
click at [1519, 85] on span "Invited" at bounding box center [1513, 84] width 17 height 7
click at [1503, 106] on input "text" at bounding box center [1498, 109] width 126 height 21
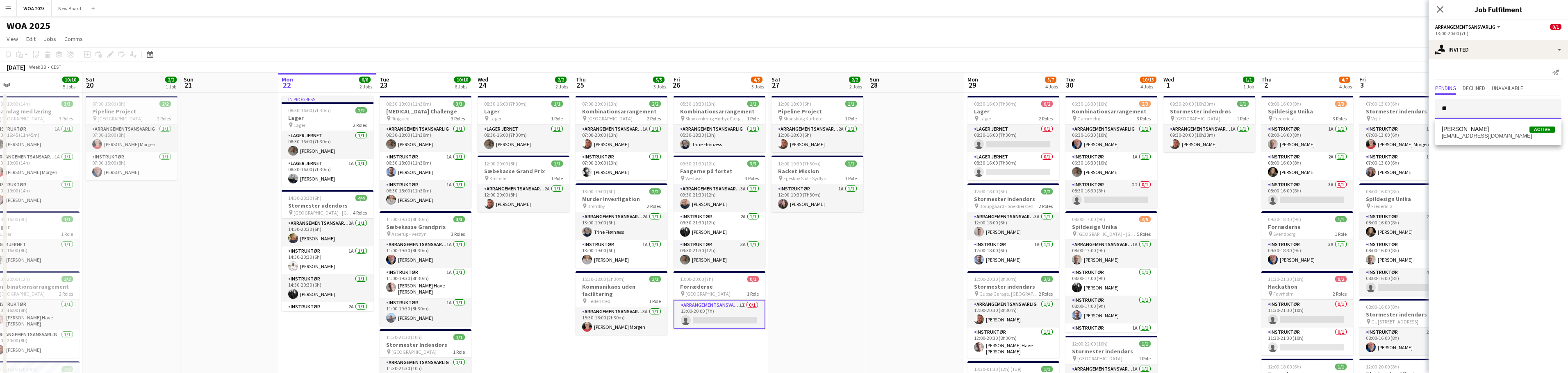
type input "*"
type input "****"
click at [1480, 130] on span "[PERSON_NAME]" at bounding box center [1465, 129] width 47 height 7
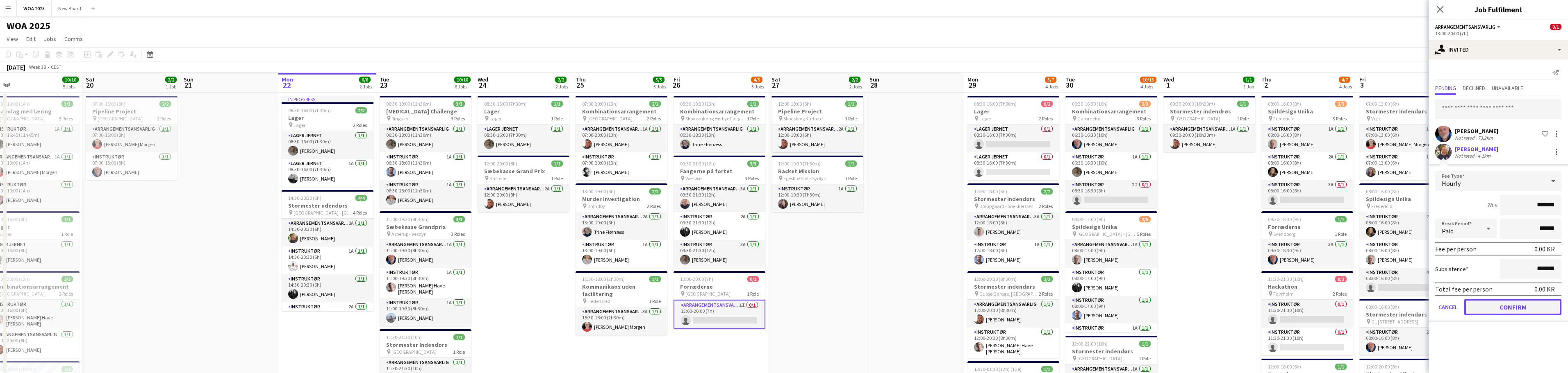
click at [1520, 310] on button "Confirm" at bounding box center [1512, 307] width 97 height 16
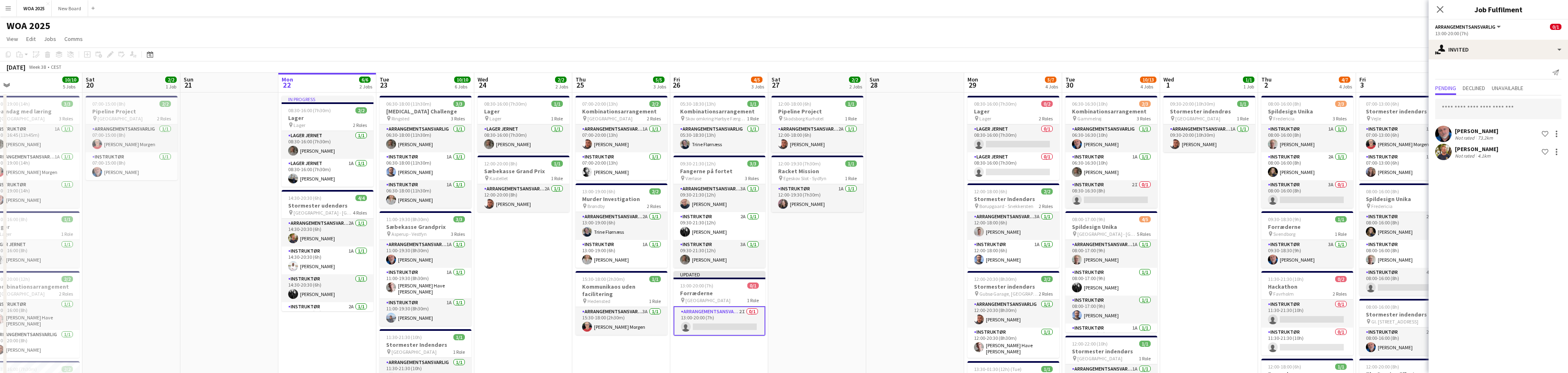
click at [1440, 7] on icon "Close pop-in" at bounding box center [1440, 9] width 7 height 7
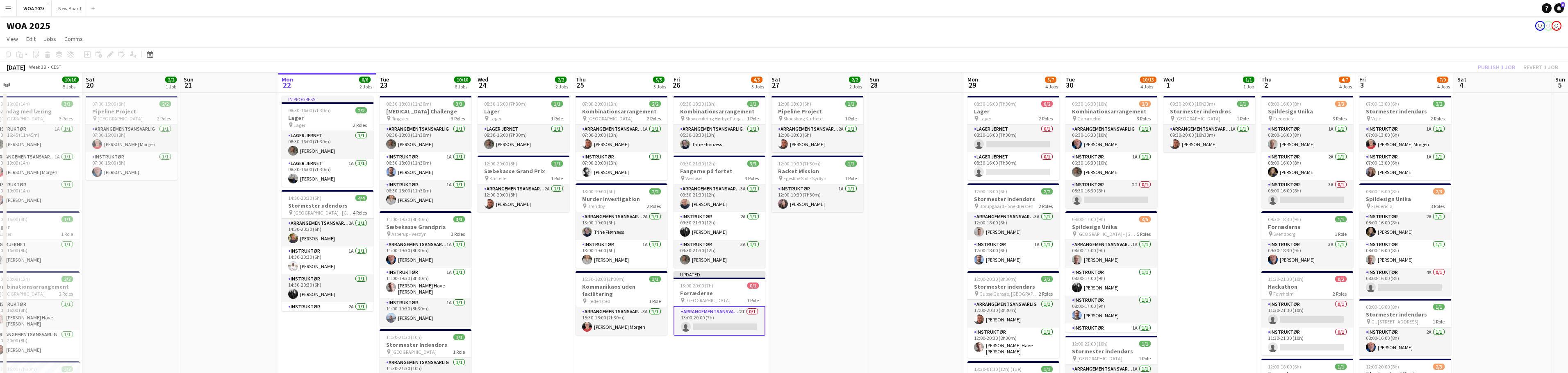
click at [1494, 65] on div "Publish 1 job Revert 1 job" at bounding box center [1518, 67] width 100 height 10
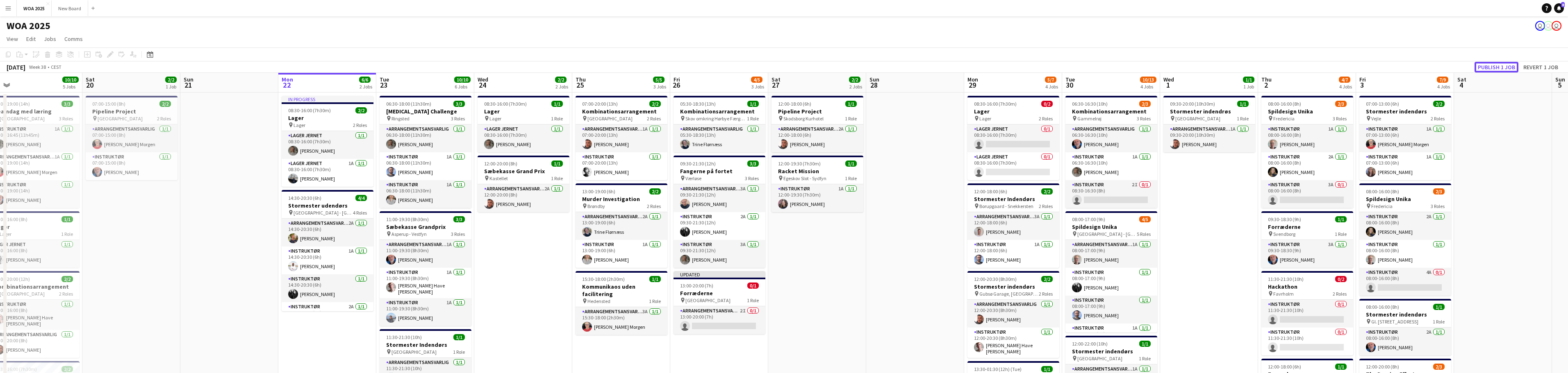
click at [1494, 65] on button "Publish 1 job" at bounding box center [1497, 67] width 44 height 10
click at [735, 314] on app-card-role "Arrangementsansvarlig 2I 0/1 13:00-20:00 (7h) single-neutral-actions" at bounding box center [719, 314] width 92 height 28
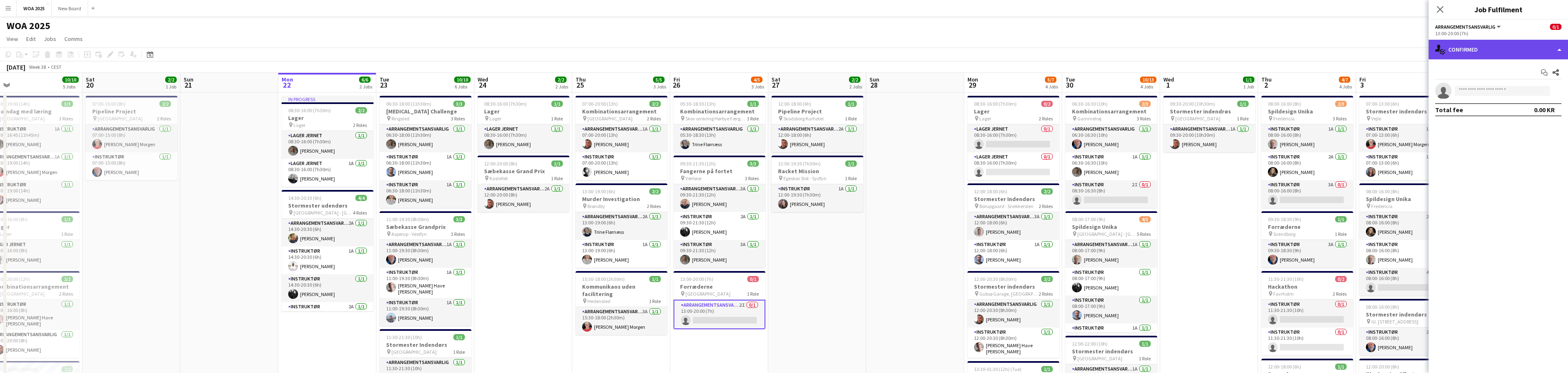
click at [1511, 51] on div "single-neutral-actions-check-2 Confirmed" at bounding box center [1498, 49] width 139 height 20
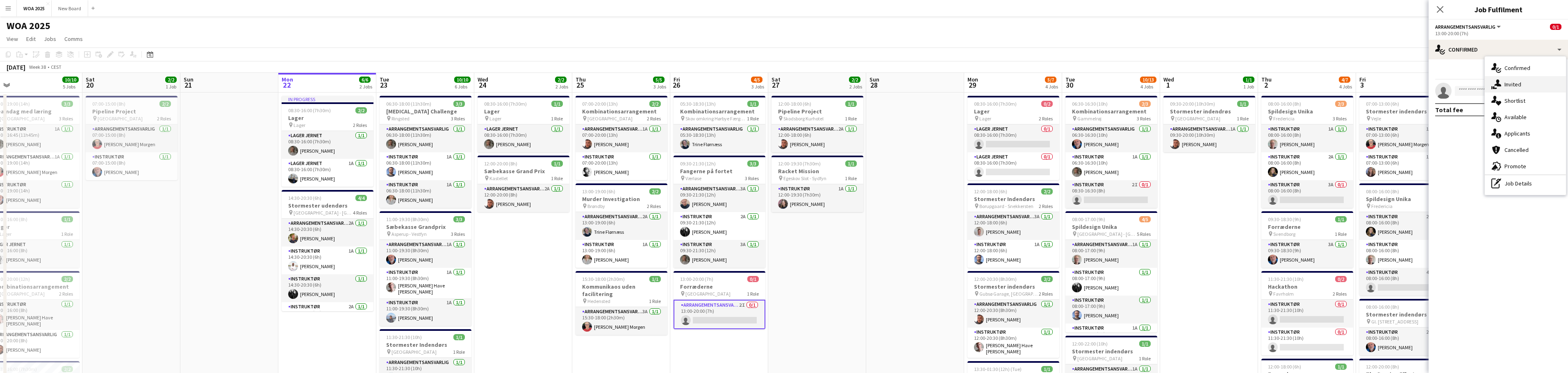
click at [1521, 83] on span "Invited" at bounding box center [1513, 84] width 17 height 7
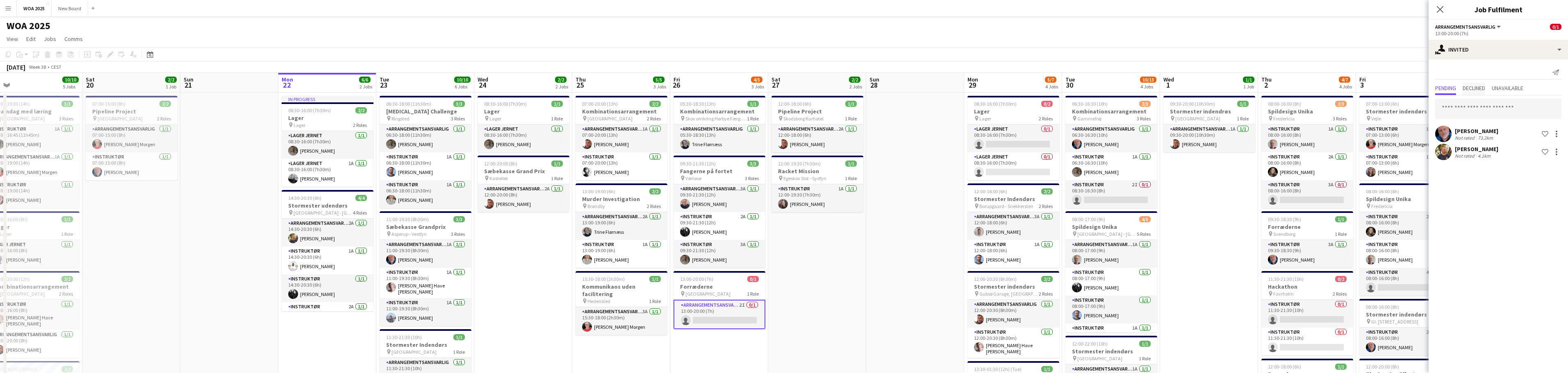
click at [1484, 87] on span "Declined" at bounding box center [1474, 88] width 23 height 5
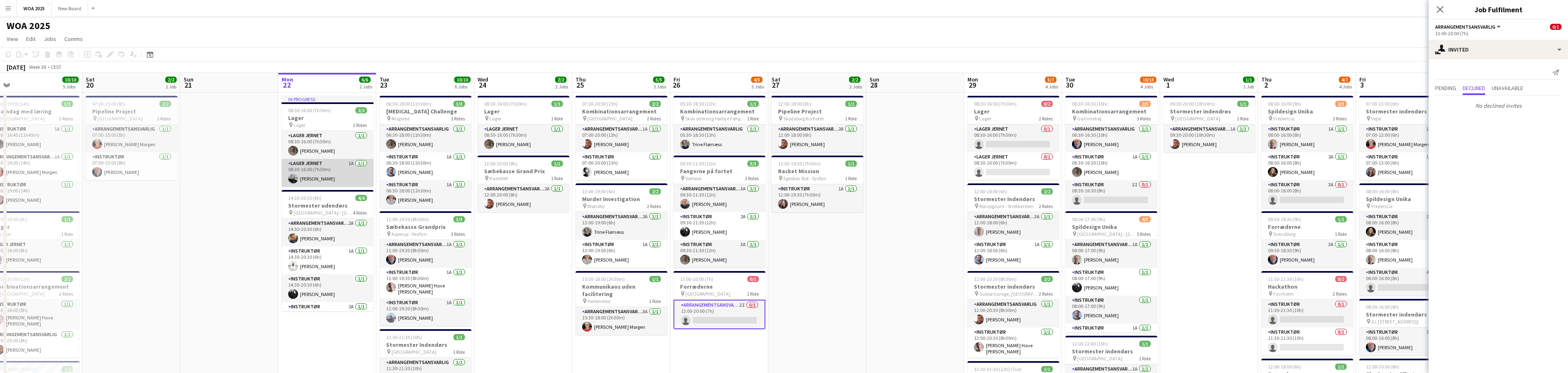
click at [343, 173] on app-card-role "Lager Jernet 1A [DATE] 08:30-16:00 (7h30m) [PERSON_NAME]" at bounding box center [328, 173] width 92 height 28
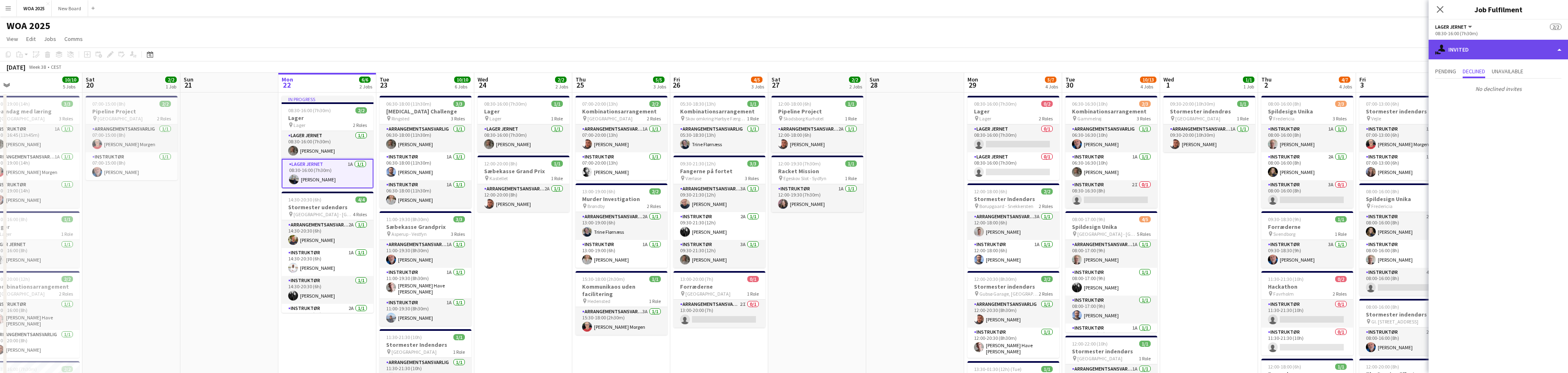
click at [1463, 52] on div "single-neutral-actions-share-1 Invited" at bounding box center [1498, 49] width 139 height 20
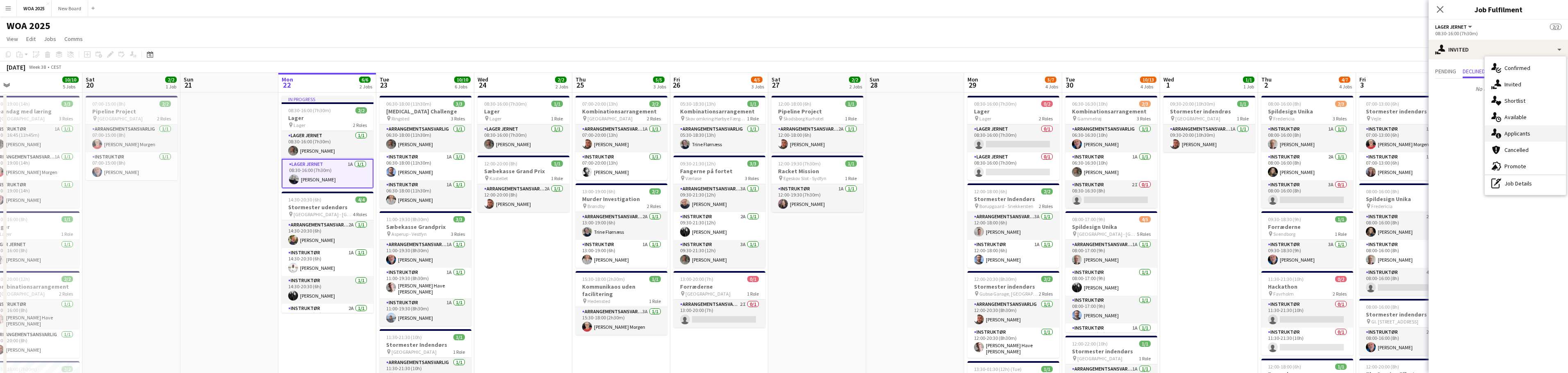
click at [1518, 135] on span "Applicants" at bounding box center [1517, 134] width 26 height 7
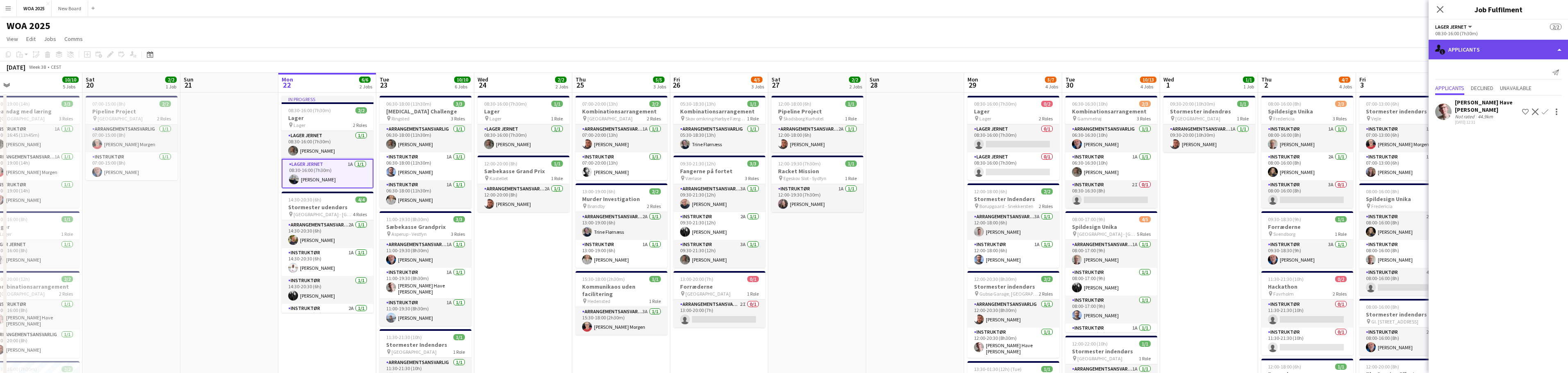
click at [1480, 45] on div "single-neutral-actions-information Applicants" at bounding box center [1498, 49] width 139 height 20
click at [1480, 48] on div "single-neutral-actions-information Applicants" at bounding box center [1498, 49] width 139 height 20
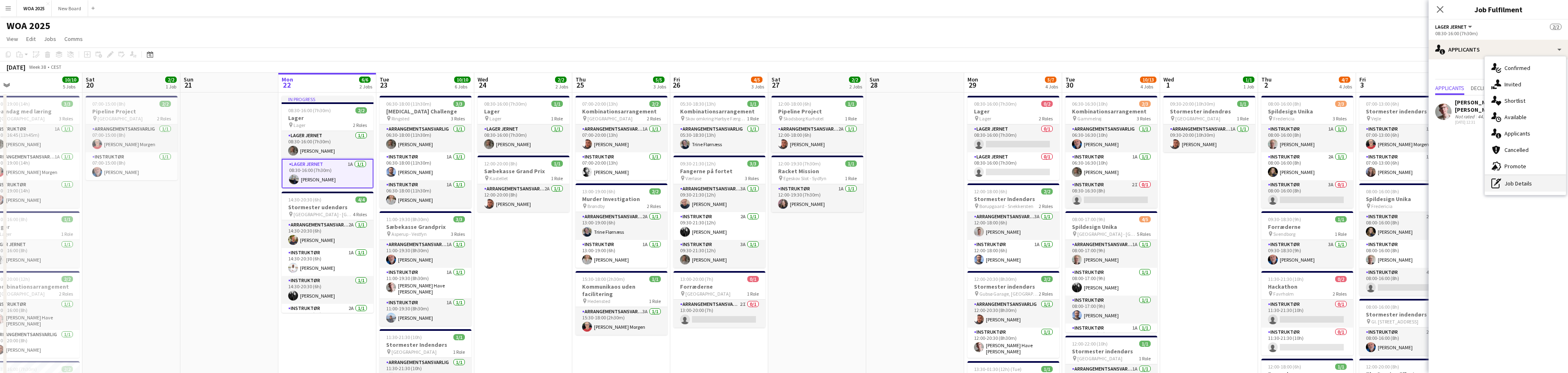
click at [1523, 186] on div "pen-write Job Details" at bounding box center [1525, 183] width 81 height 16
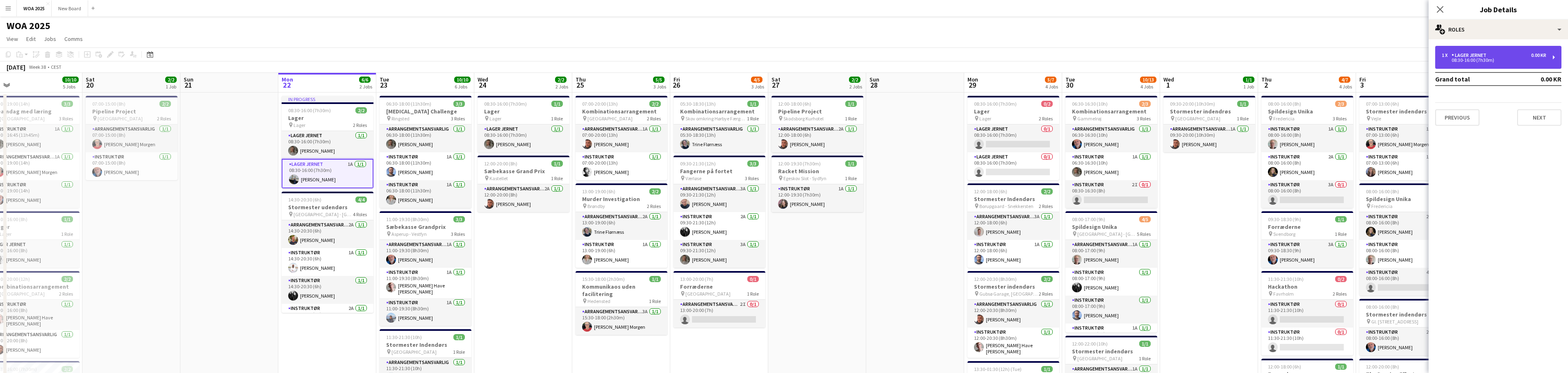
click at [1531, 58] on div "0.00 KR" at bounding box center [1539, 55] width 15 height 5
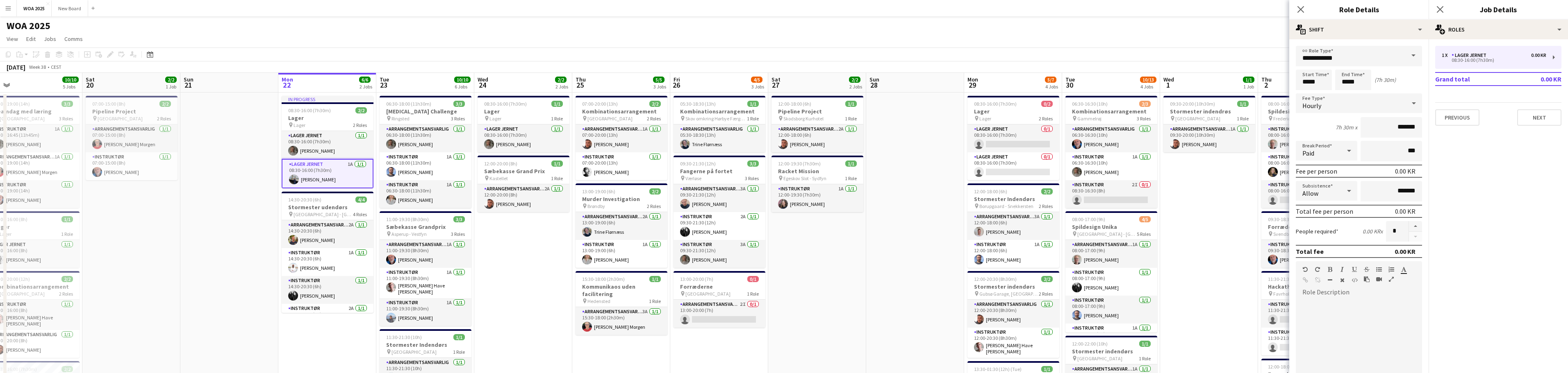
click at [1407, 59] on span at bounding box center [1413, 56] width 17 height 20
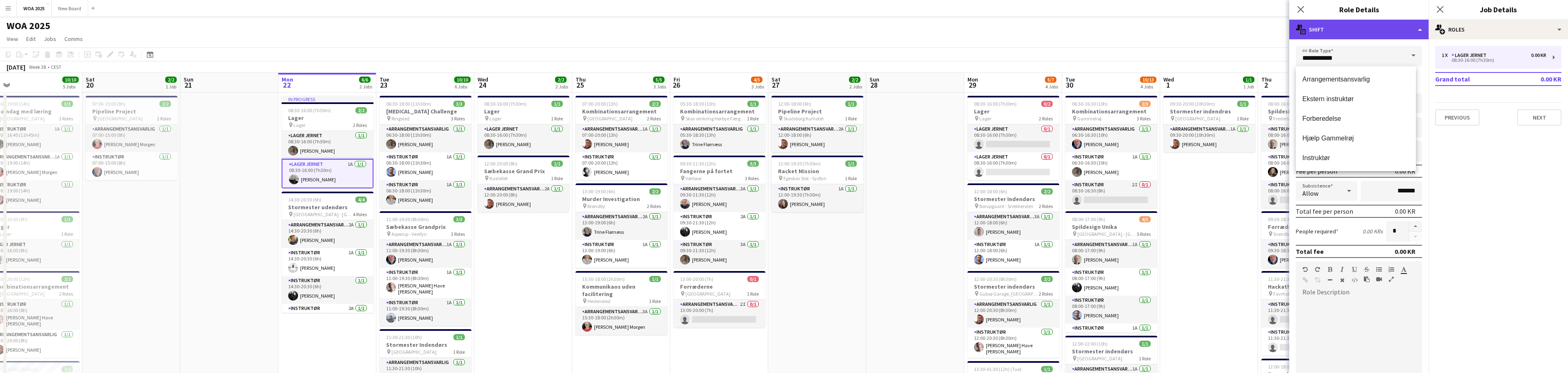
click at [1402, 31] on div "multiple-actions-text Shift" at bounding box center [1359, 29] width 139 height 20
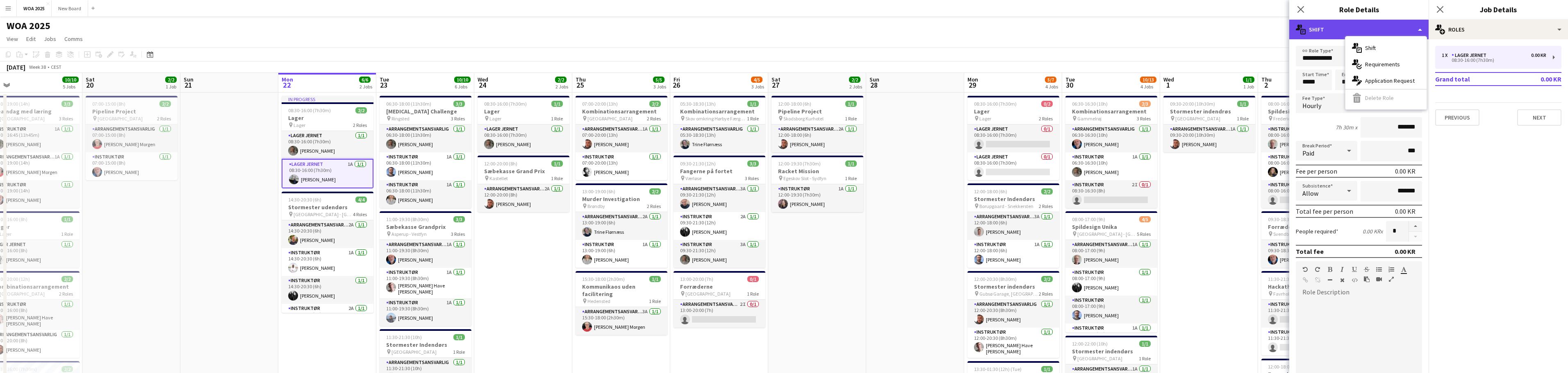
click at [1360, 21] on div "multiple-actions-text Shift" at bounding box center [1359, 29] width 139 height 20
click at [1336, 24] on div "multiple-actions-text Shift" at bounding box center [1359, 29] width 139 height 20
click at [1300, 9] on icon at bounding box center [1300, 9] width 8 height 8
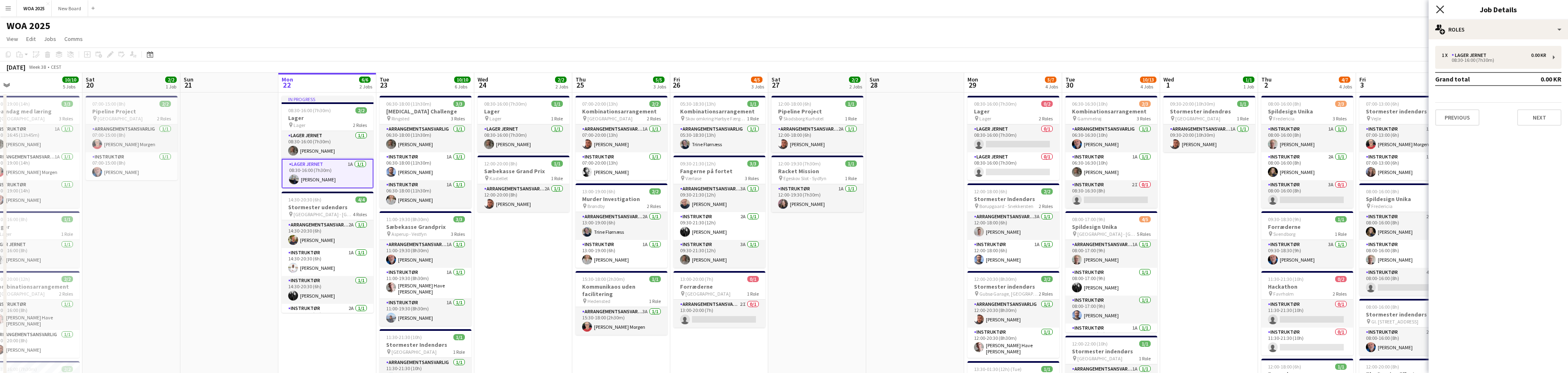
click at [1440, 9] on icon at bounding box center [1440, 9] width 8 height 8
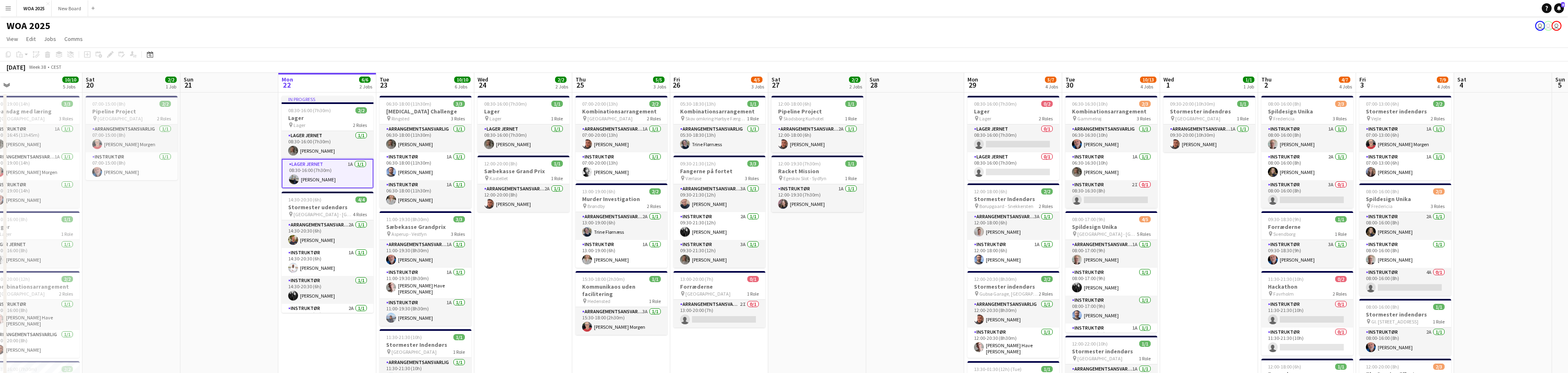
click at [315, 168] on app-card-role "Lager Jernet 1A [DATE] 08:30-16:00 (7h30m) [PERSON_NAME]" at bounding box center [328, 173] width 92 height 29
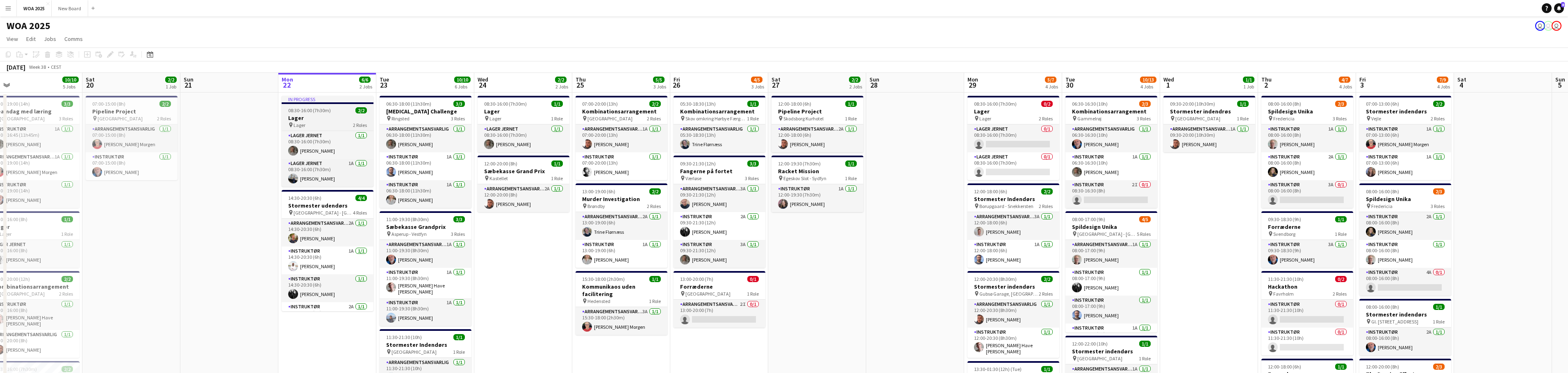
click at [315, 112] on span "08:30-16:00 (7h30m)" at bounding box center [310, 110] width 43 height 6
click at [111, 57] on icon "Edit" at bounding box center [110, 54] width 7 height 7
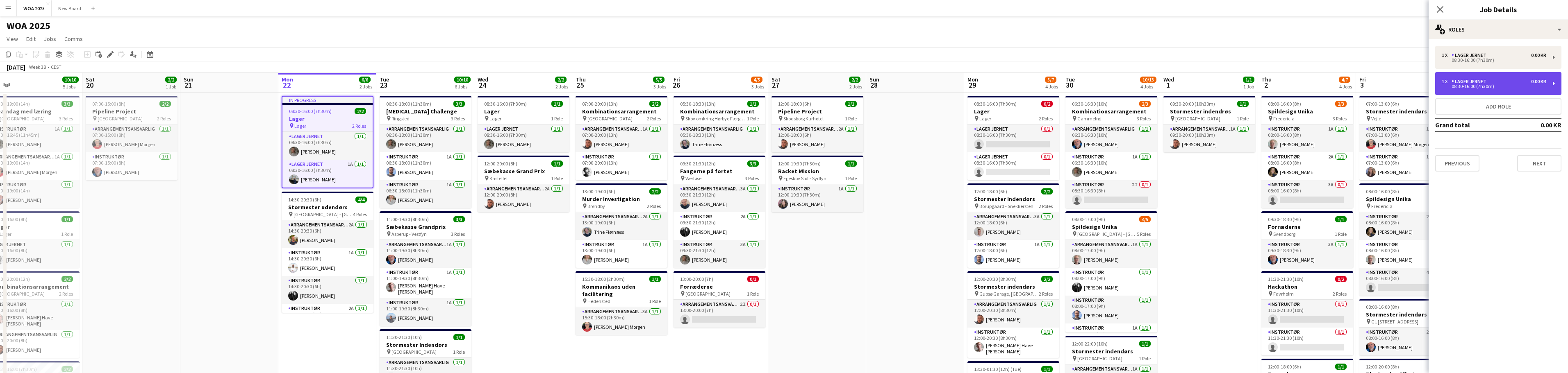
click at [1519, 84] on div "1 x Lager Jernet 0.00 KR" at bounding box center [1493, 81] width 104 height 5
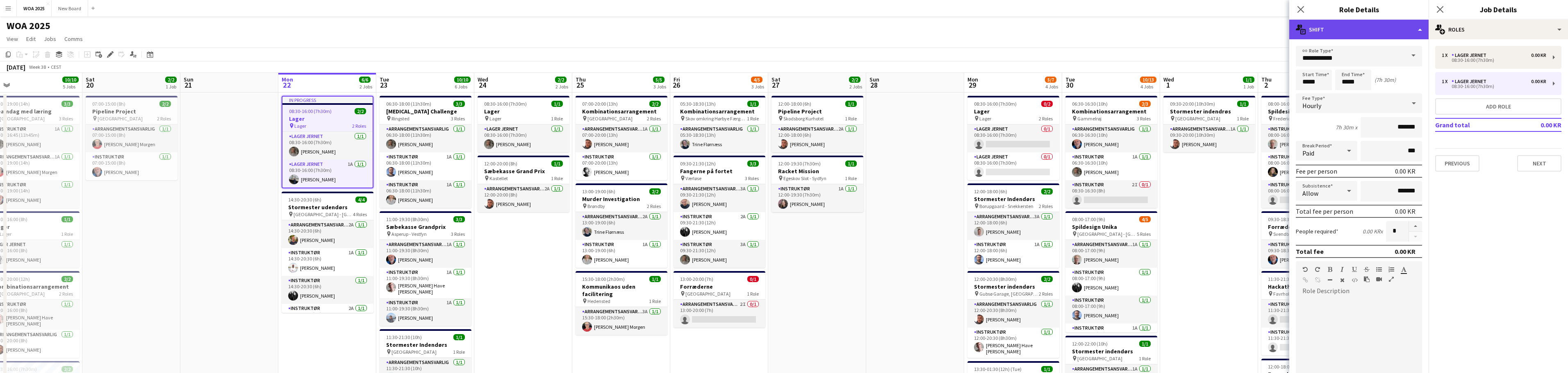
click at [1415, 32] on div "multiple-actions-text Shift" at bounding box center [1359, 29] width 139 height 20
click at [1401, 23] on div "multiple-actions-text Shift" at bounding box center [1359, 29] width 139 height 20
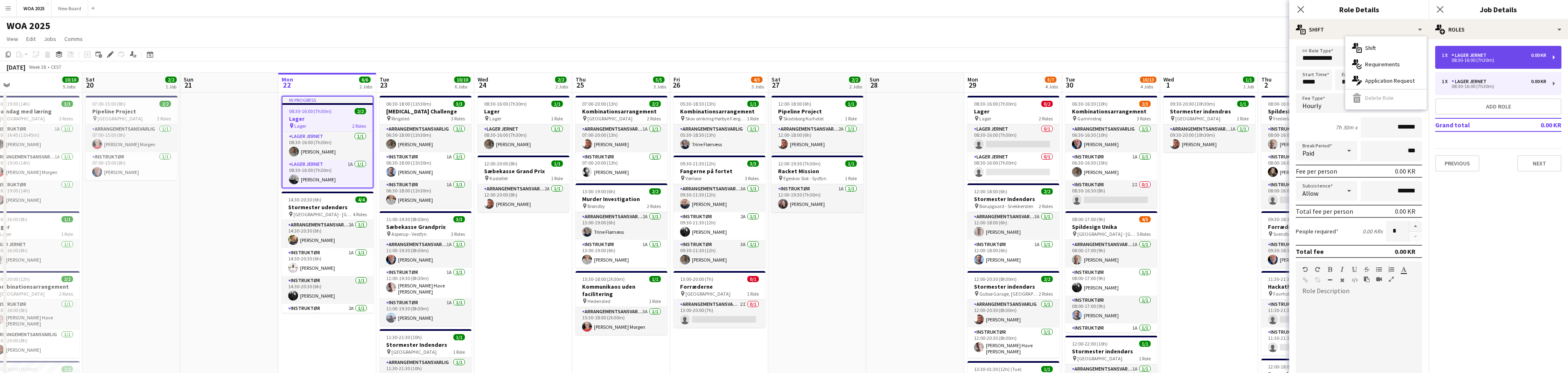
click at [1477, 54] on div "Lager Jernet" at bounding box center [1470, 55] width 38 height 5
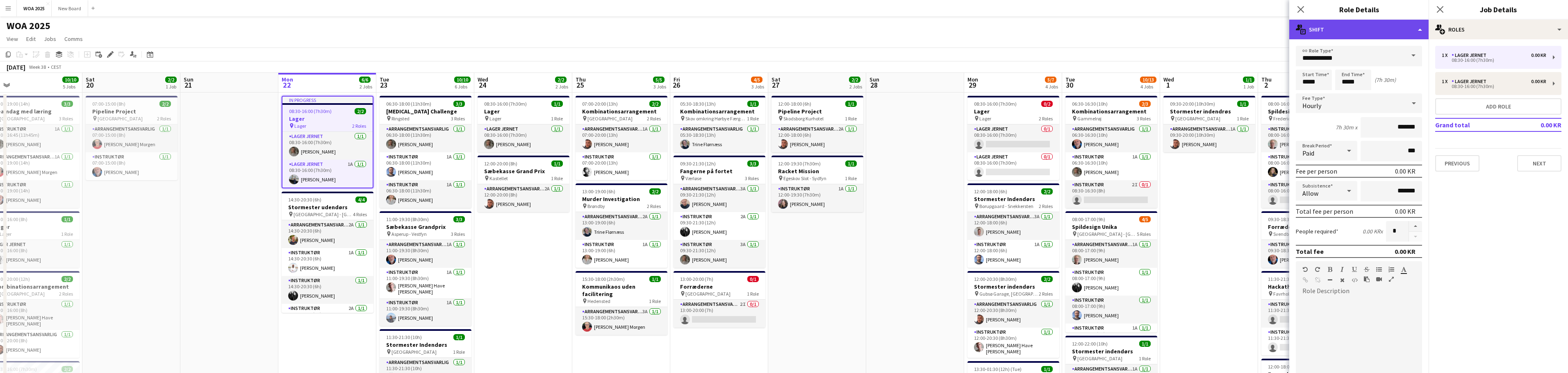
click at [1384, 23] on div "multiple-actions-text Shift" at bounding box center [1359, 29] width 139 height 20
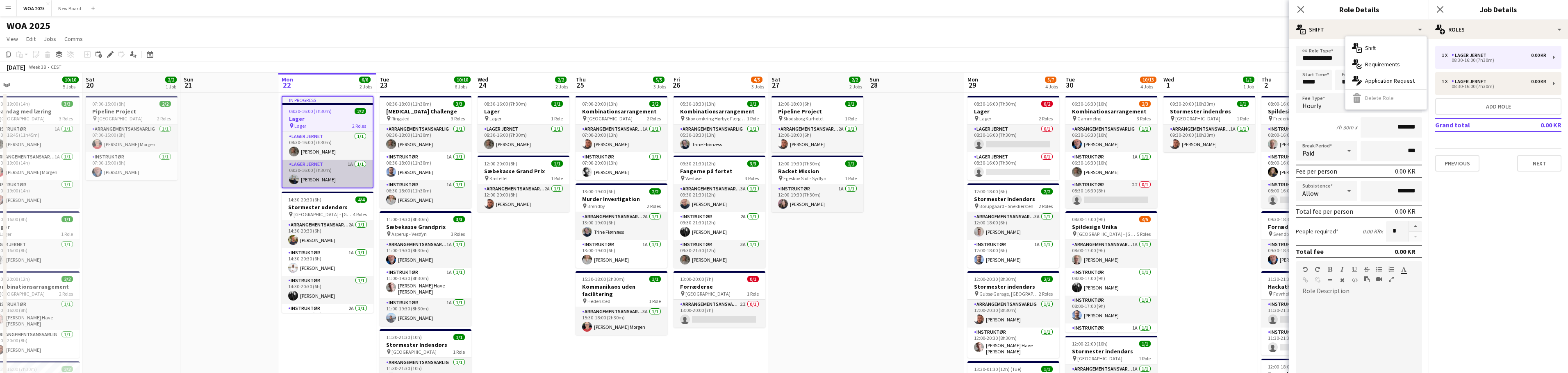
drag, startPoint x: 320, startPoint y: 176, endPoint x: 324, endPoint y: 170, distance: 7.2
click at [323, 170] on app-card-role "Lager Jernet 1A [DATE] 08:30-16:00 (7h30m) [PERSON_NAME]" at bounding box center [328, 174] width 90 height 28
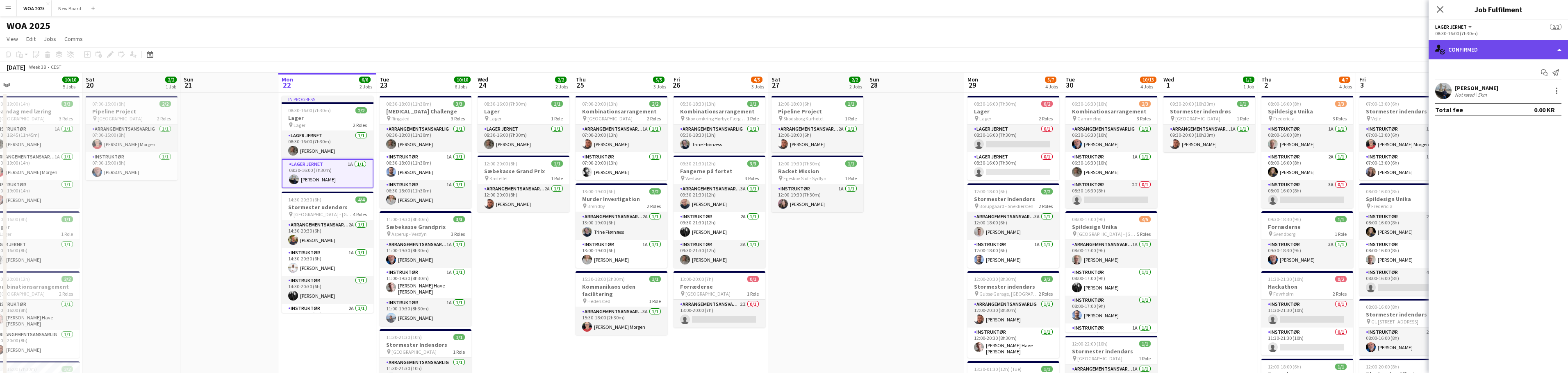
click at [1552, 52] on div "single-neutral-actions-check-2 Confirmed" at bounding box center [1498, 49] width 139 height 20
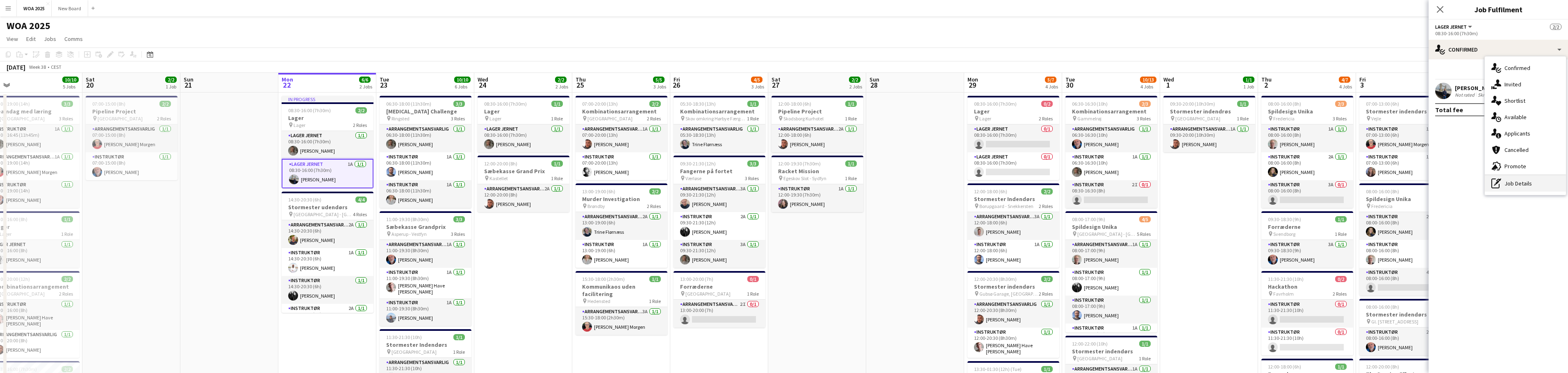
click at [1545, 184] on div "pen-write Job Details" at bounding box center [1525, 183] width 81 height 16
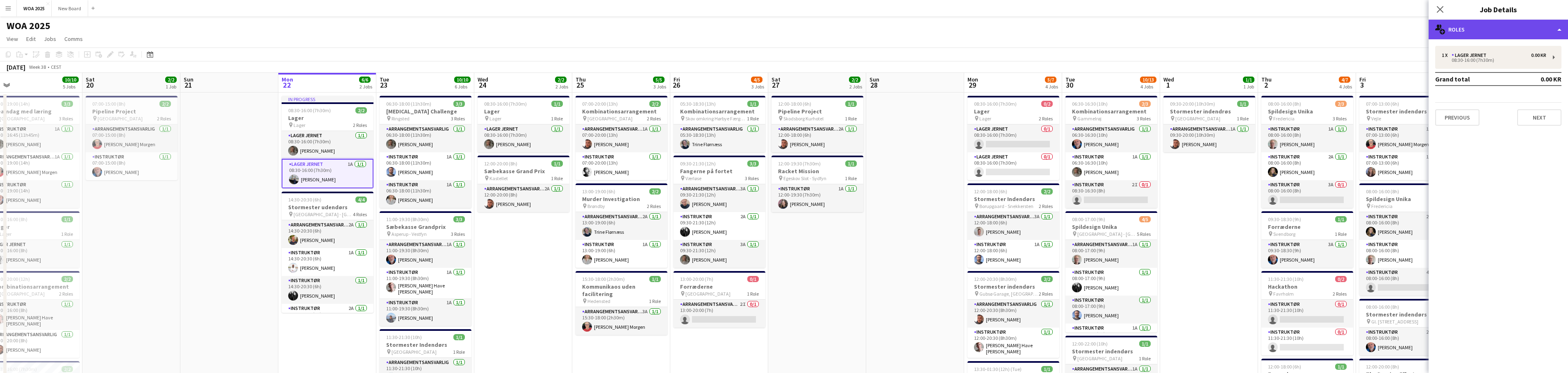
click at [1512, 28] on div "multiple-users-add Roles" at bounding box center [1498, 29] width 139 height 20
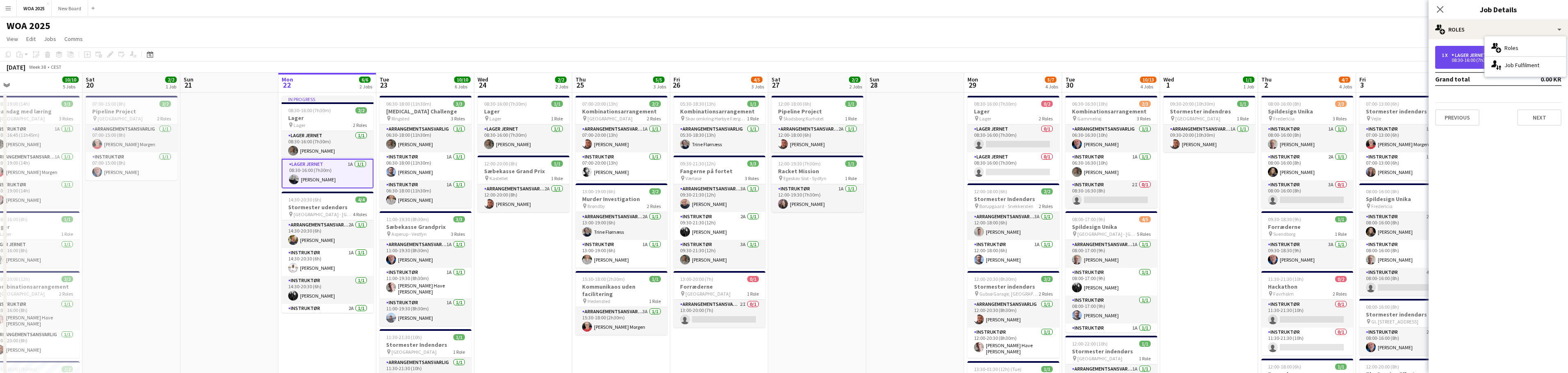
click at [1472, 57] on div "Lager Jernet" at bounding box center [1470, 55] width 38 height 5
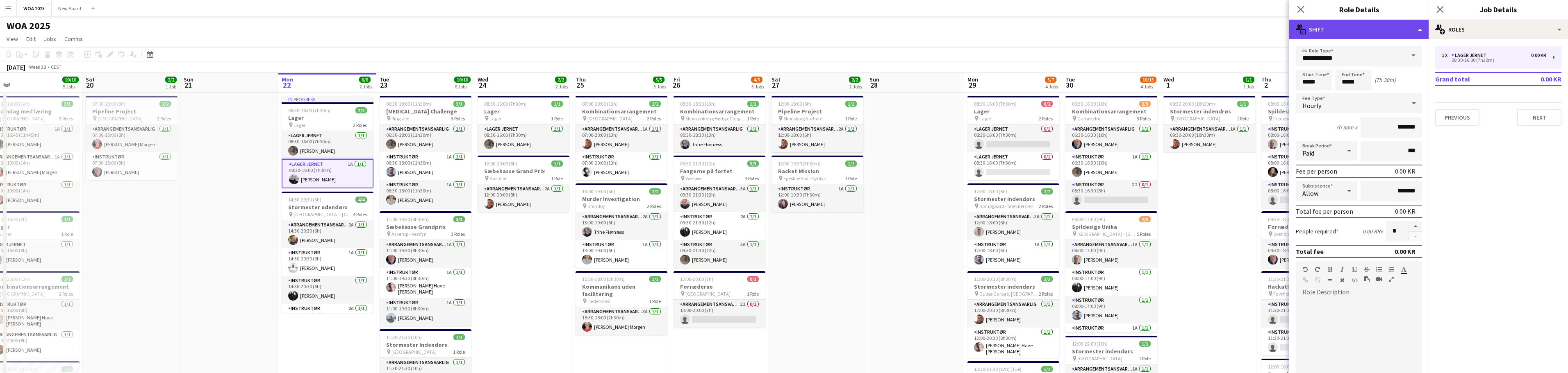
click at [1416, 25] on div "multiple-actions-text Shift" at bounding box center [1359, 29] width 139 height 20
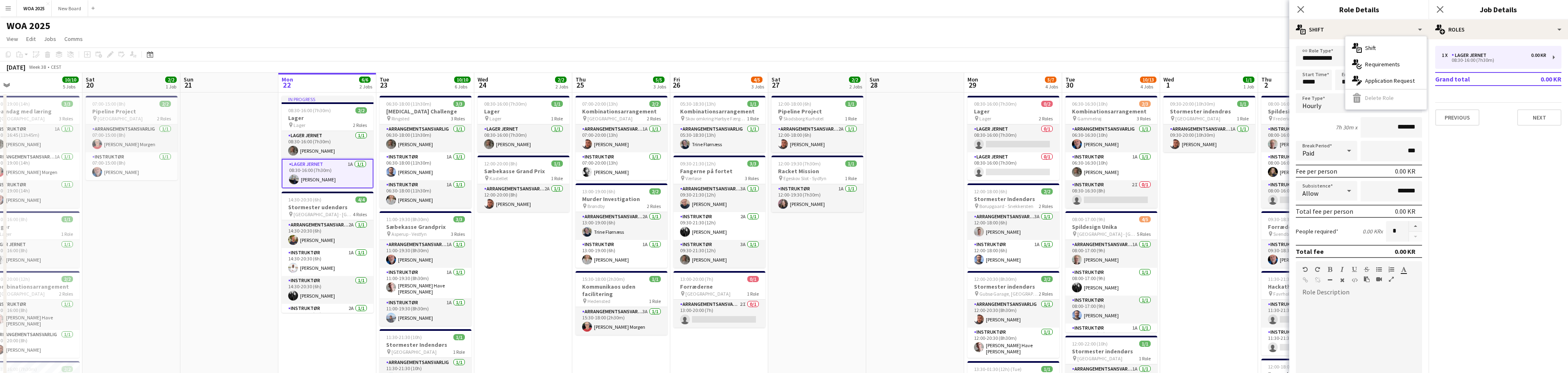
click at [1380, 99] on div "multiple-actions-text Shift multiple-actions-check-2 Requirements multiple-acti…" at bounding box center [1386, 73] width 81 height 73
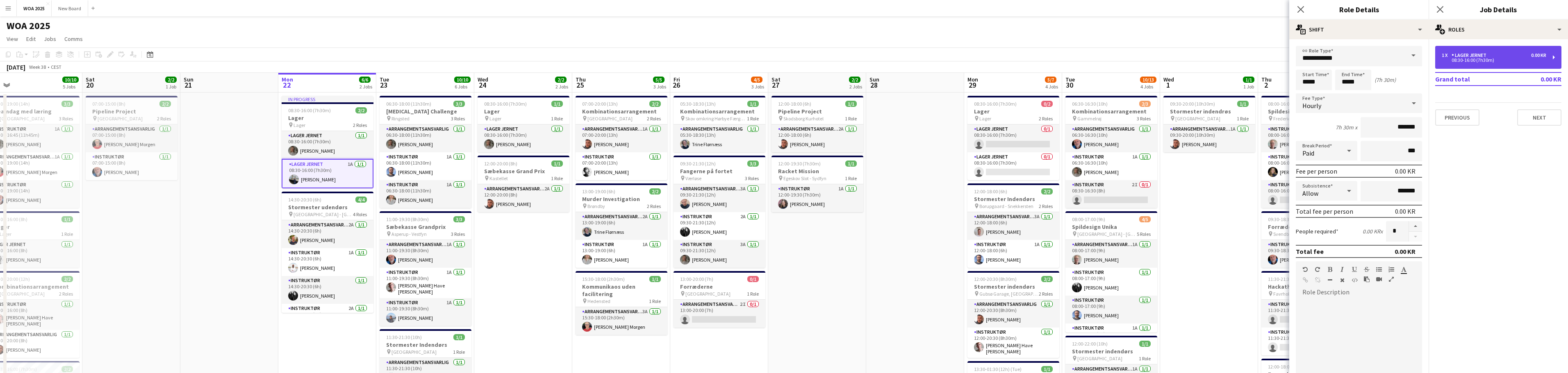
click at [1493, 60] on div "08:30-16:00 (7h30m)" at bounding box center [1493, 60] width 104 height 4
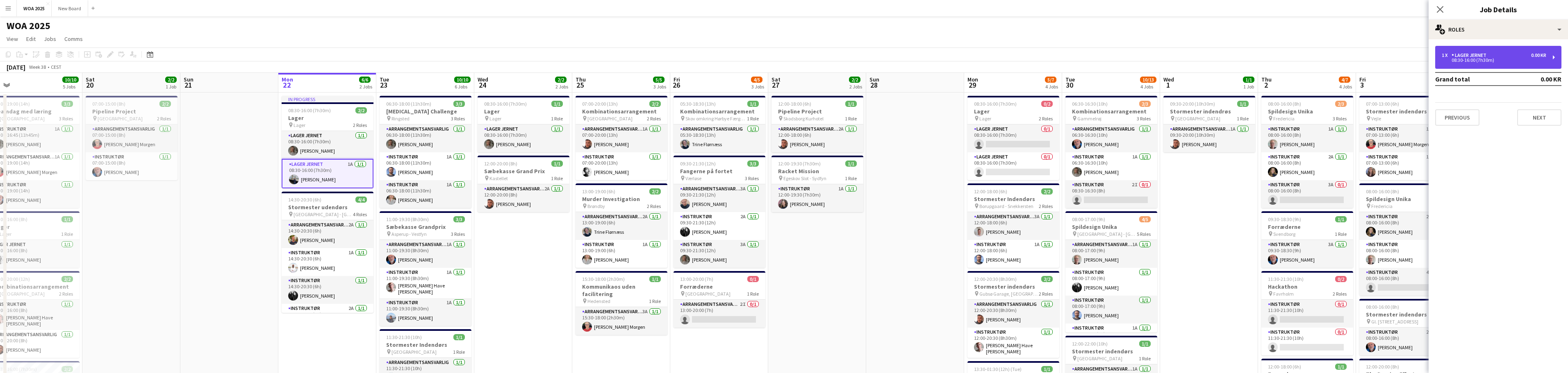
click at [1493, 60] on div "08:30-16:00 (7h30m)" at bounding box center [1493, 60] width 104 height 4
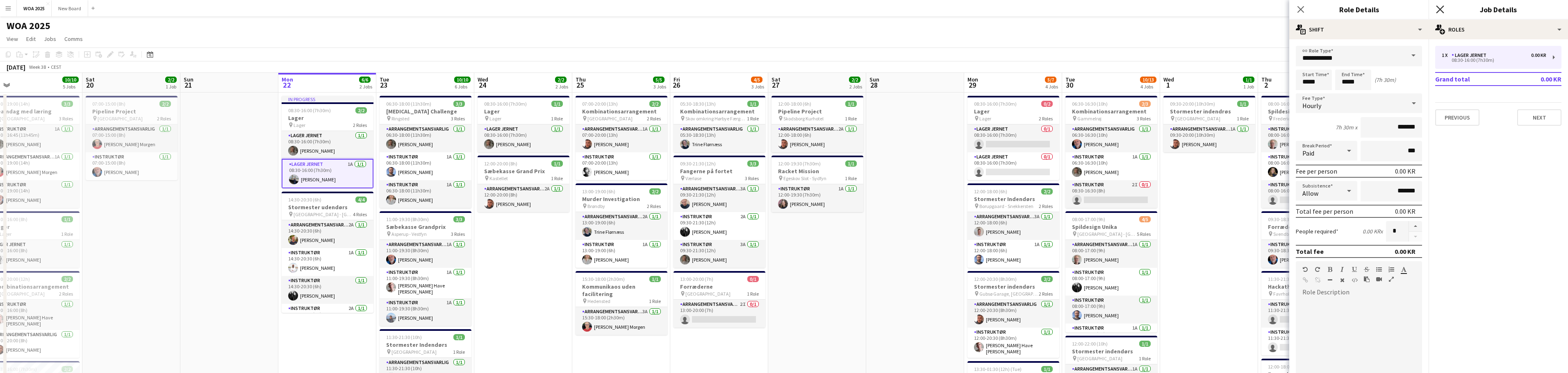
click at [1444, 9] on icon "Close pop-in" at bounding box center [1440, 9] width 8 height 8
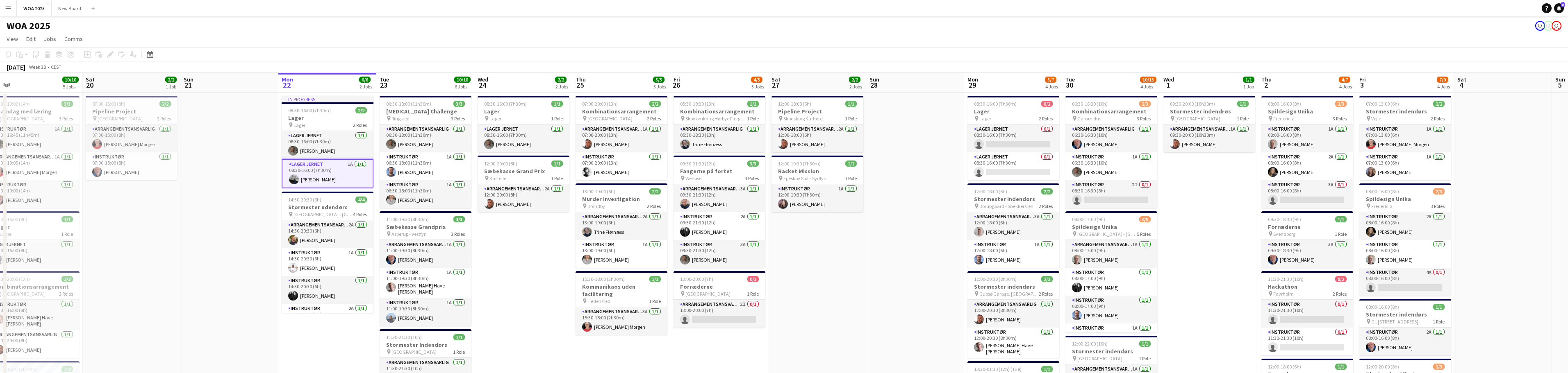
click at [316, 168] on app-card-role "Lager Jernet 1A [DATE] 08:30-16:00 (7h30m) [PERSON_NAME]" at bounding box center [328, 173] width 92 height 29
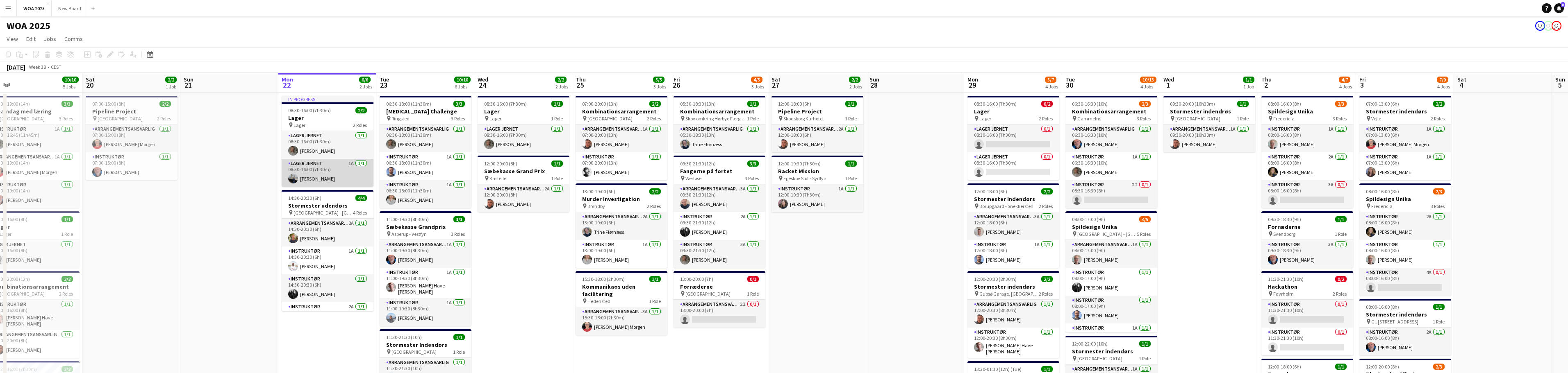
click at [320, 170] on app-card-role "Lager Jernet 1A [DATE] 08:30-16:00 (7h30m) [PERSON_NAME]" at bounding box center [328, 173] width 92 height 28
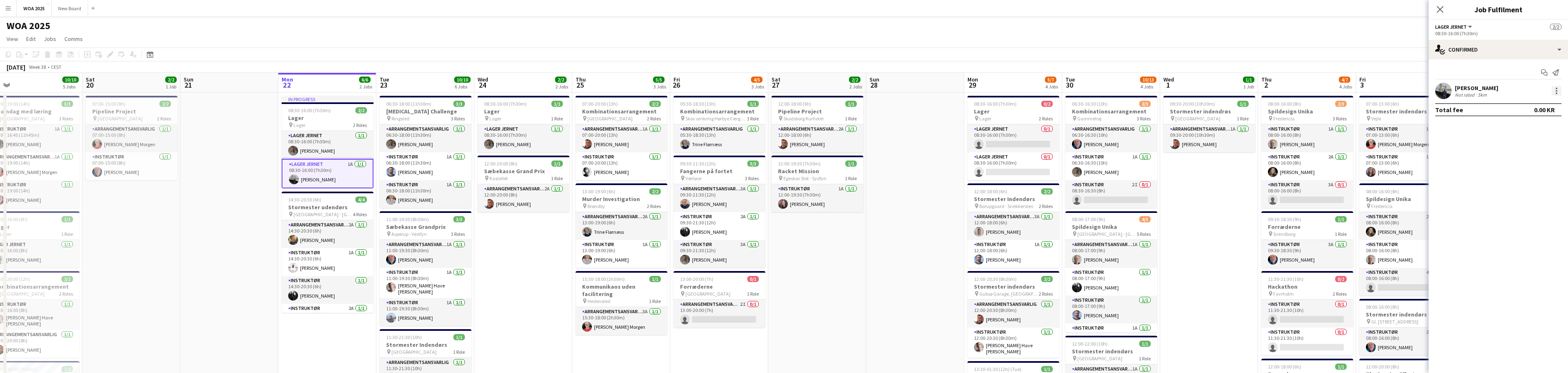
click at [1557, 89] on div at bounding box center [1556, 89] width 2 height 2
click at [1549, 183] on span "Remove" at bounding box center [1529, 185] width 51 height 7
click at [1442, 9] on icon "Close pop-in" at bounding box center [1440, 9] width 8 height 8
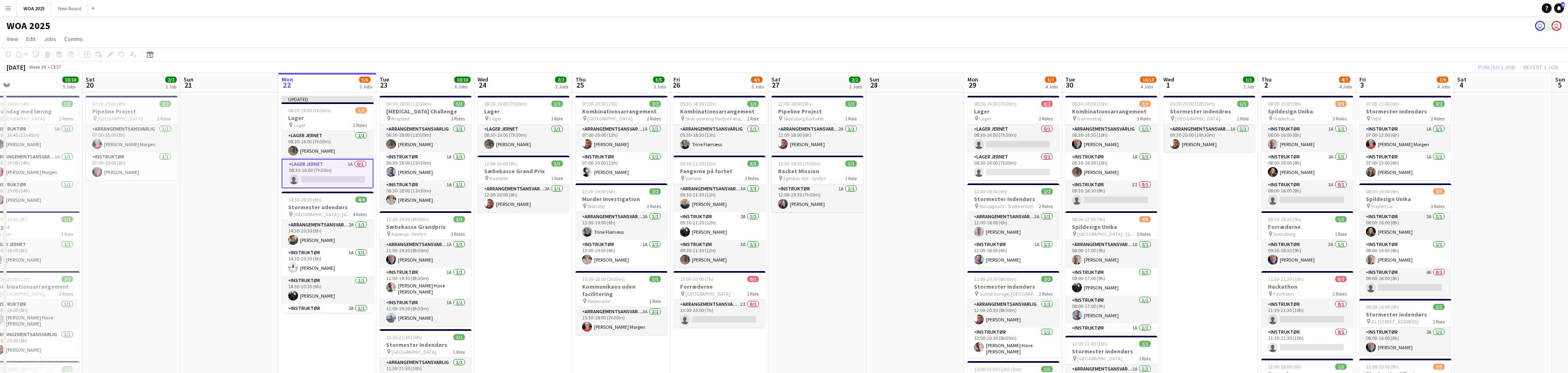
click at [1494, 68] on div "Publish 1 job Revert 1 job" at bounding box center [1518, 67] width 100 height 10
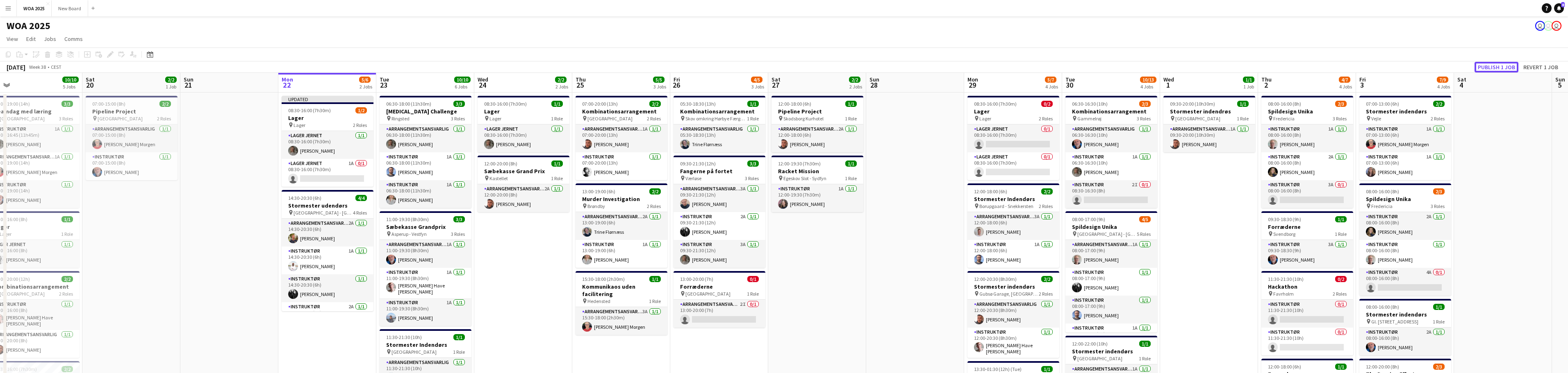
click at [1494, 68] on button "Publish 1 job" at bounding box center [1497, 67] width 44 height 10
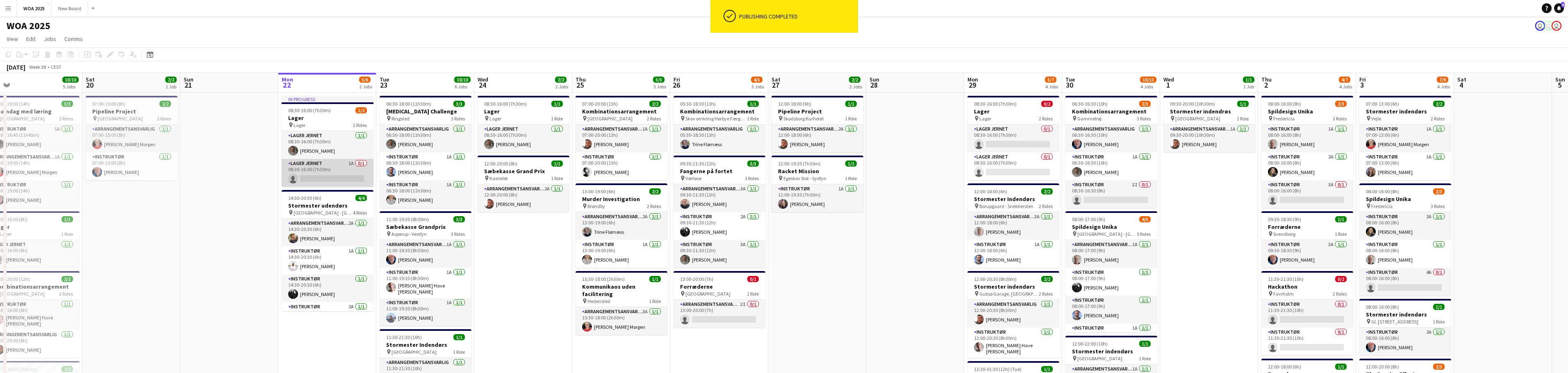
click at [309, 166] on app-card-role "Lager Jernet 1A 0/1 08:30-16:00 (7h30m) single-neutral-actions" at bounding box center [328, 173] width 92 height 28
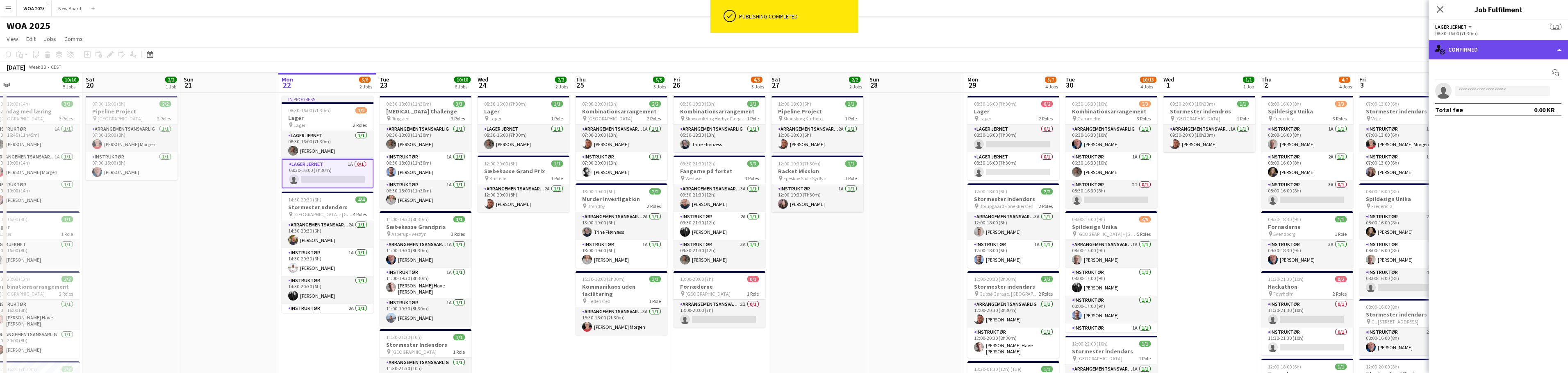
click at [1473, 49] on div "single-neutral-actions-check-2 Confirmed" at bounding box center [1498, 49] width 139 height 20
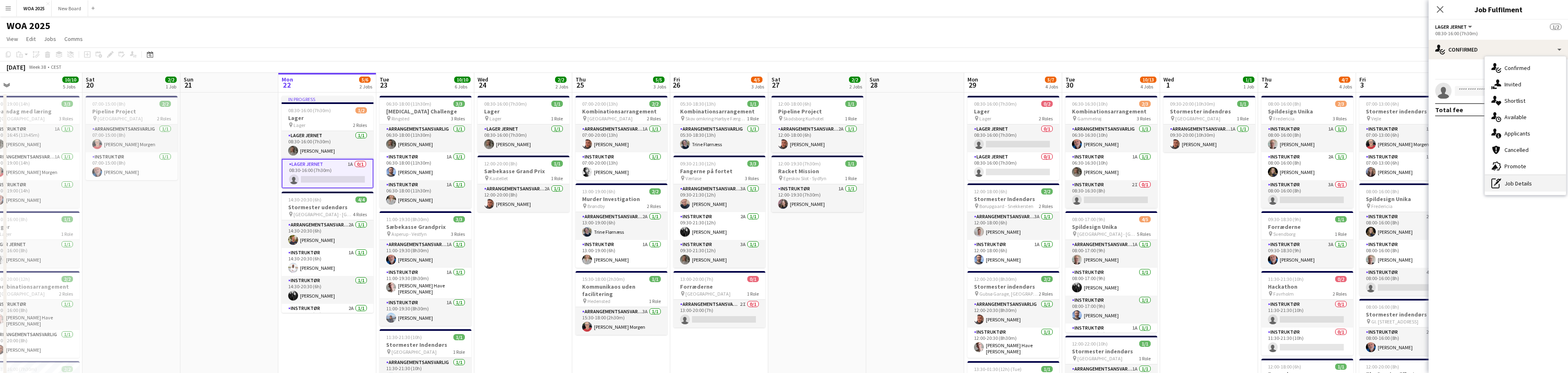
click at [1529, 185] on div "pen-write Job Details" at bounding box center [1525, 183] width 81 height 16
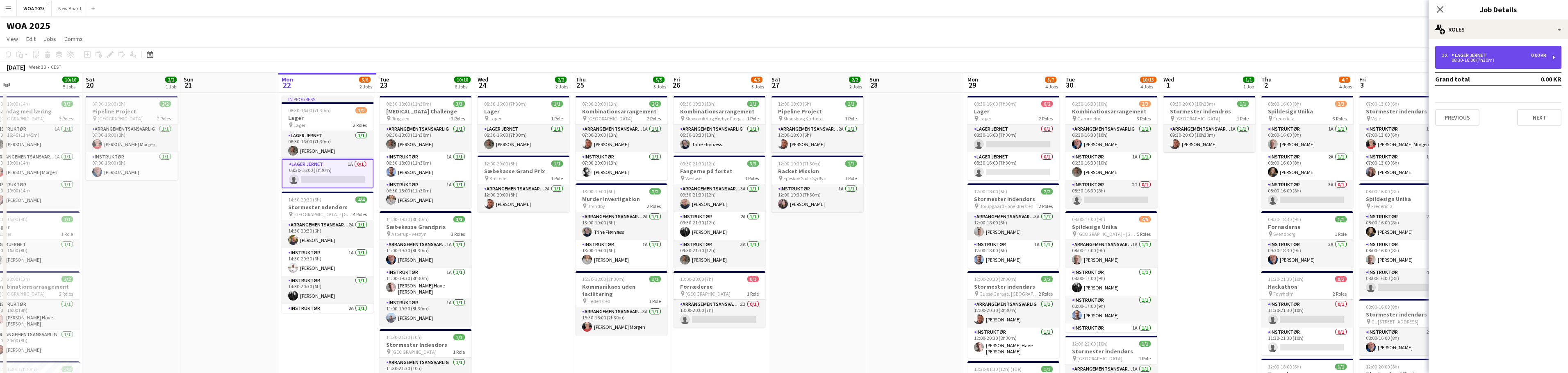
click at [1508, 57] on div "1 x Lager Jernet 0.00 KR" at bounding box center [1493, 55] width 104 height 5
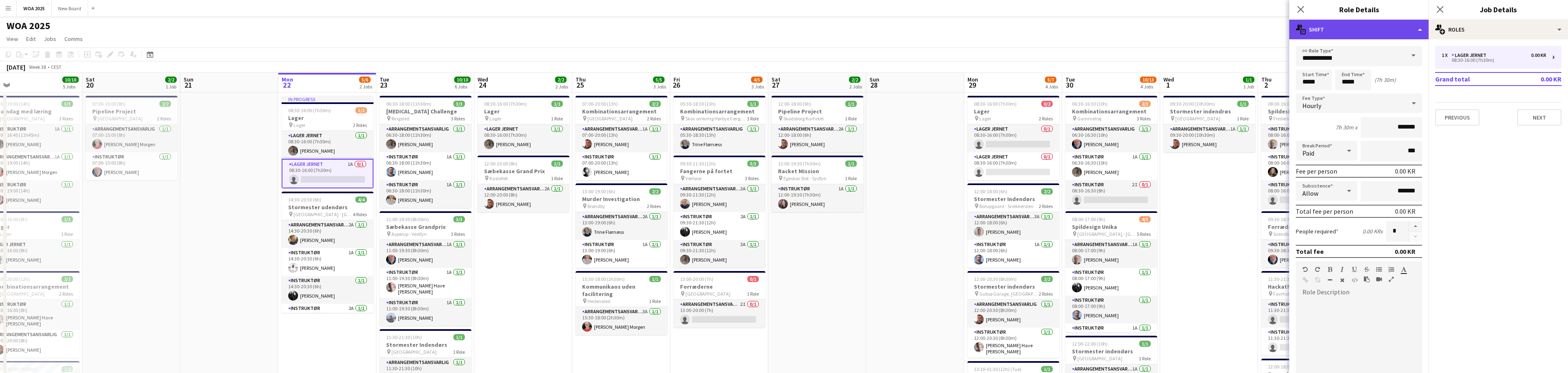
click at [1414, 32] on div "multiple-actions-text Shift" at bounding box center [1359, 29] width 139 height 20
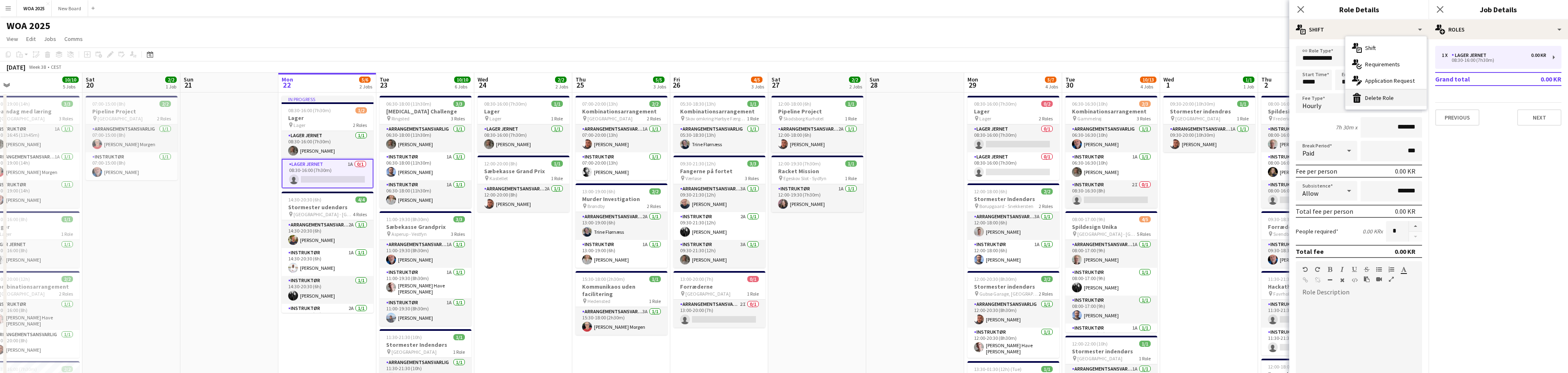
click at [1391, 98] on div "bin-2 Delete Role" at bounding box center [1386, 98] width 81 height 16
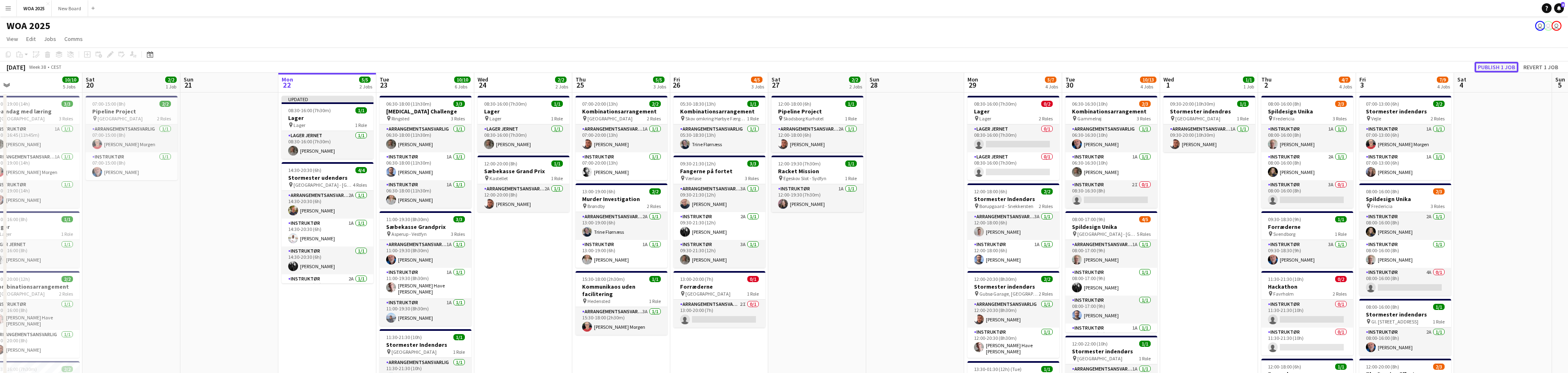
click at [1490, 64] on button "Publish 1 job" at bounding box center [1497, 67] width 44 height 10
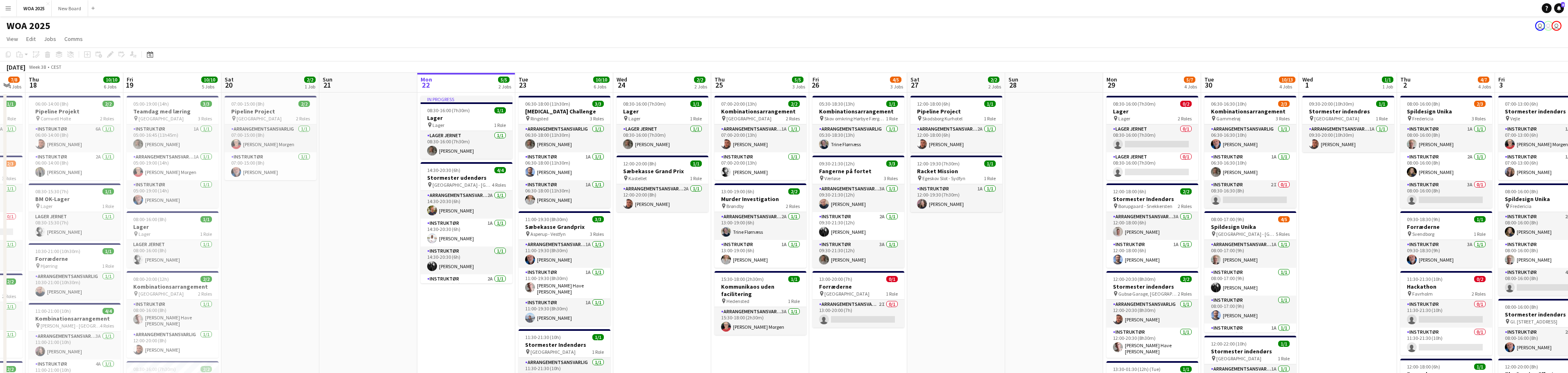
scroll to position [0, 259]
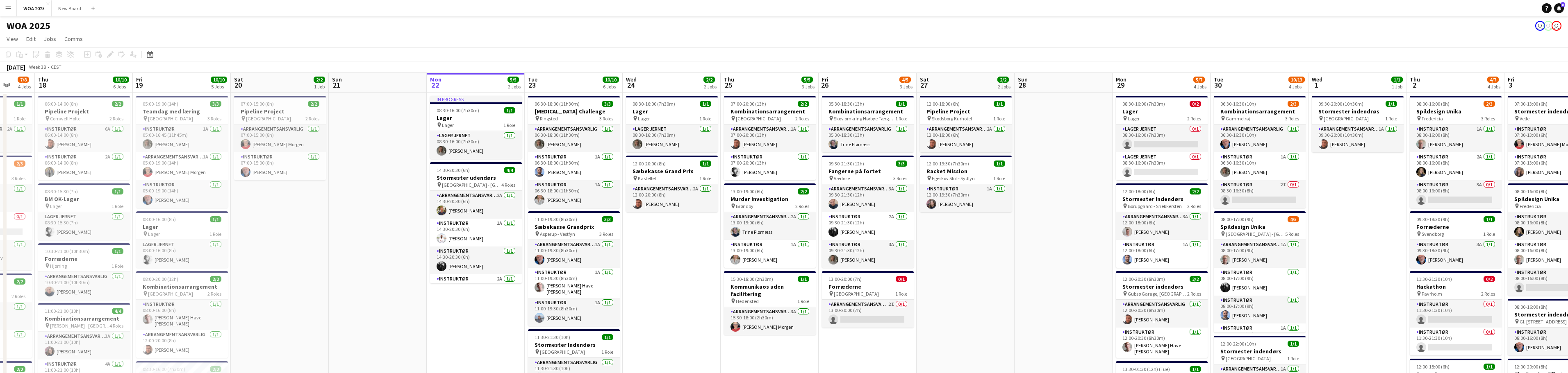
drag, startPoint x: 524, startPoint y: 267, endPoint x: 672, endPoint y: 262, distance: 148.1
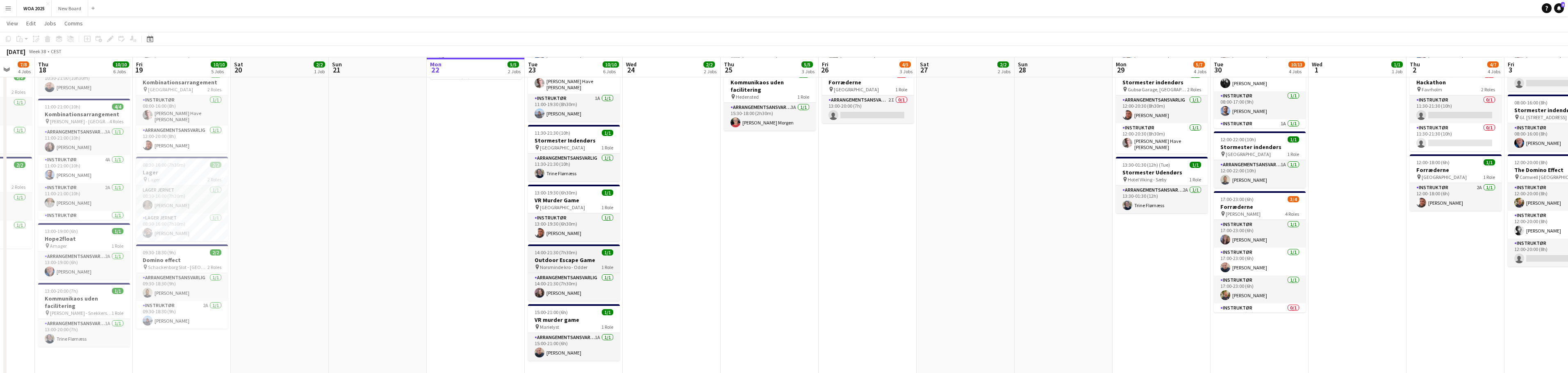
scroll to position [204, 0]
click at [567, 256] on h3 "Outdoor Escape Game" at bounding box center [574, 259] width 92 height 7
click at [108, 38] on icon "Edit" at bounding box center [110, 38] width 7 height 7
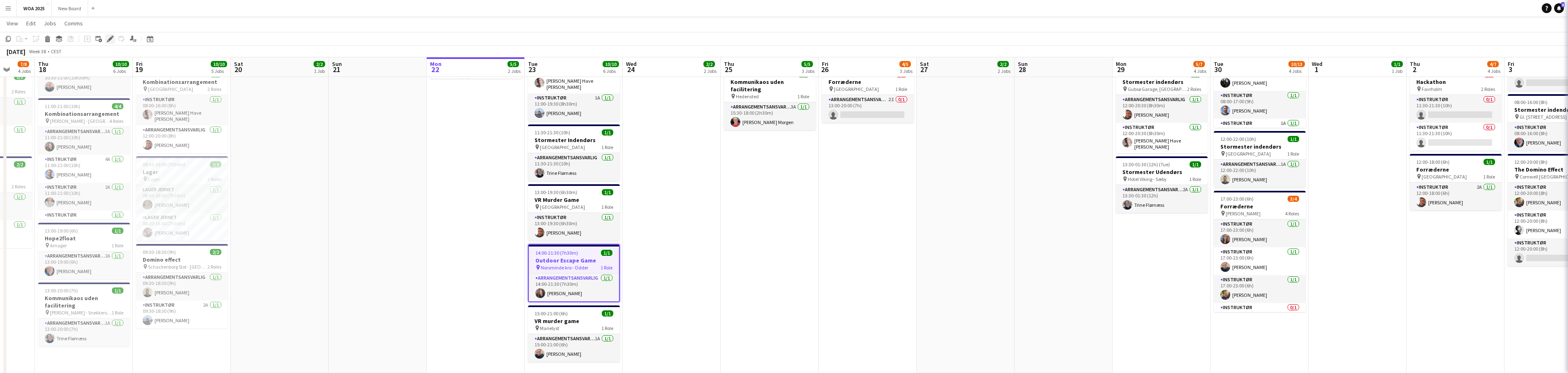
type input "*******"
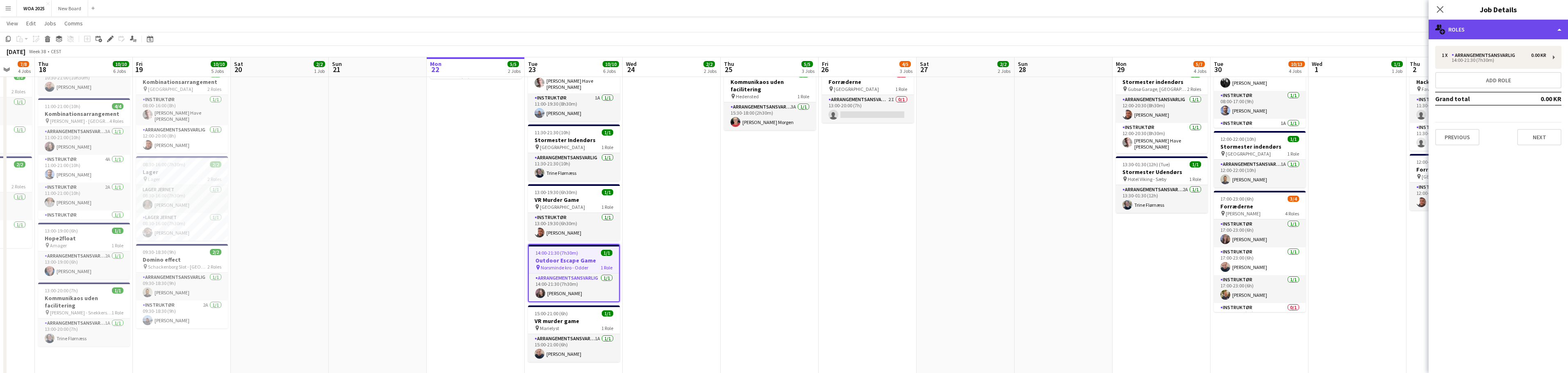
click at [1527, 32] on div "multiple-users-add Roles" at bounding box center [1498, 29] width 139 height 20
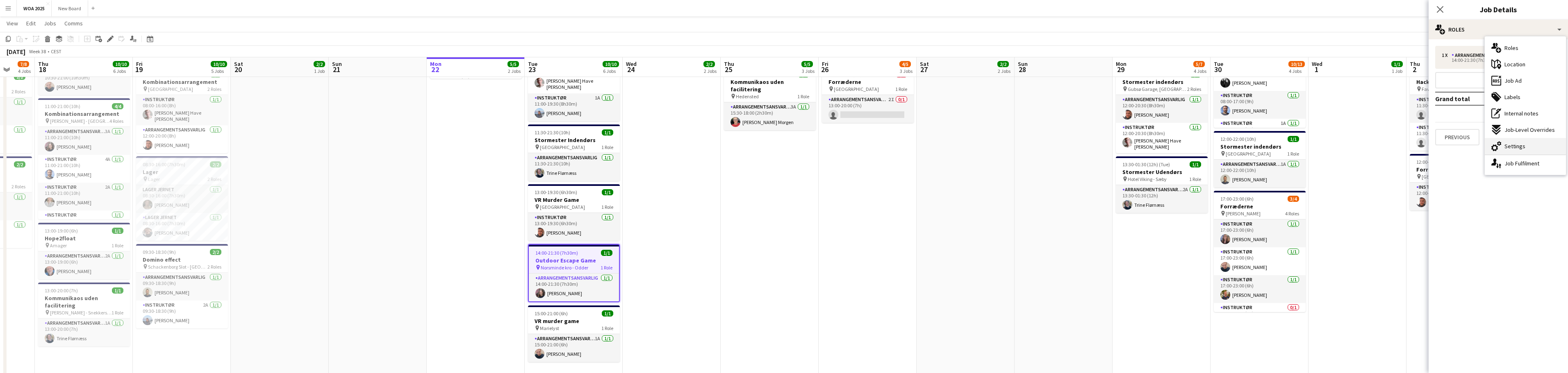
click at [1525, 145] on div "cog-double-3 Settings" at bounding box center [1525, 146] width 81 height 16
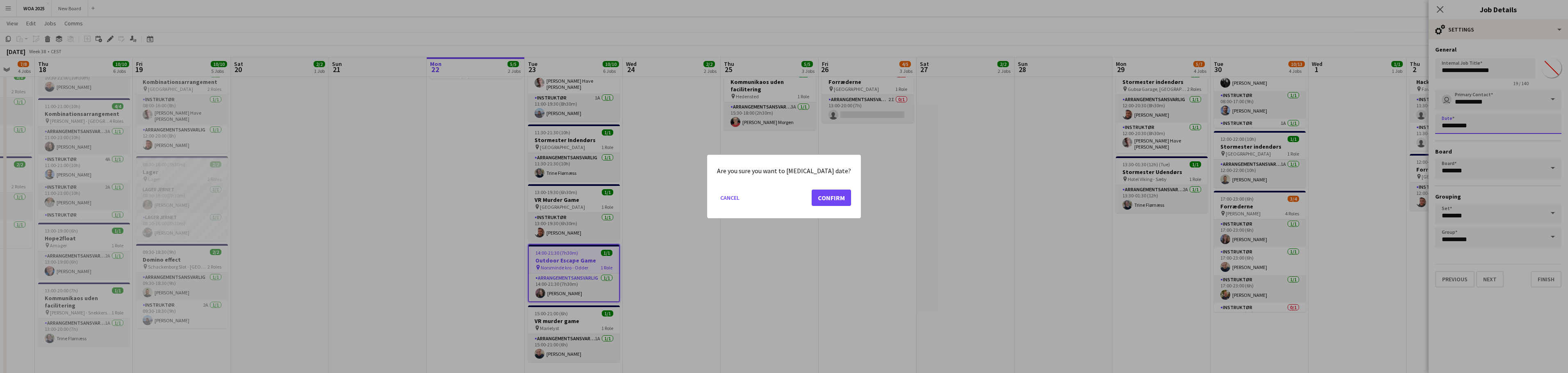
scroll to position [0, 0]
click at [1506, 125] on body "Menu Boards Boards Boards All jobs Status Workforce Workforce My Workforce Recr…" at bounding box center [784, 189] width 1568 height 786
click at [811, 197] on button "Confirm" at bounding box center [831, 198] width 39 height 16
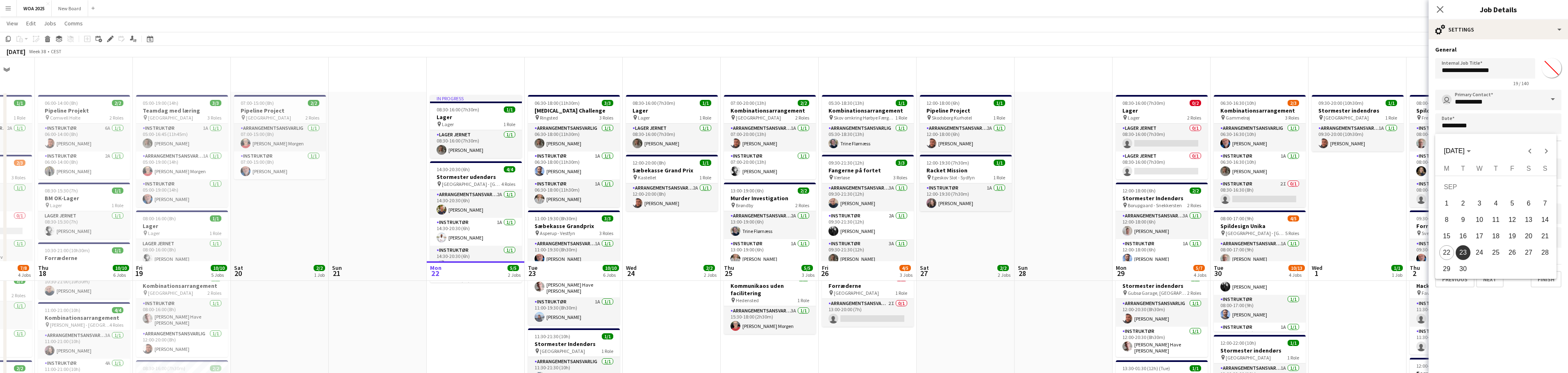
scroll to position [204, 0]
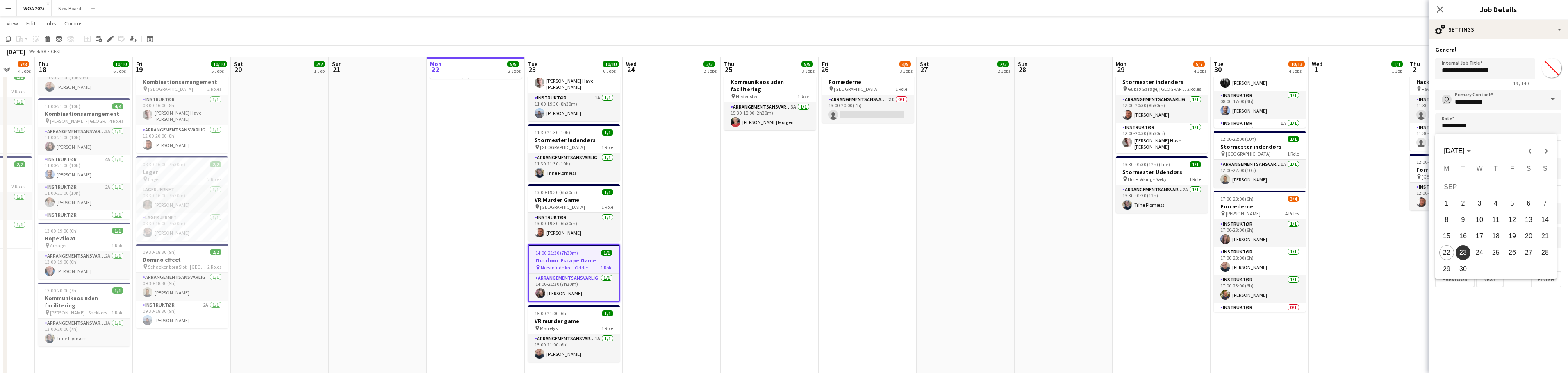
click at [1447, 253] on span "22" at bounding box center [1446, 253] width 15 height 15
type input "**********"
click at [1438, 11] on icon "Close pop-in" at bounding box center [1440, 9] width 8 height 8
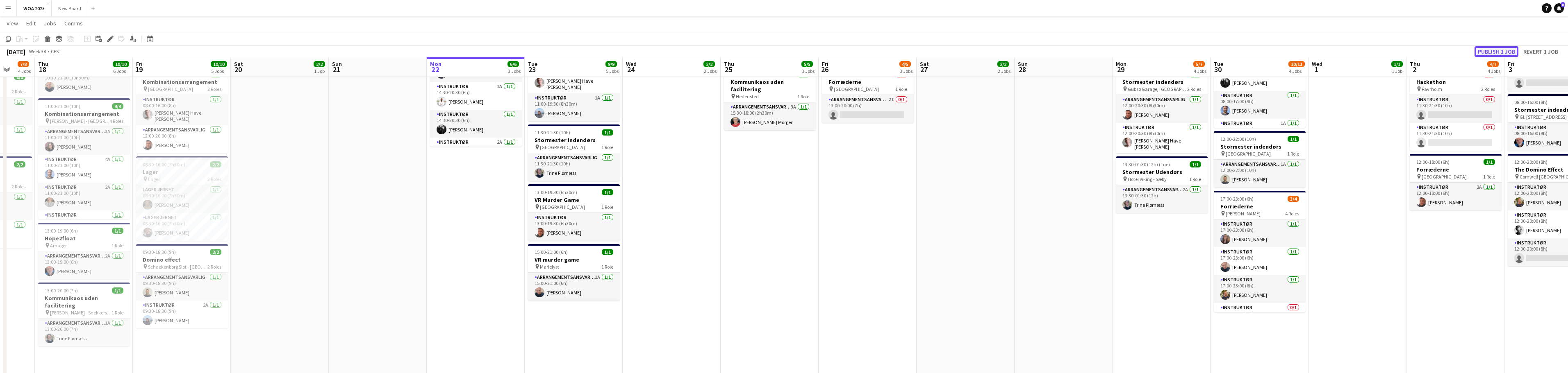
click at [1488, 51] on button "Publish 1 job" at bounding box center [1497, 51] width 44 height 10
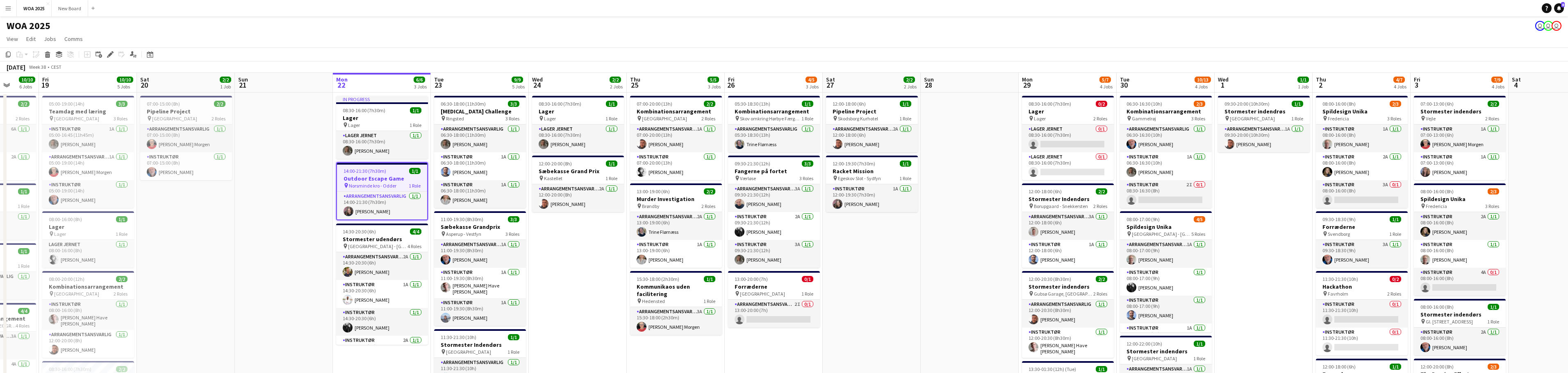
scroll to position [0, 355]
drag, startPoint x: 1366, startPoint y: 214, endPoint x: 1270, endPoint y: 233, distance: 97.9
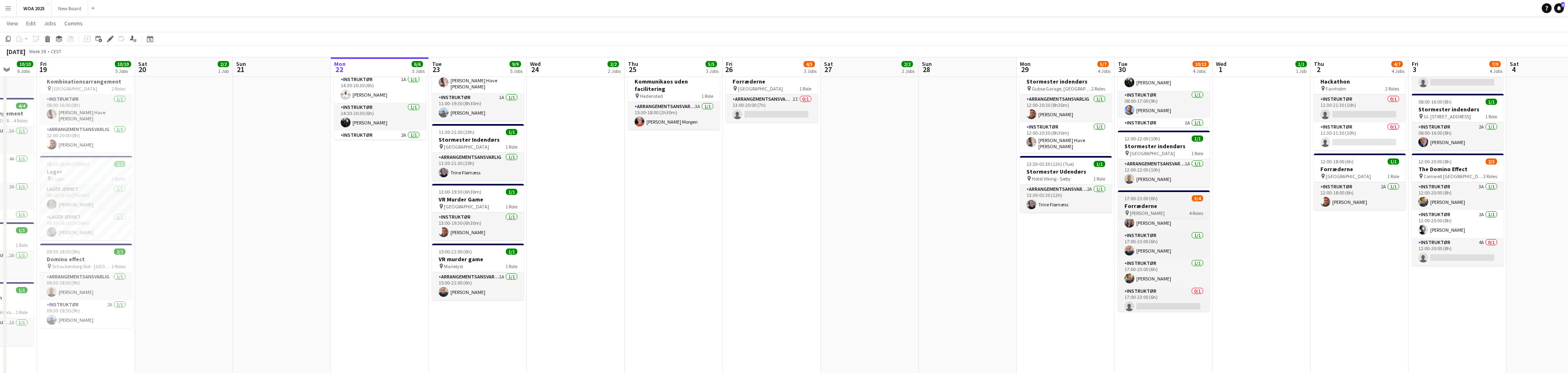
scroll to position [19, 0]
click at [1163, 291] on app-card-role "Instruktør 0/1 17:00-23:00 (6h) single-neutral-actions" at bounding box center [1163, 298] width 92 height 28
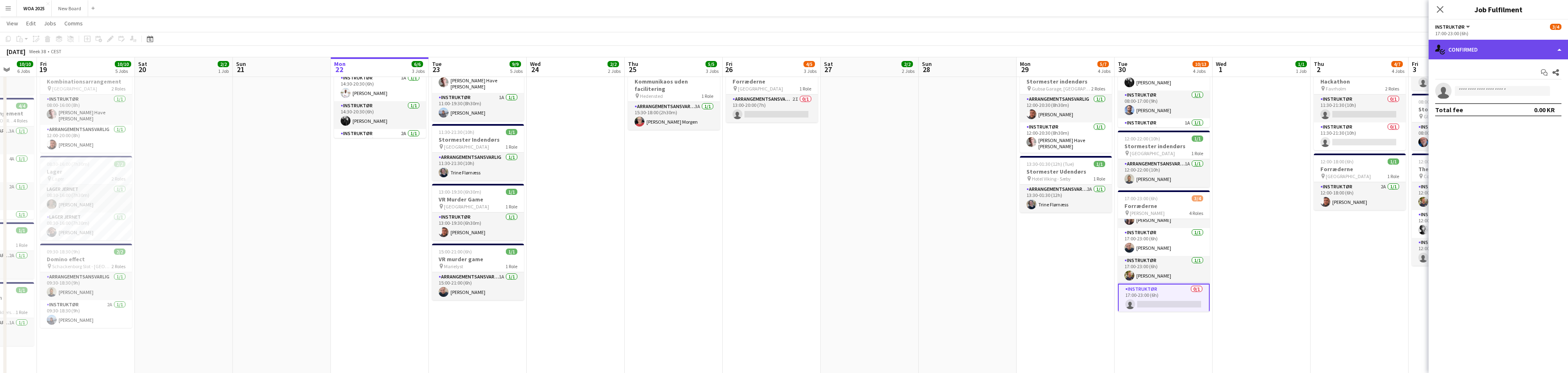
click at [1538, 44] on div "single-neutral-actions-check-2 Confirmed" at bounding box center [1498, 49] width 139 height 20
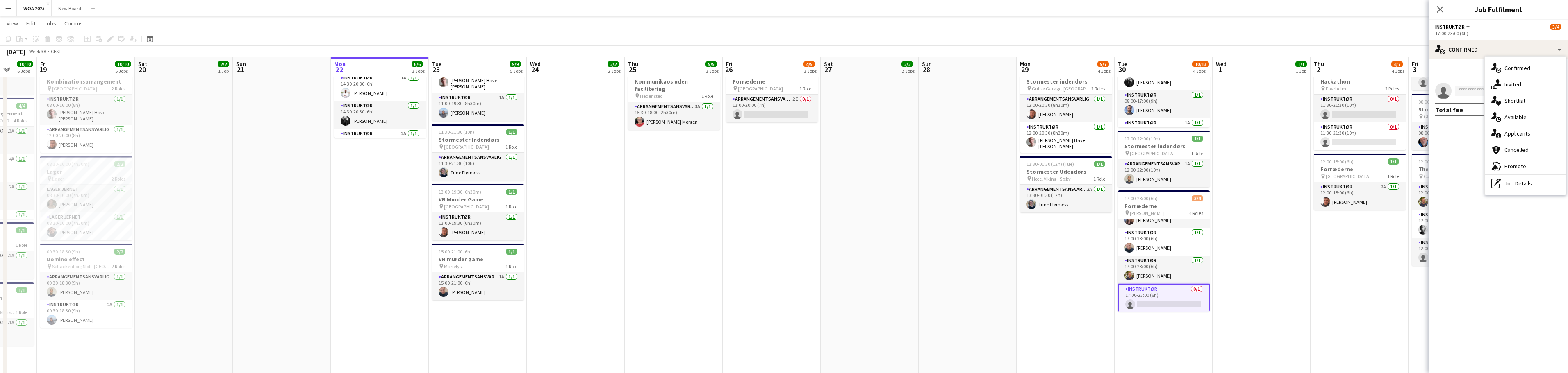
click at [1306, 278] on app-date-cell "09:30-20:00 (10h30m) 1/1 Stormester indendrøs pin Aalborg 1 Role Arrangementsan…" at bounding box center [1261, 235] width 98 height 695
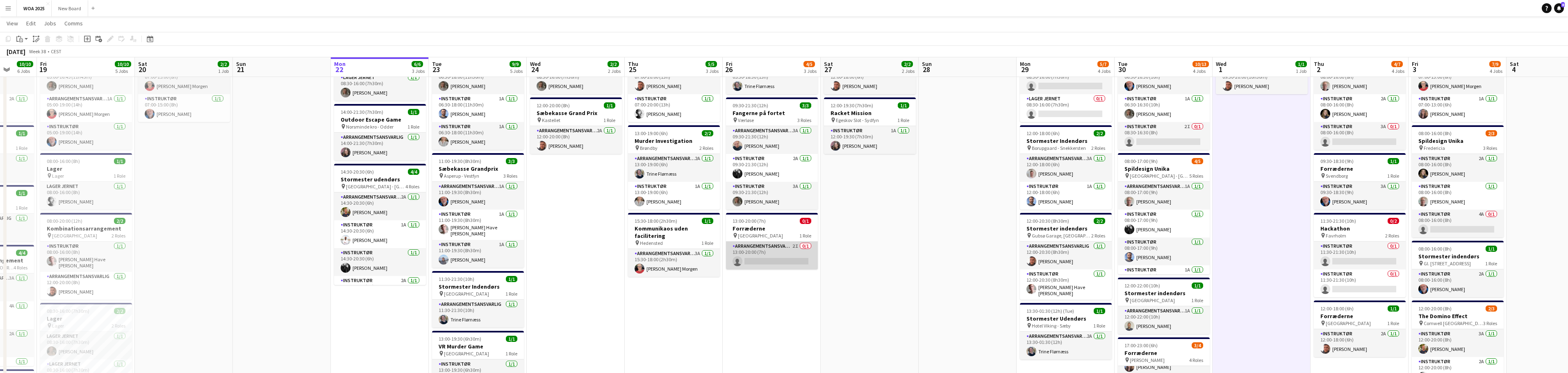
scroll to position [58, 0]
click at [772, 249] on app-card-role "Arrangementsansvarlig 2I 0/1 13:00-20:00 (7h) single-neutral-actions" at bounding box center [772, 255] width 92 height 28
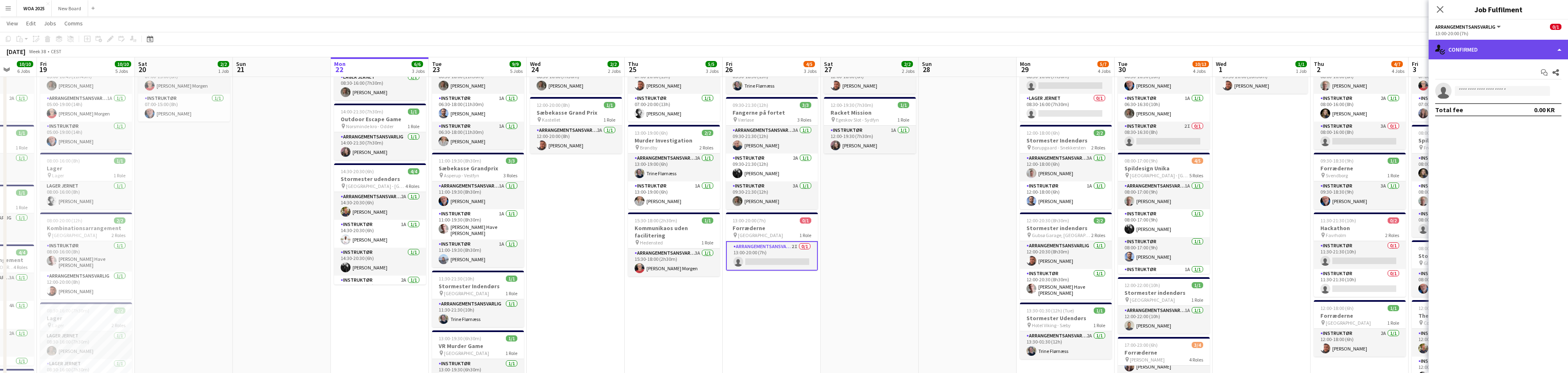
click at [1519, 50] on div "single-neutral-actions-check-2 Confirmed" at bounding box center [1498, 49] width 139 height 20
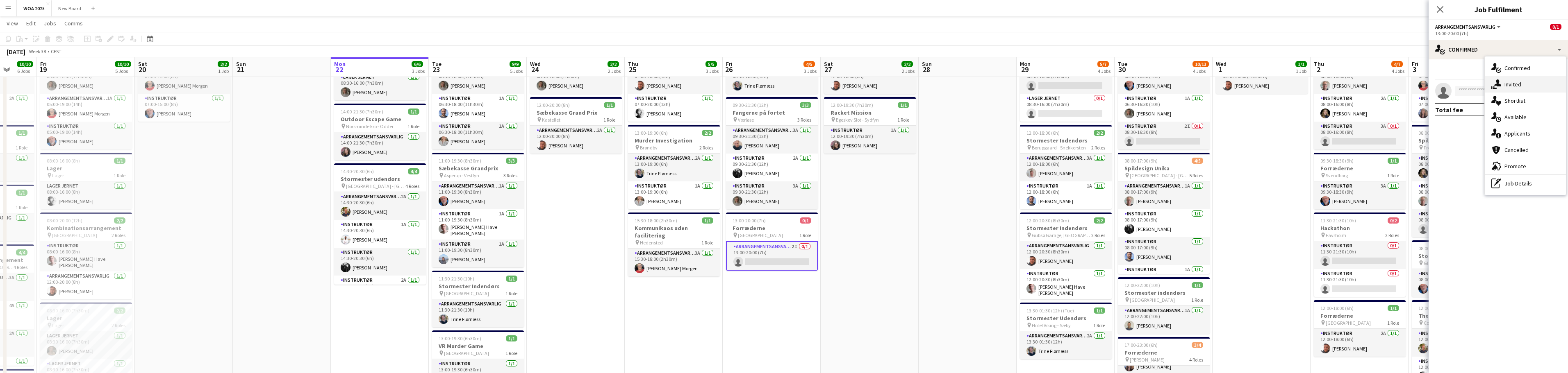
click at [1525, 84] on div "single-neutral-actions-share-1 Invited" at bounding box center [1525, 84] width 81 height 16
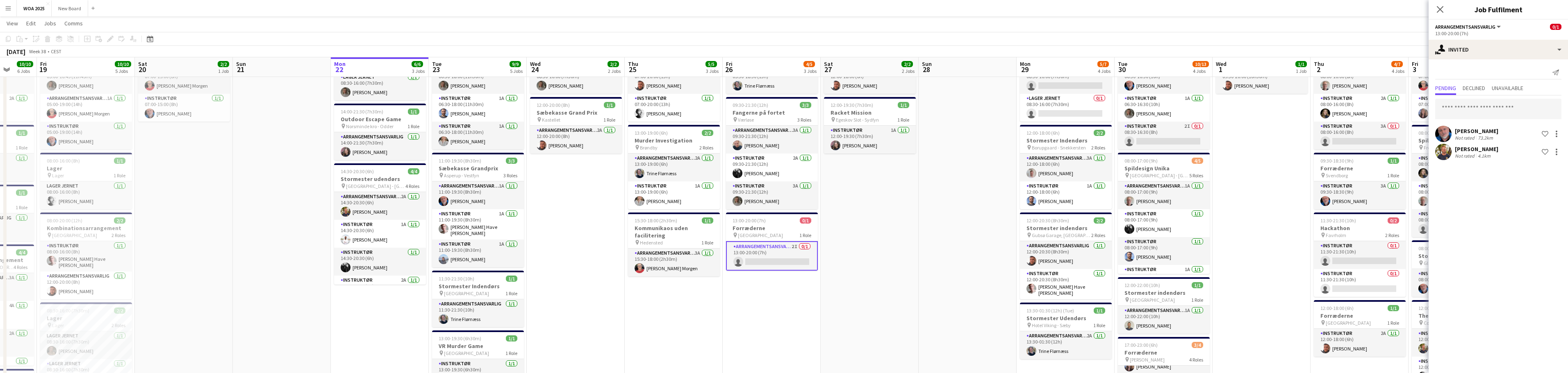
click at [1245, 11] on app-navbar "Menu Boards Boards Boards All jobs Status Workforce Workforce My Workforce Recr…" at bounding box center [784, 8] width 1568 height 16
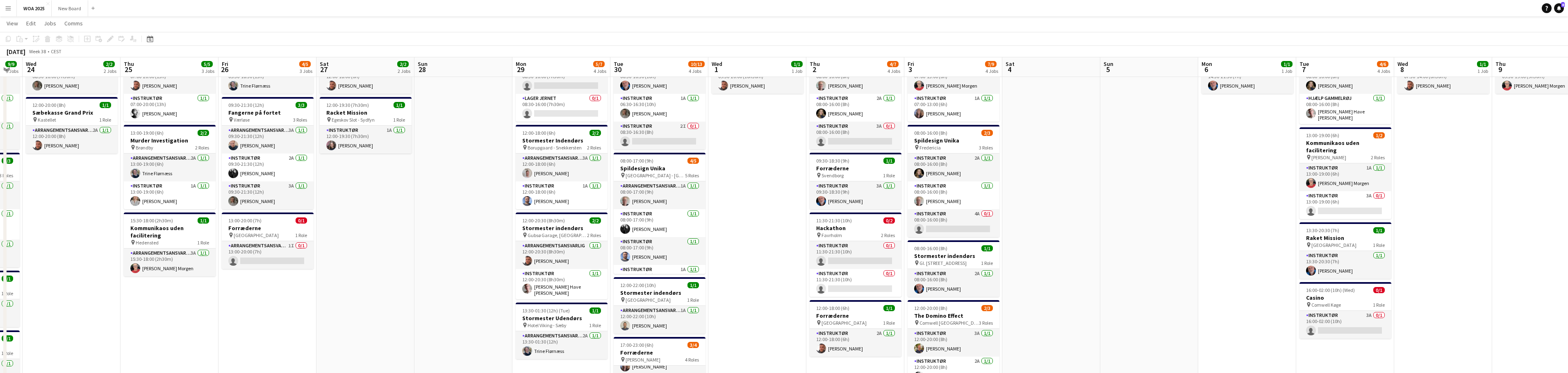
drag, startPoint x: 997, startPoint y: 185, endPoint x: 1068, endPoint y: 198, distance: 72.2
click at [211, 181] on app-calendar-viewport "Sun 21 Mon 22 6/6 3 Jobs Tue 23 9/9 5 Jobs Wed 24 2/2 2 Jobs Thu 25 5/5 3 Jobs …" at bounding box center [784, 352] width 1568 height 755
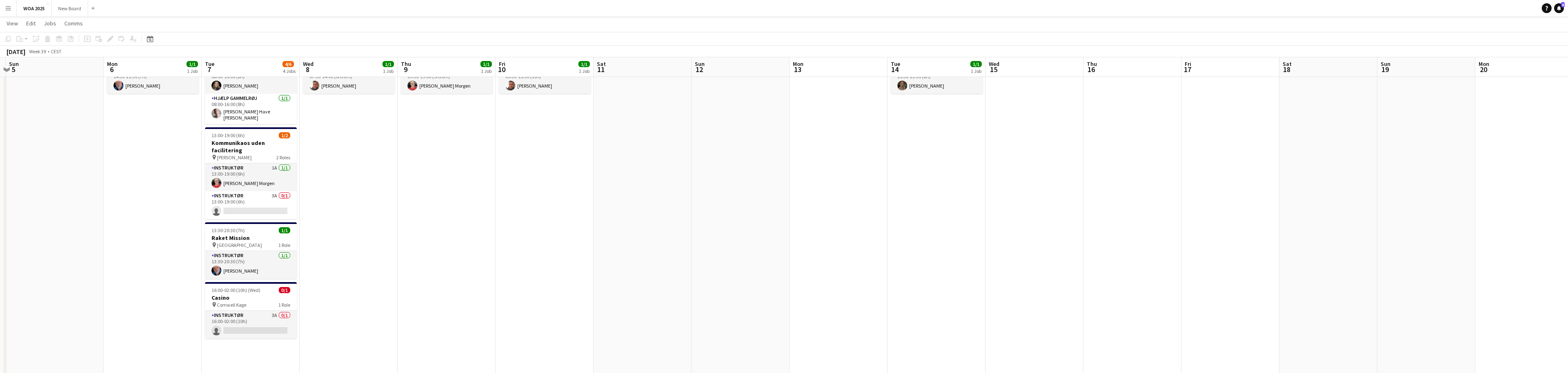
drag, startPoint x: 1225, startPoint y: 228, endPoint x: 406, endPoint y: 210, distance: 819.2
click at [372, 214] on app-calendar-viewport "Thu 2 4/7 4 Jobs Fri 3 7/9 4 Jobs Sat 4 Sun 5 Mon 6 1/1 1 Job Tue 7 4/6 4 Jobs …" at bounding box center [784, 352] width 1568 height 755
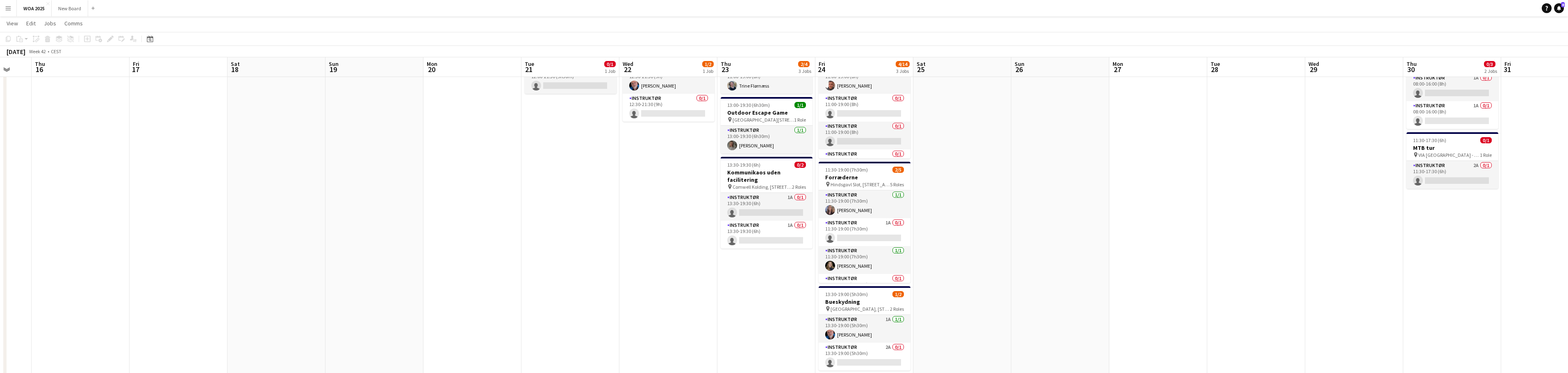
drag, startPoint x: 1174, startPoint y: 226, endPoint x: 205, endPoint y: 179, distance: 970.1
click at [205, 179] on app-calendar-viewport "Mon 13 Tue 14 1/1 1 Job Wed 15 Thu 16 Fri 17 Sat 18 Sun 19 Mon 20 Tue 21 0/1 1 …" at bounding box center [784, 352] width 1568 height 755
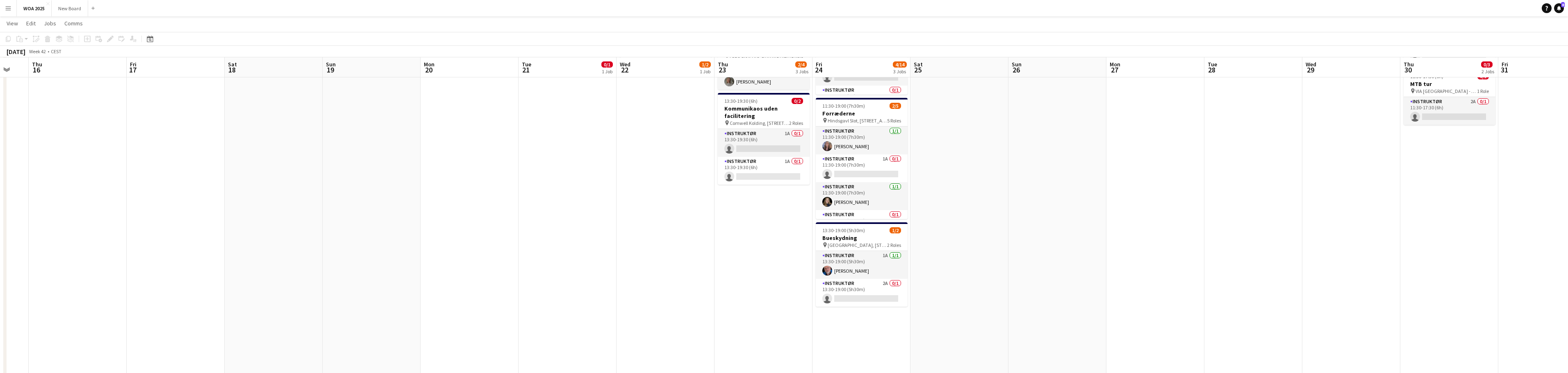
scroll to position [122, 0]
click at [880, 264] on app-card-role "Instruktør 1A [DATE] 13:30-19:00 (5h30m) [PERSON_NAME]" at bounding box center [862, 265] width 92 height 28
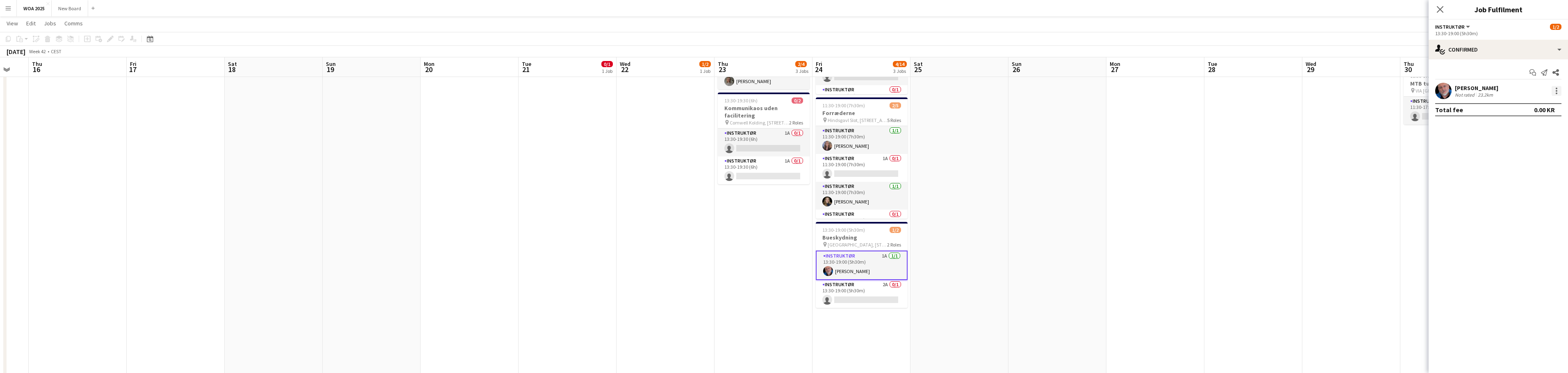
click at [1556, 89] on div at bounding box center [1556, 91] width 10 height 10
click at [1550, 187] on span "Remove" at bounding box center [1529, 185] width 51 height 7
click at [1442, 9] on icon "Close pop-in" at bounding box center [1440, 9] width 8 height 8
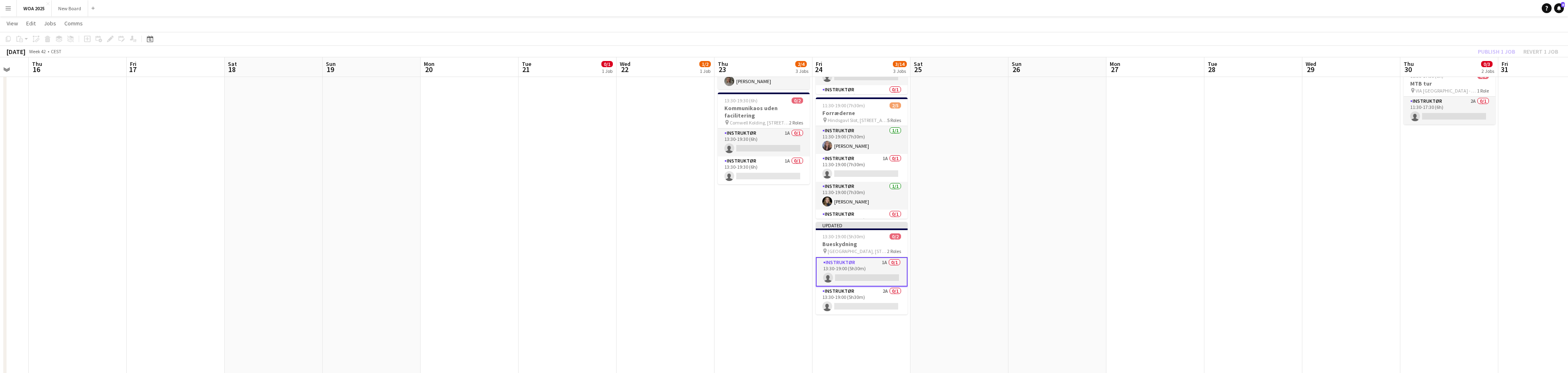
click at [1489, 51] on div "Publish 1 job Revert 1 job" at bounding box center [1518, 51] width 100 height 10
click at [1489, 51] on button "Publish 1 job" at bounding box center [1497, 51] width 44 height 10
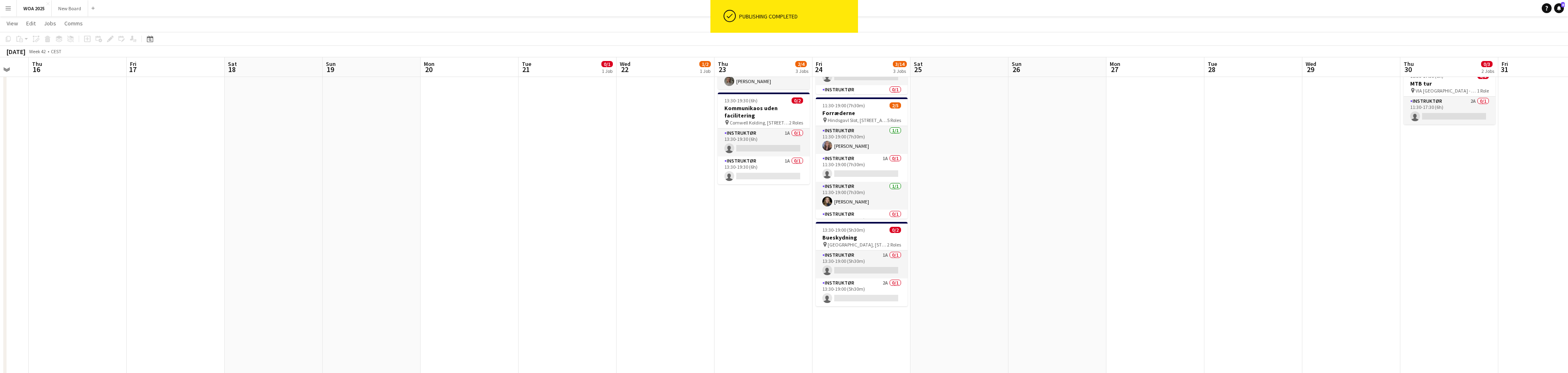
click at [628, 200] on app-date-cell "12:30-21:30 (9h) 1/2 Sæbekasse Grand Prix pin Bøgehøj, Ebeltoft 2 Roles Instruk…" at bounding box center [665, 317] width 98 height 695
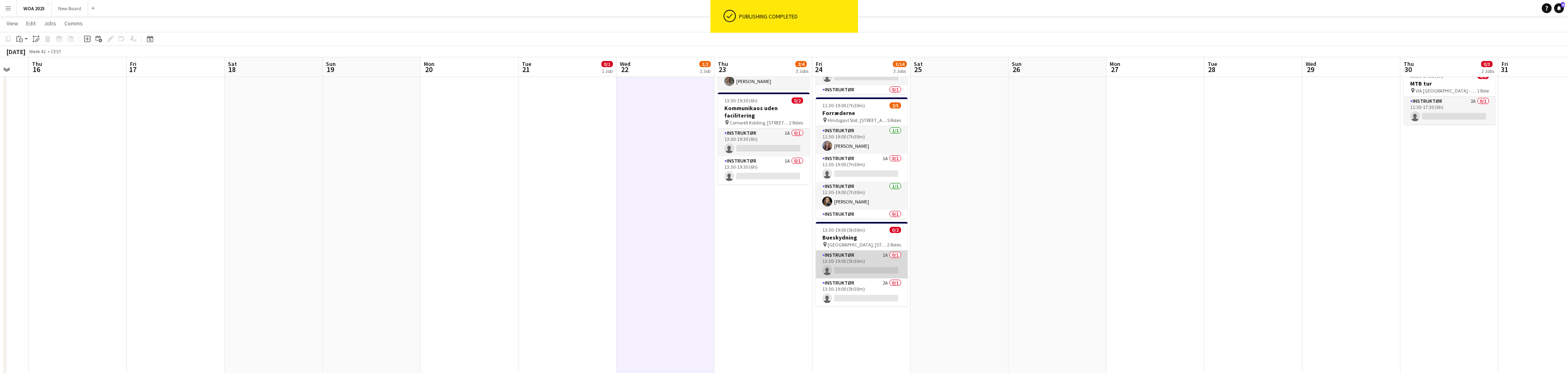
click at [867, 264] on app-card-role "Instruktør 1A 0/1 13:30-19:00 (5h30m) single-neutral-actions" at bounding box center [862, 265] width 92 height 28
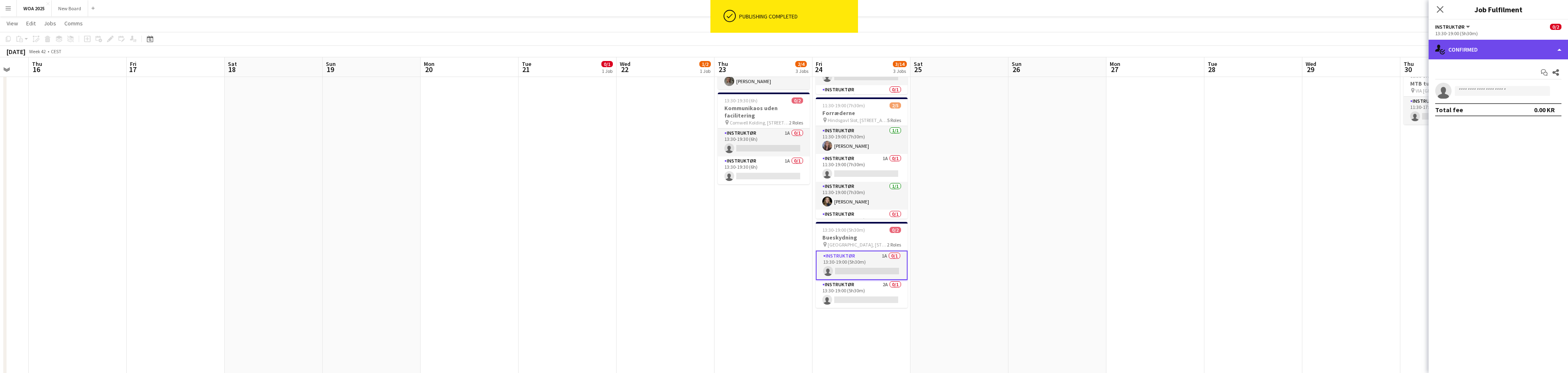
click at [1528, 44] on div "single-neutral-actions-check-2 Confirmed" at bounding box center [1498, 49] width 139 height 20
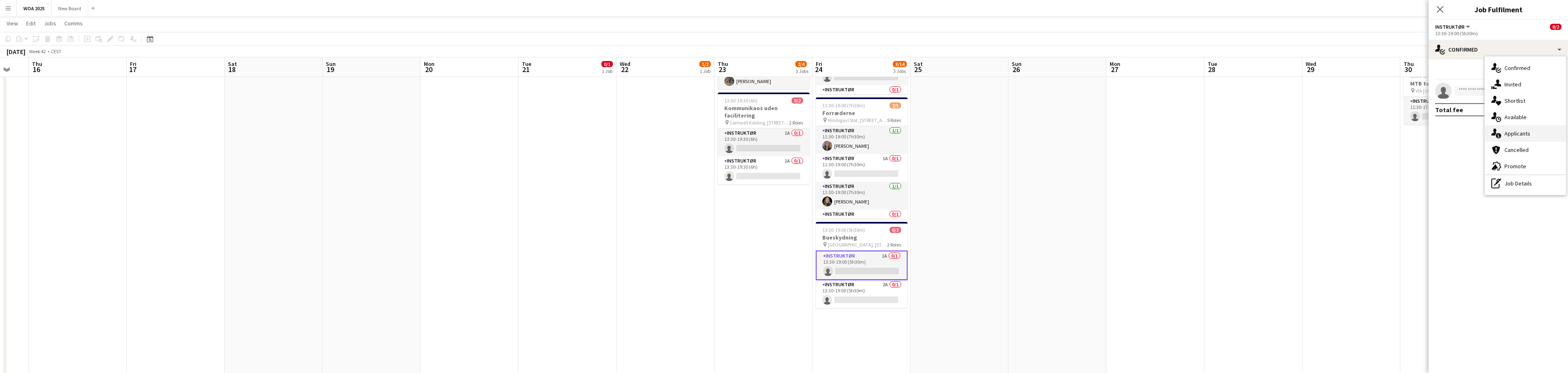
click at [1546, 132] on div "single-neutral-actions-information Applicants" at bounding box center [1525, 133] width 81 height 16
click at [1522, 90] on span "Unavailable" at bounding box center [1516, 88] width 32 height 5
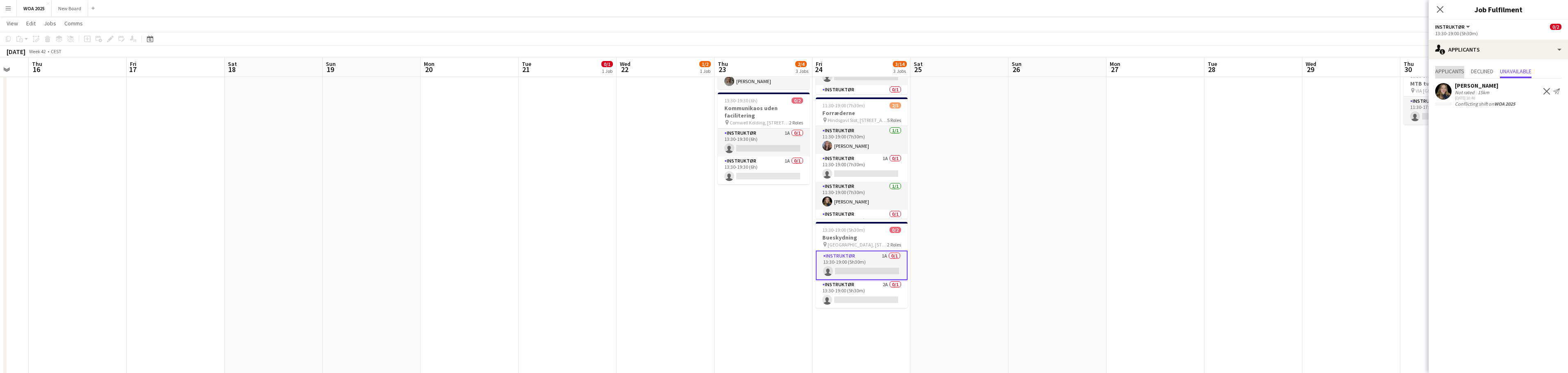
click at [1453, 71] on span "Applicants" at bounding box center [1450, 71] width 29 height 5
click at [876, 289] on app-card-role "Instruktør 2A 0/1 13:30-19:00 (5h30m) single-neutral-actions" at bounding box center [862, 294] width 92 height 28
click at [1544, 92] on app-icon "Confirm" at bounding box center [1545, 91] width 7 height 7
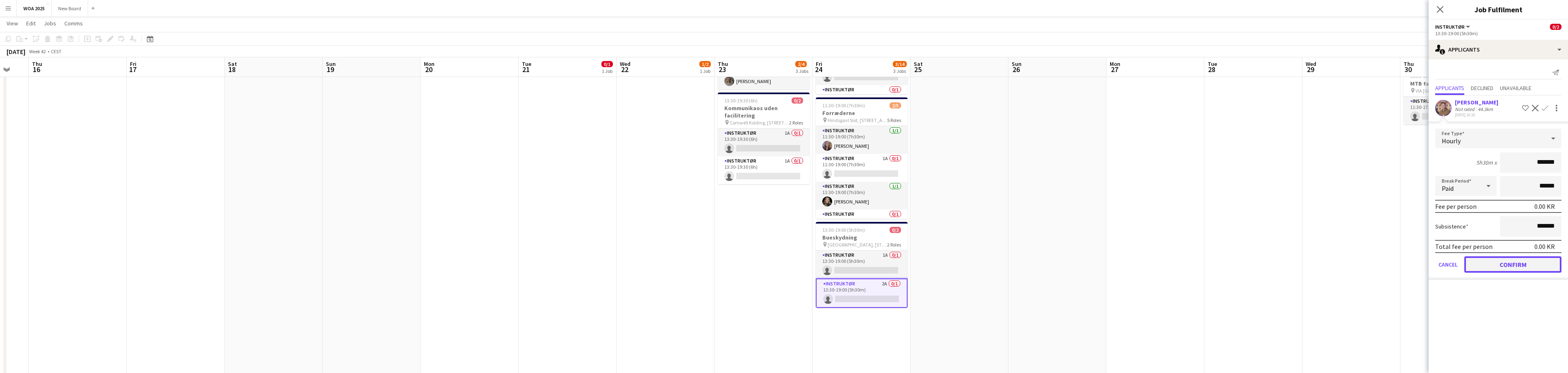
click at [1520, 262] on button "Confirm" at bounding box center [1512, 264] width 97 height 16
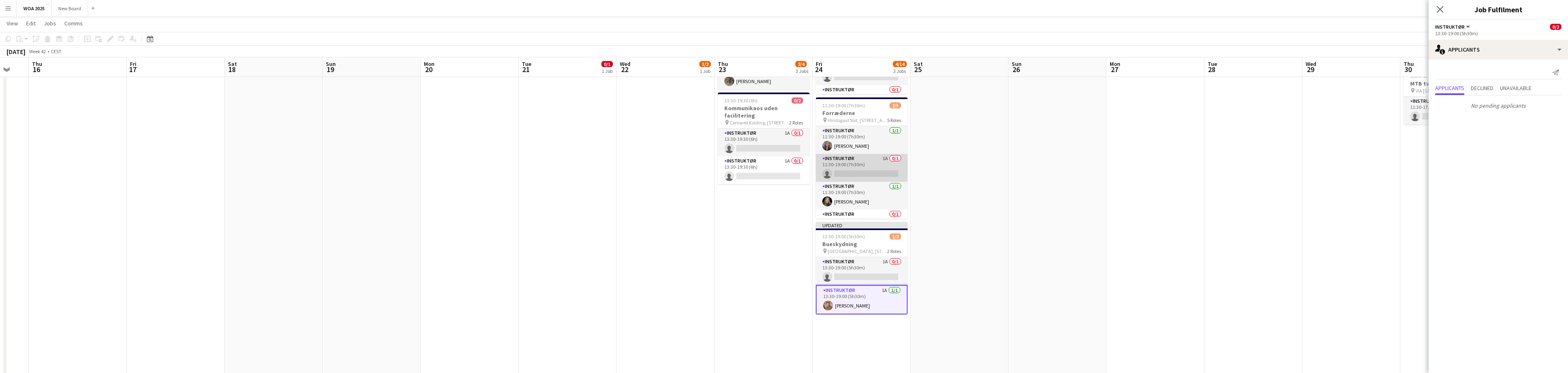
click at [857, 165] on app-card-role "Instruktør 1A 0/1 11:30-19:00 (7h30m) single-neutral-actions" at bounding box center [862, 168] width 92 height 28
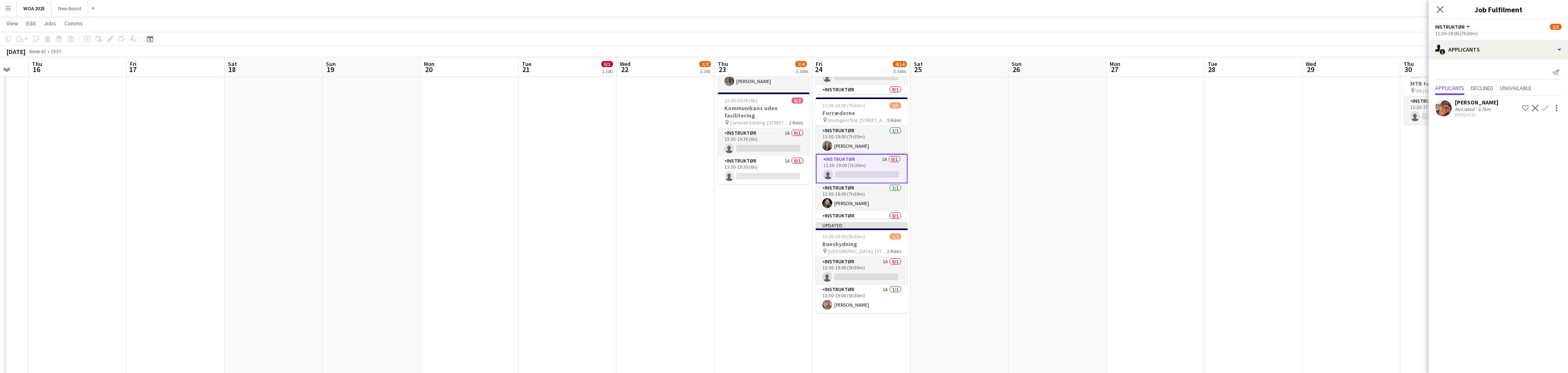
click at [1547, 110] on app-icon "Confirm" at bounding box center [1545, 108] width 7 height 7
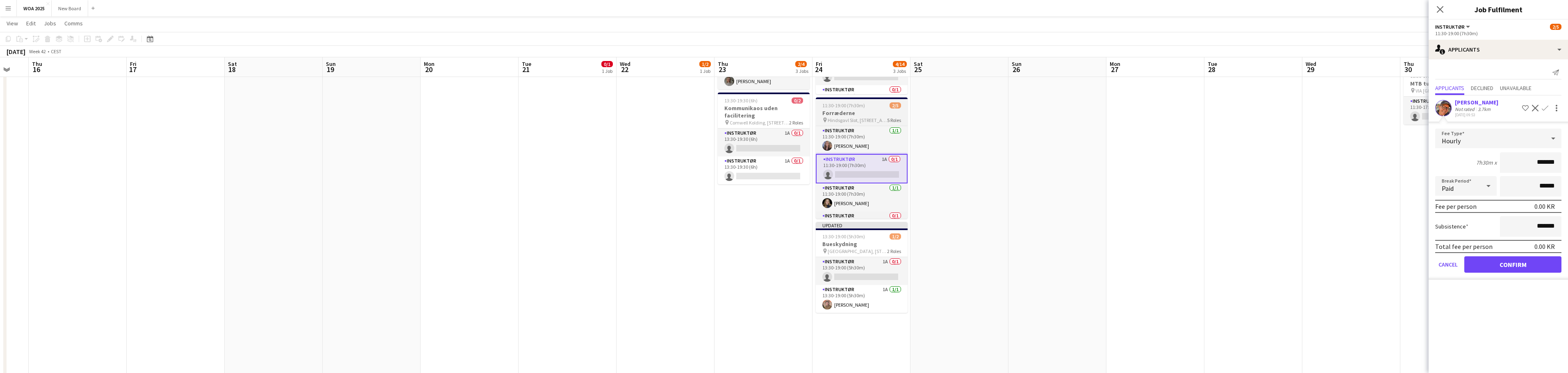
scroll to position [48, 0]
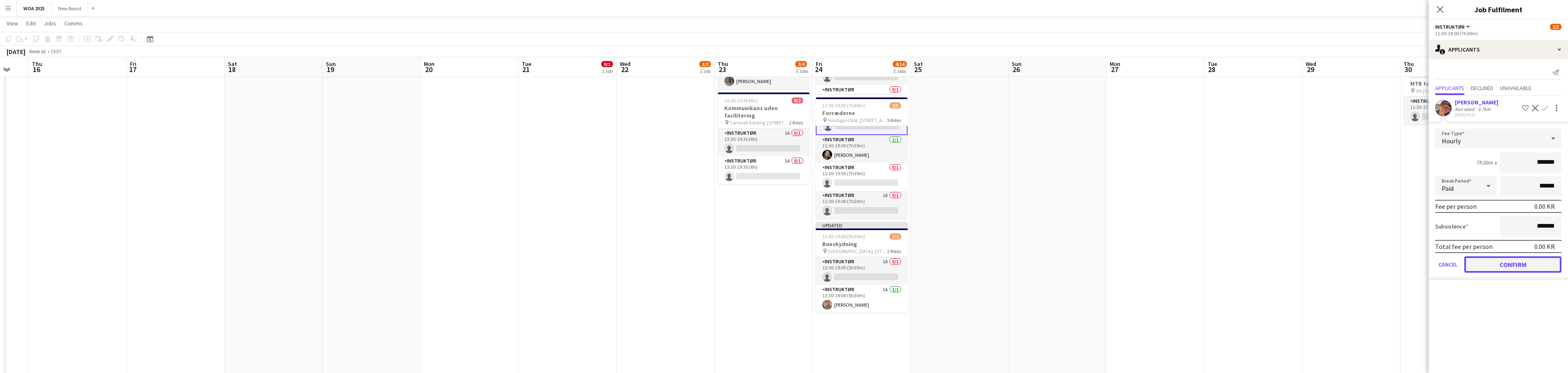
click at [1525, 264] on button "Confirm" at bounding box center [1512, 264] width 97 height 16
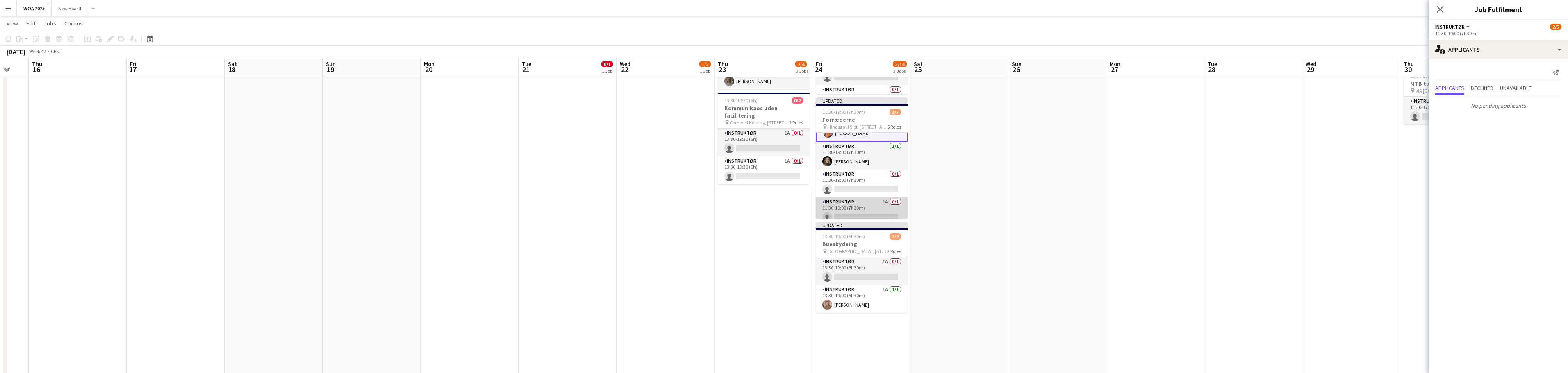
click at [868, 214] on app-card-role "Instruktør 1A 0/1 11:30-19:00 (7h30m) single-neutral-actions" at bounding box center [862, 211] width 92 height 28
click at [1531, 87] on span "Unavailable" at bounding box center [1516, 88] width 32 height 5
click at [1449, 74] on span "Applicants" at bounding box center [1450, 71] width 29 height 5
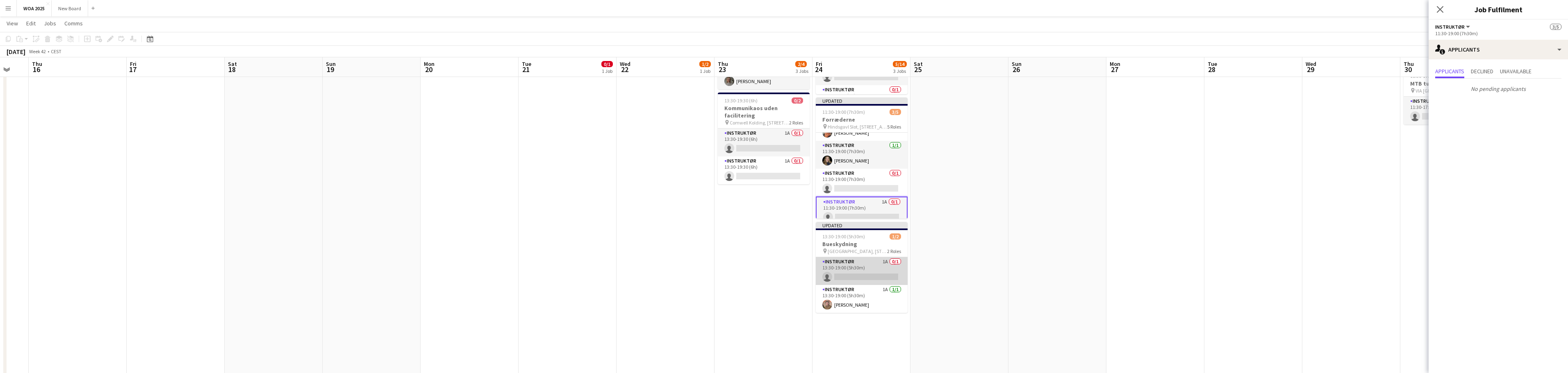
click at [865, 272] on app-card-role "Instruktør 1A 0/1 13:30-19:00 (5h30m) single-neutral-actions" at bounding box center [862, 271] width 92 height 28
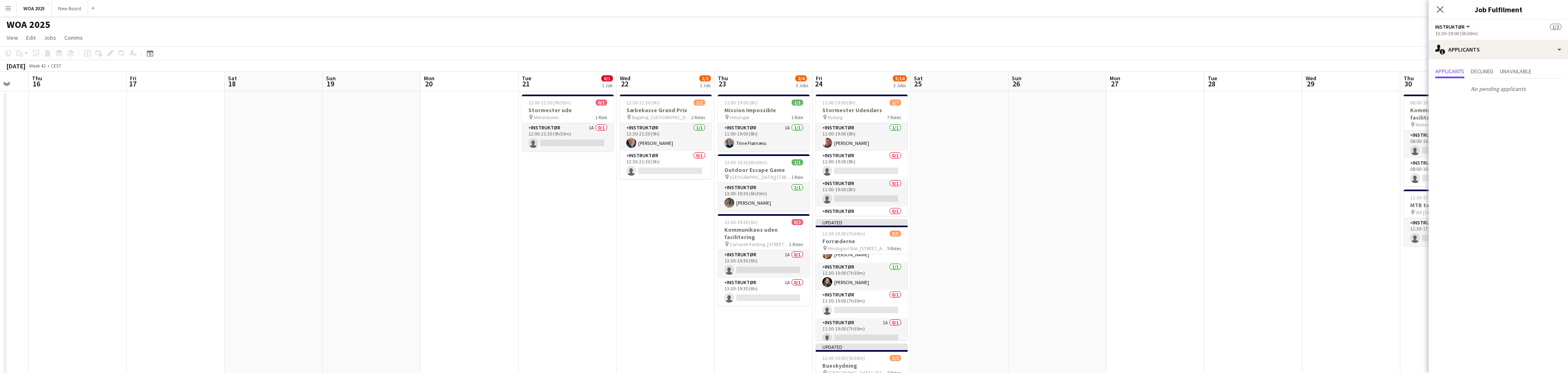
scroll to position [0, 0]
click at [868, 143] on app-card-role "Instruktør [DATE] 11:00-19:00 (8h) [PERSON_NAME]" at bounding box center [862, 139] width 92 height 28
click at [1550, 53] on div "single-neutral-actions-information Applicants" at bounding box center [1498, 49] width 139 height 20
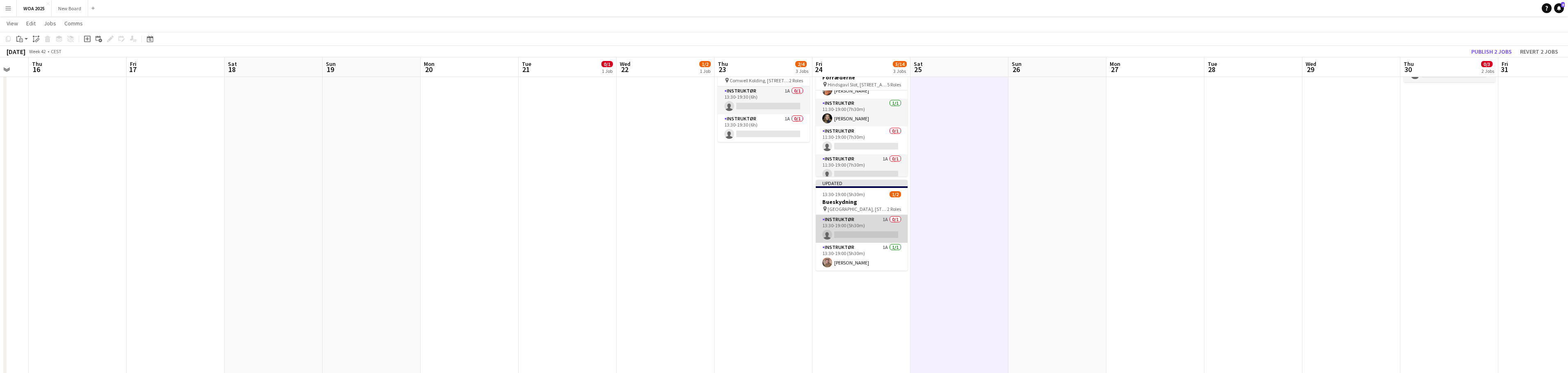
scroll to position [164, 0]
click at [874, 230] on app-card-role "Instruktør 1A 0/1 13:30-19:00 (5h30m) single-neutral-actions" at bounding box center [862, 230] width 92 height 28
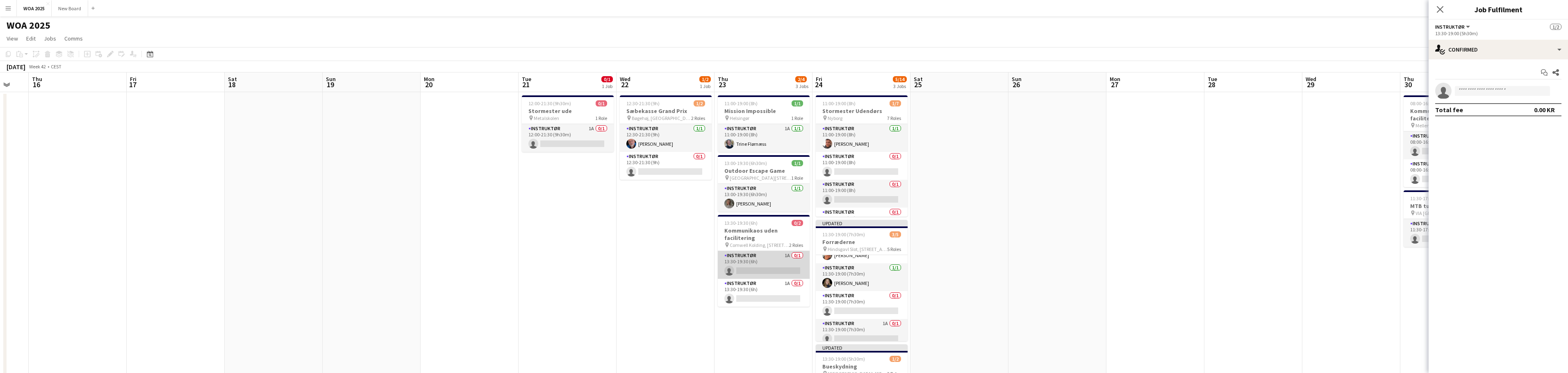
scroll to position [0, 0]
click at [771, 259] on app-card-role "Instruktør 1A 0/1 13:30-19:30 (6h) single-neutral-actions" at bounding box center [764, 266] width 92 height 28
click at [1532, 48] on div "single-neutral-actions-check-2 Confirmed" at bounding box center [1498, 49] width 139 height 20
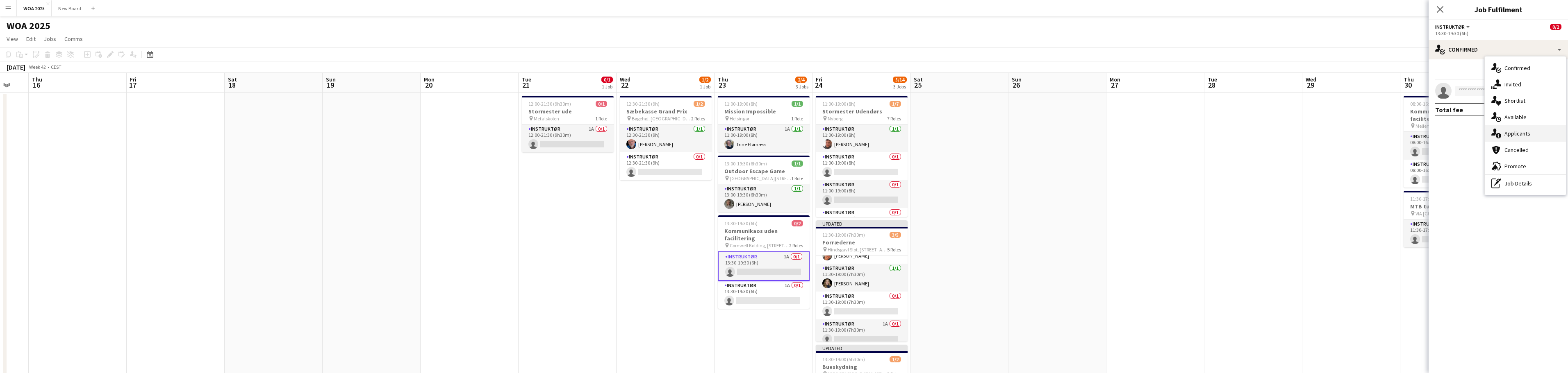
click at [1551, 134] on div "single-neutral-actions-information Applicants" at bounding box center [1525, 133] width 81 height 16
click at [1544, 109] on app-icon "Confirm" at bounding box center [1545, 108] width 7 height 7
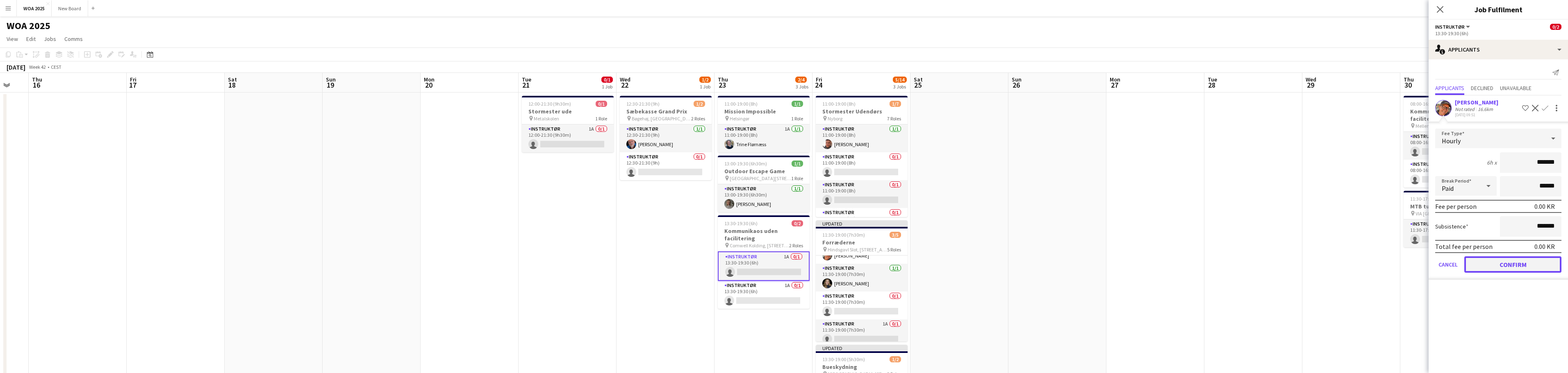
click at [1533, 269] on button "Confirm" at bounding box center [1512, 264] width 97 height 16
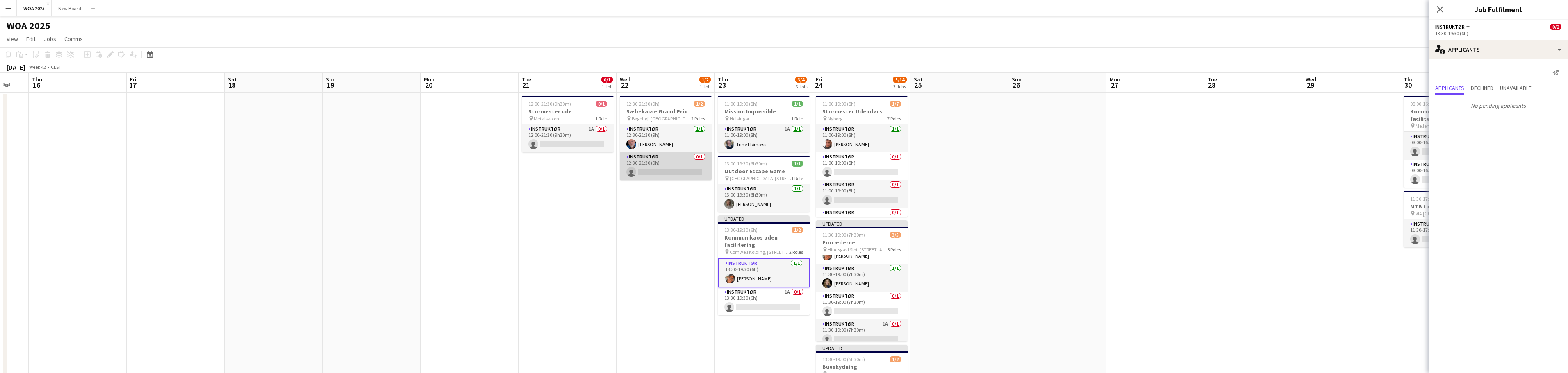
click at [680, 168] on app-card-role "Instruktør 0/1 12:30-21:30 (9h) single-neutral-actions" at bounding box center [665, 167] width 92 height 28
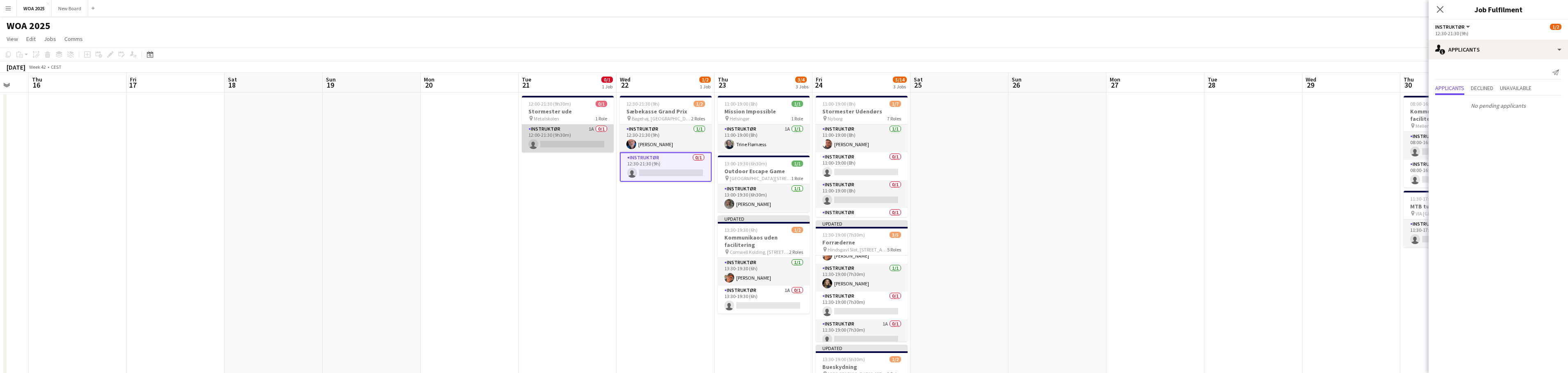
click at [581, 138] on app-card-role "Instruktør 1A 0/1 12:00-21:30 (9h30m) single-neutral-actions" at bounding box center [568, 139] width 92 height 28
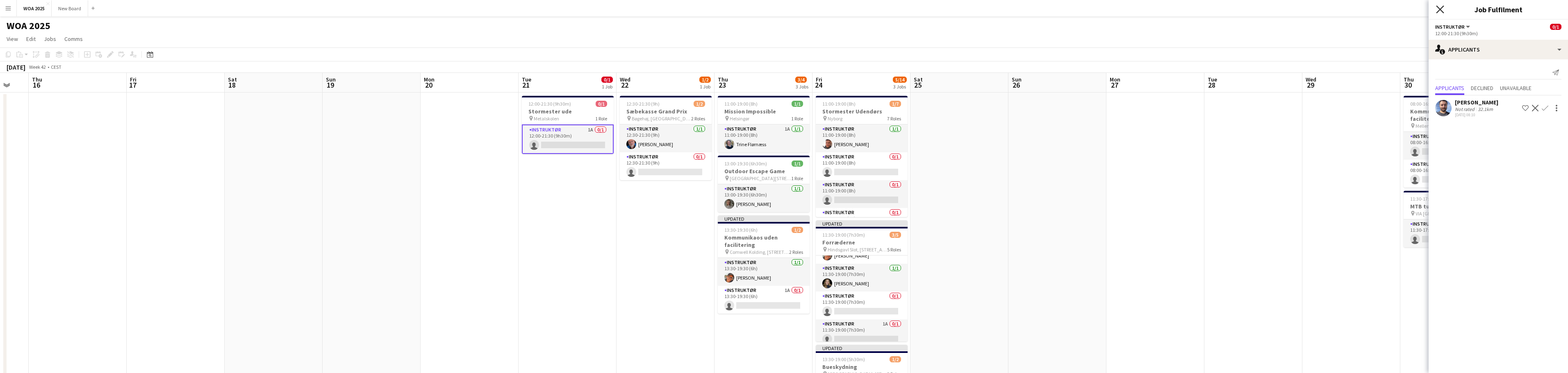
click at [1442, 7] on icon at bounding box center [1440, 9] width 8 height 8
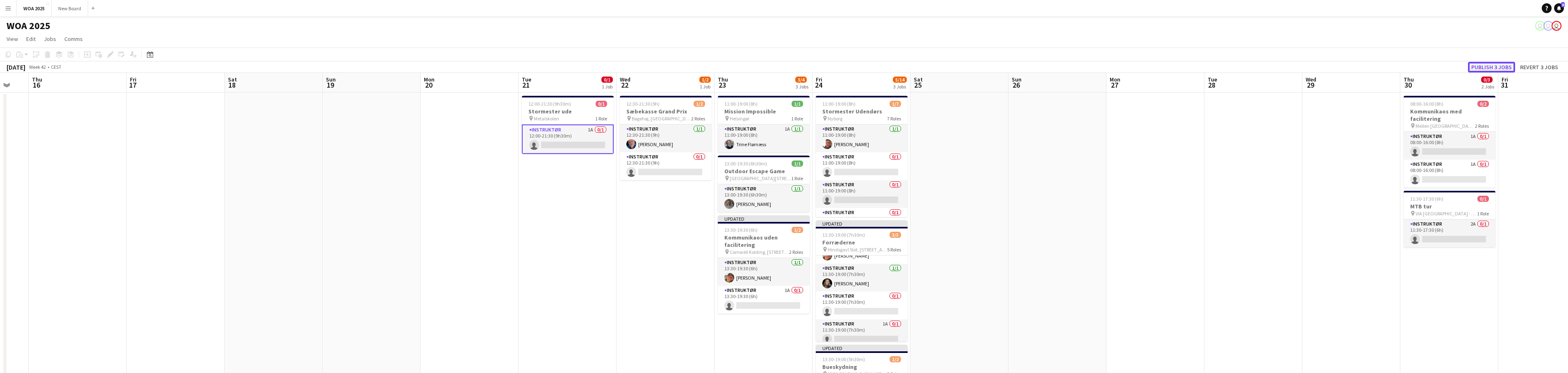
click at [1495, 67] on button "Publish 3 jobs" at bounding box center [1491, 67] width 47 height 10
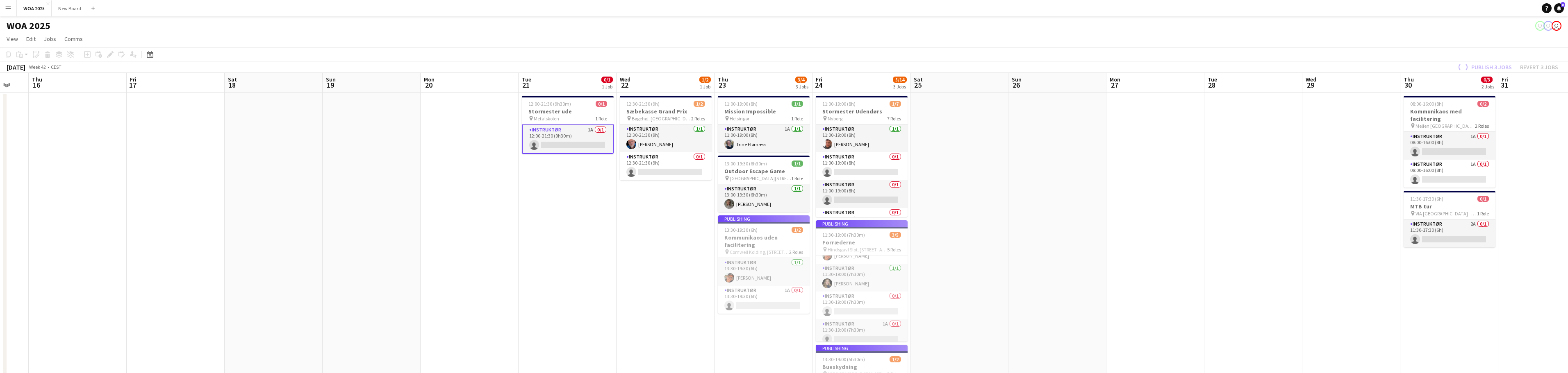
scroll to position [46, 0]
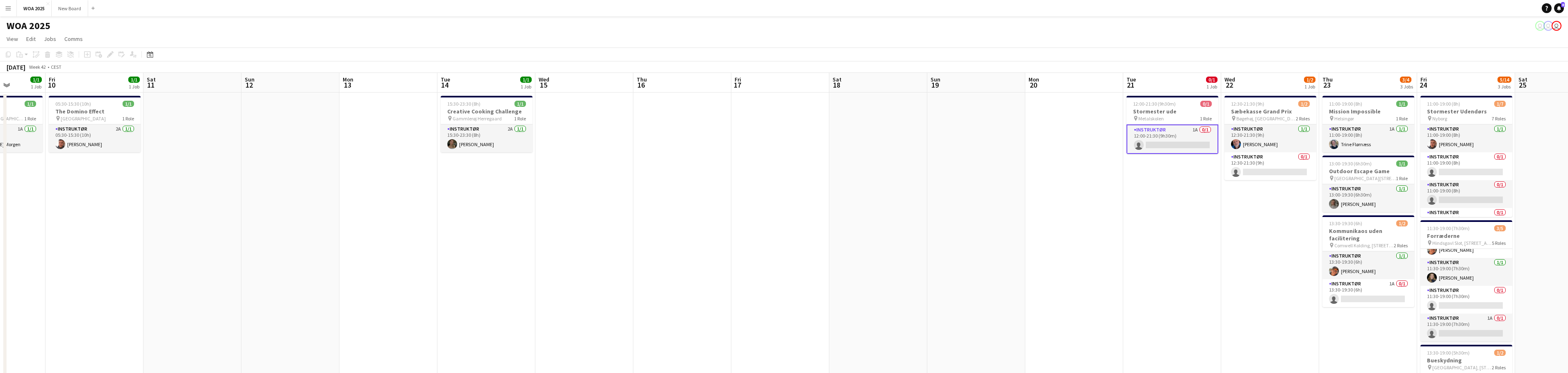
drag, startPoint x: 620, startPoint y: 197, endPoint x: 1082, endPoint y: 180, distance: 462.3
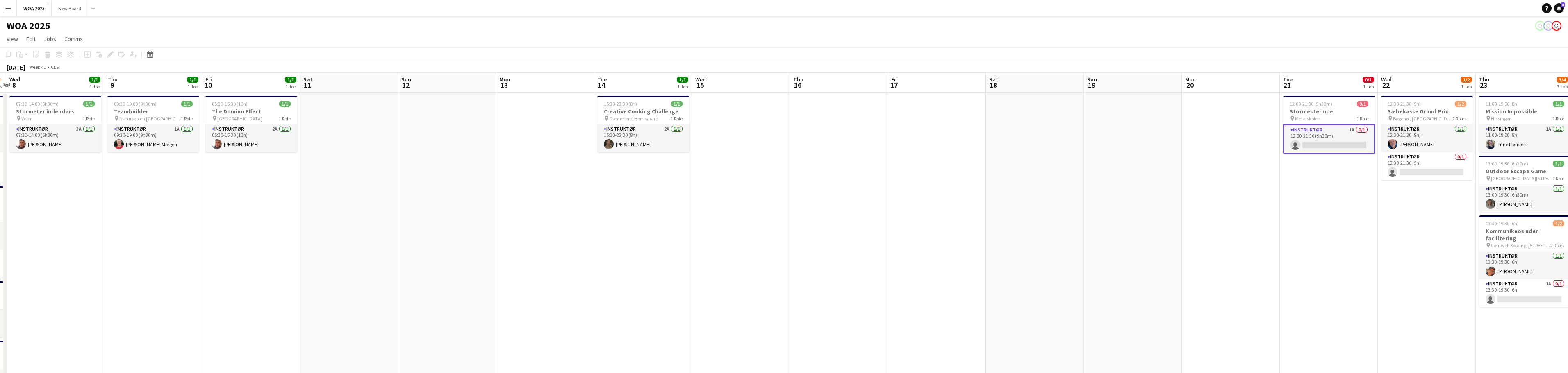
scroll to position [0, 0]
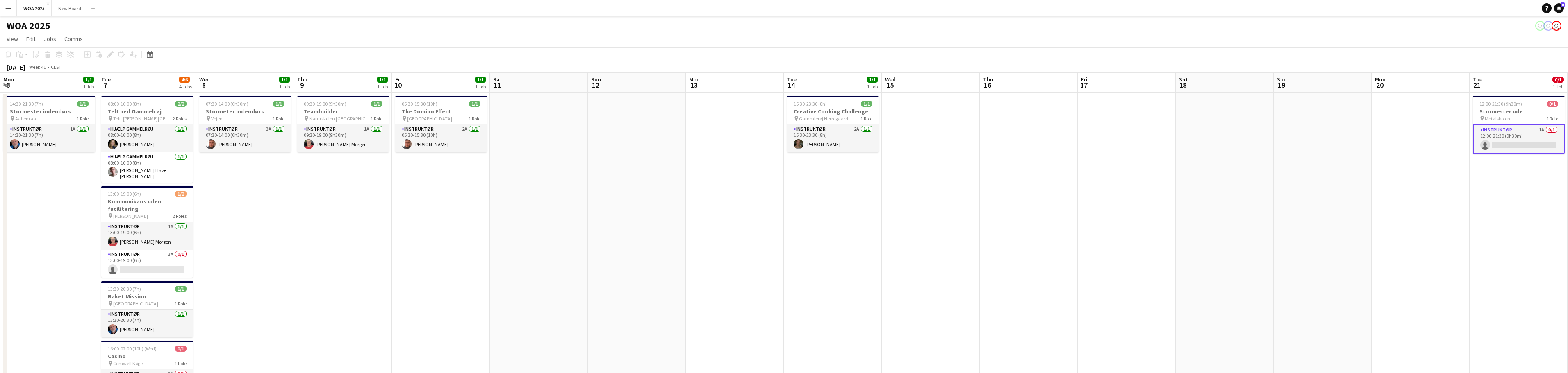
drag, startPoint x: 487, startPoint y: 259, endPoint x: 1168, endPoint y: 140, distance: 691.3
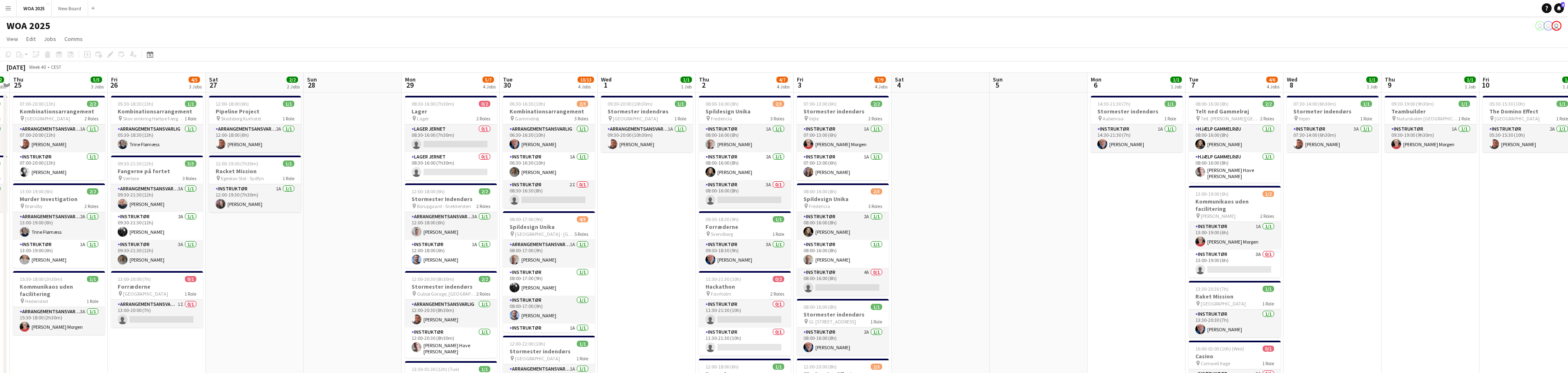
drag, startPoint x: 328, startPoint y: 216, endPoint x: 829, endPoint y: 151, distance: 505.2
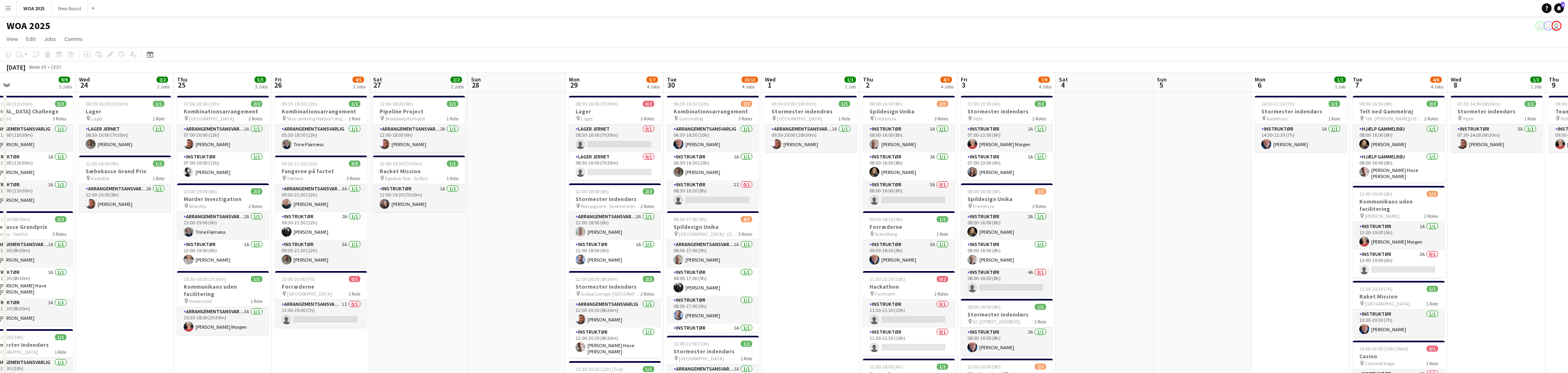
scroll to position [0, 172]
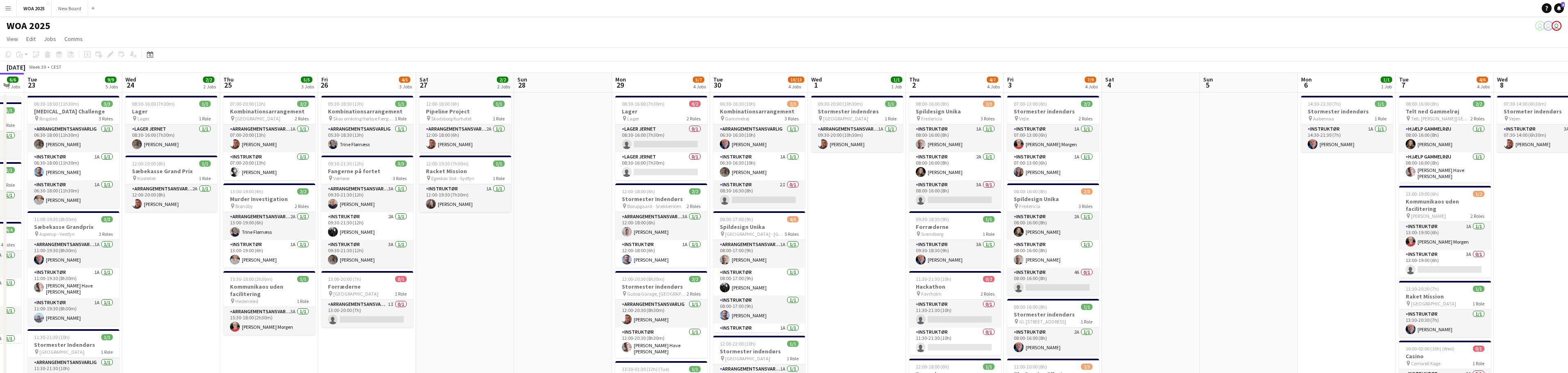
drag, startPoint x: 101, startPoint y: 225, endPoint x: 506, endPoint y: 196, distance: 406.0
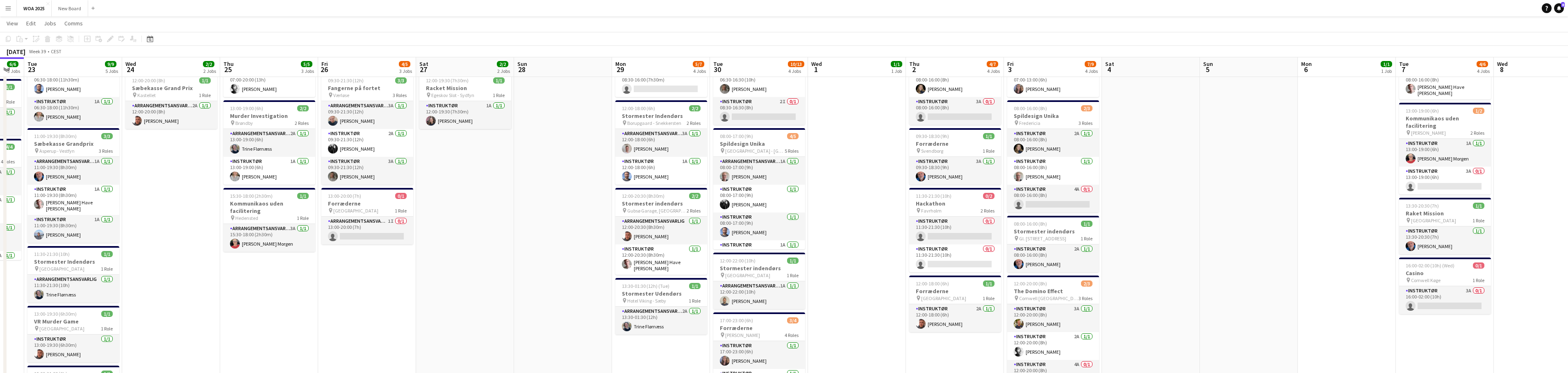
scroll to position [0, 171]
click at [310, 292] on app-date-cell "07:00-20:00 (13h) 2/2 Kombinationsarrangement pin [GEOGRAPHIC_DATA] 2 Roles Arr…" at bounding box center [270, 357] width 98 height 695
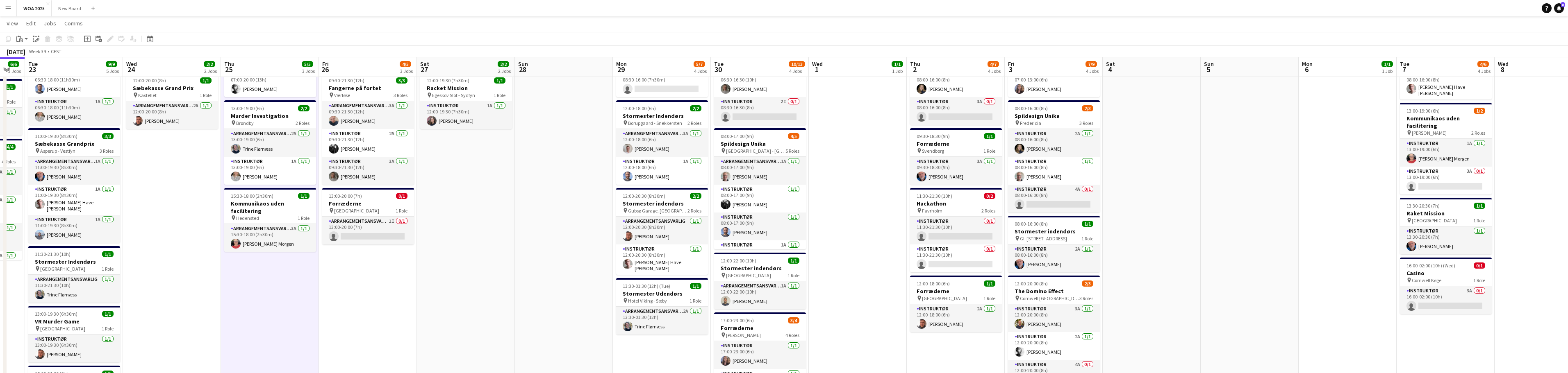
click at [381, 305] on app-date-cell "05:30-18:30 (13h) 1/1 Kombinationsarrangement pin Skov omkring [PERSON_NAME] 1 …" at bounding box center [368, 357] width 98 height 695
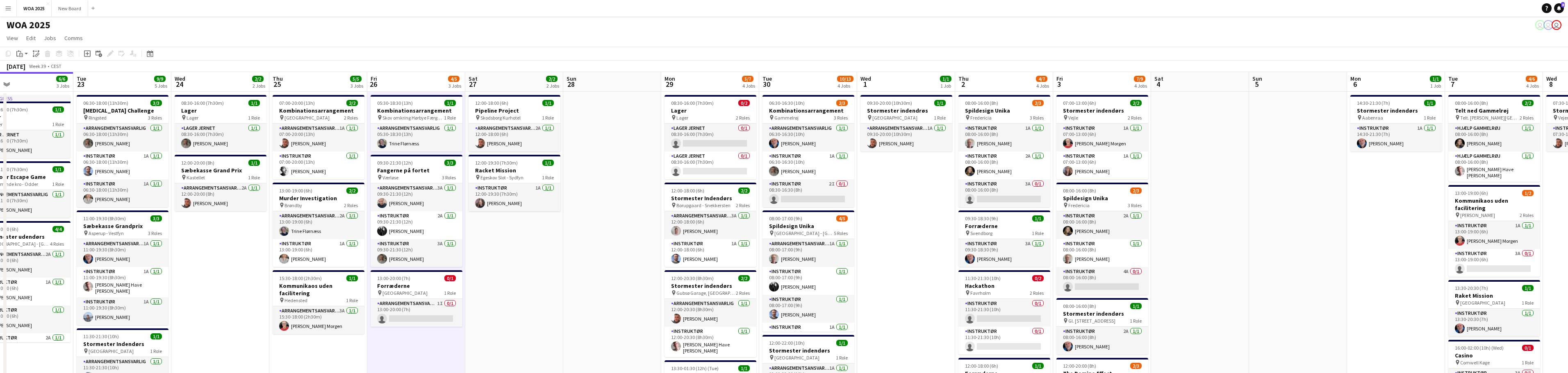
scroll to position [0, 210]
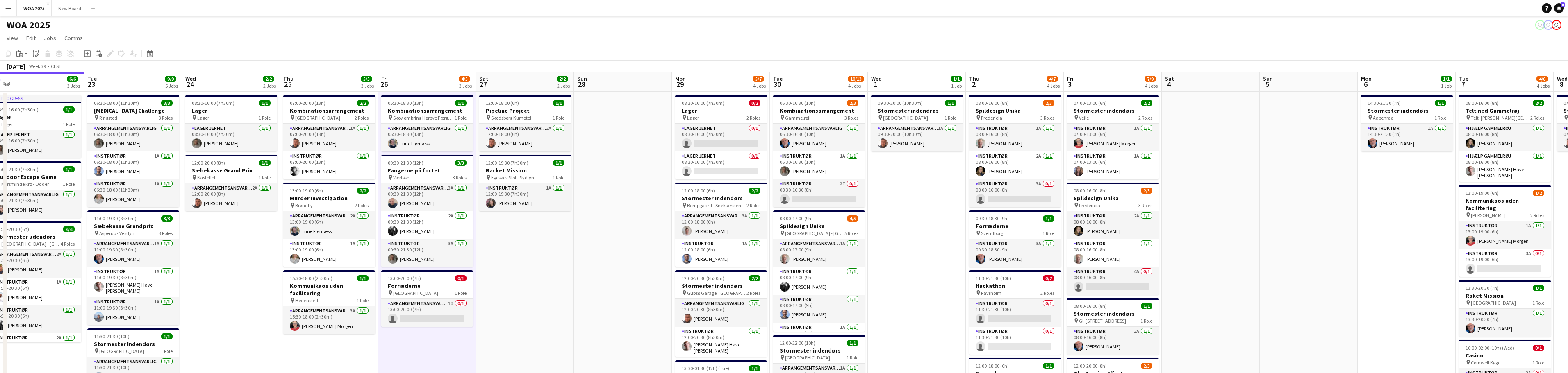
drag, startPoint x: 166, startPoint y: 284, endPoint x: 225, endPoint y: 286, distance: 59.0
click at [117, 110] on h3 "[MEDICAL_DATA] Challenge" at bounding box center [133, 110] width 92 height 7
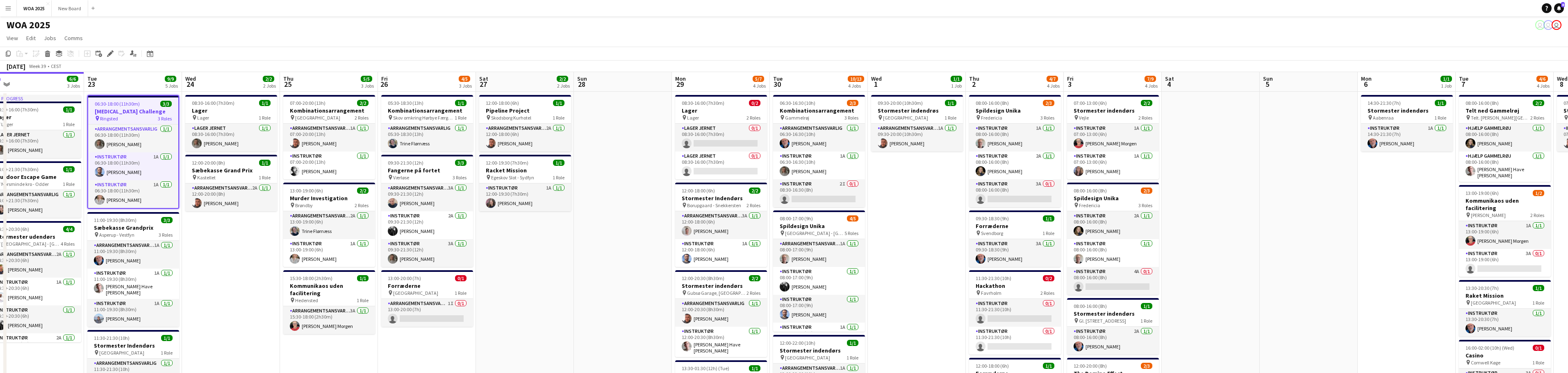
click at [133, 110] on h3 "[MEDICAL_DATA] Challenge" at bounding box center [133, 111] width 90 height 7
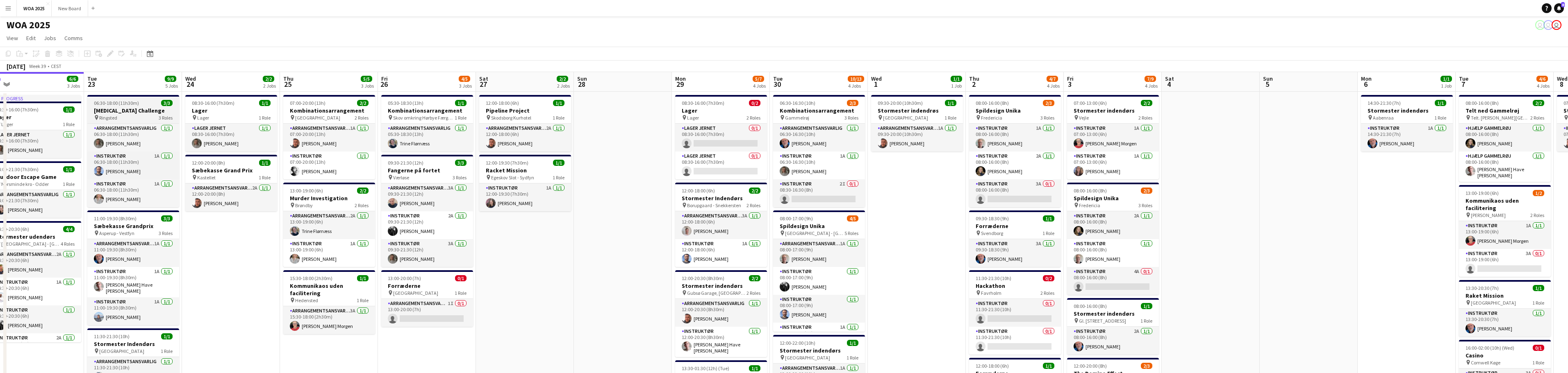
click at [133, 110] on h3 "[MEDICAL_DATA] Challenge" at bounding box center [133, 110] width 92 height 7
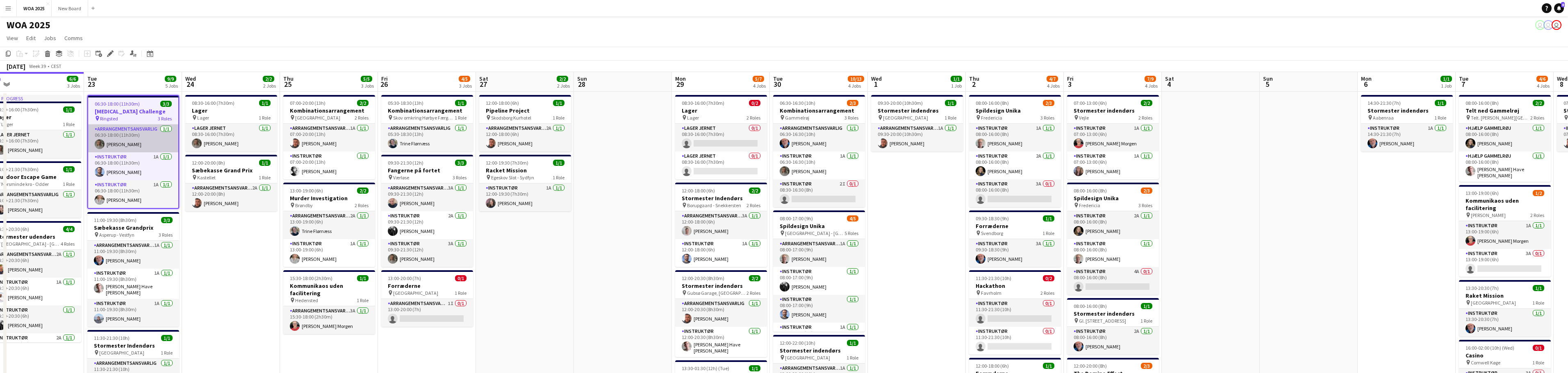
click at [146, 132] on app-card-role "Arrangementsansvarlig [DATE] 06:30-18:00 (11h30m) [PERSON_NAME]" at bounding box center [133, 139] width 90 height 28
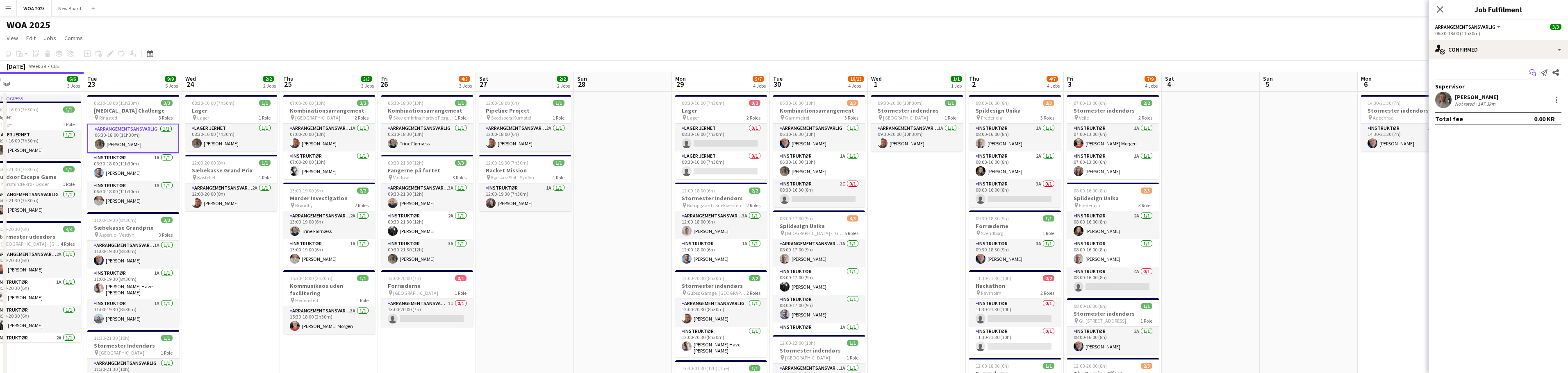
click at [1533, 73] on icon "Start chat" at bounding box center [1533, 72] width 7 height 7
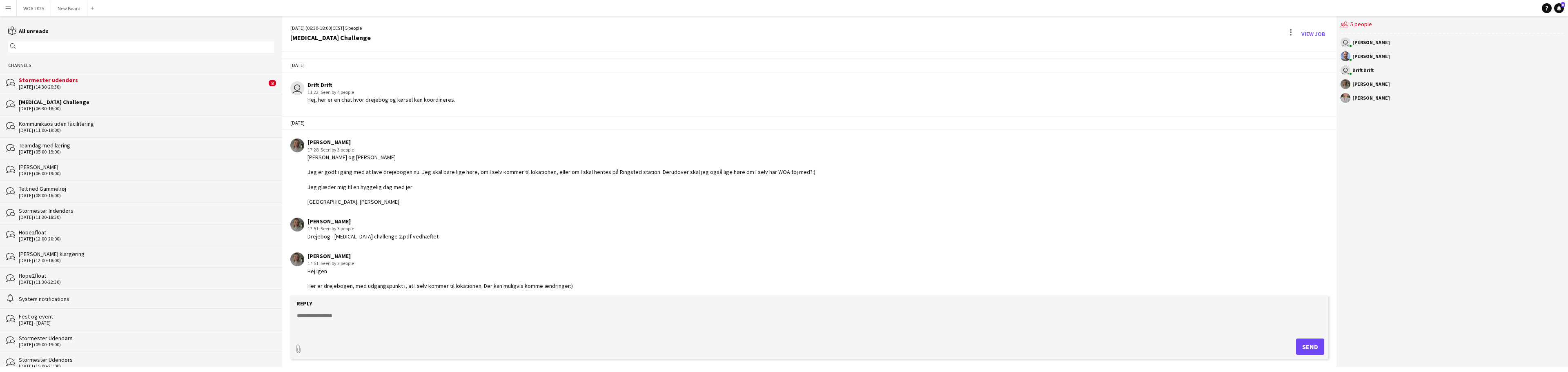
click at [94, 85] on div "[DATE] (14:30-20:30)" at bounding box center [142, 86] width 248 height 5
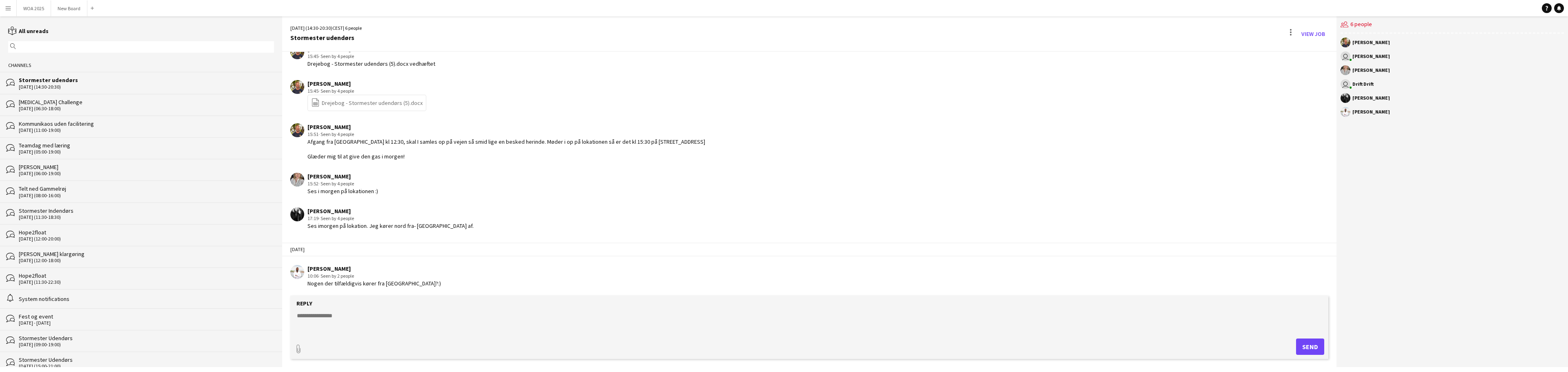
scroll to position [164, 0]
click at [30, 9] on button "WOA 2025 Close" at bounding box center [34, 9] width 34 height 16
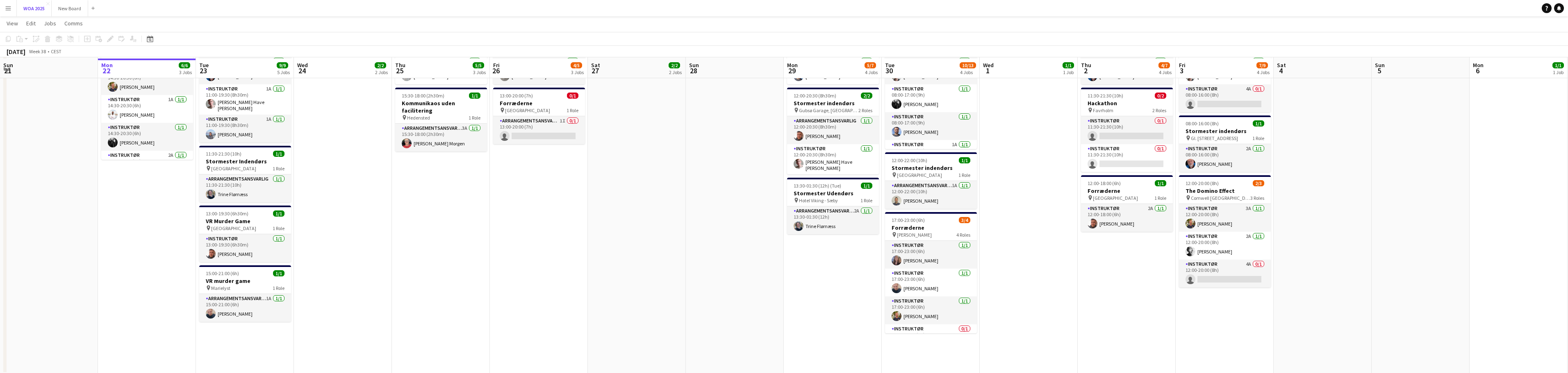
scroll to position [184, 0]
